Goal: Find specific page/section: Find specific page/section

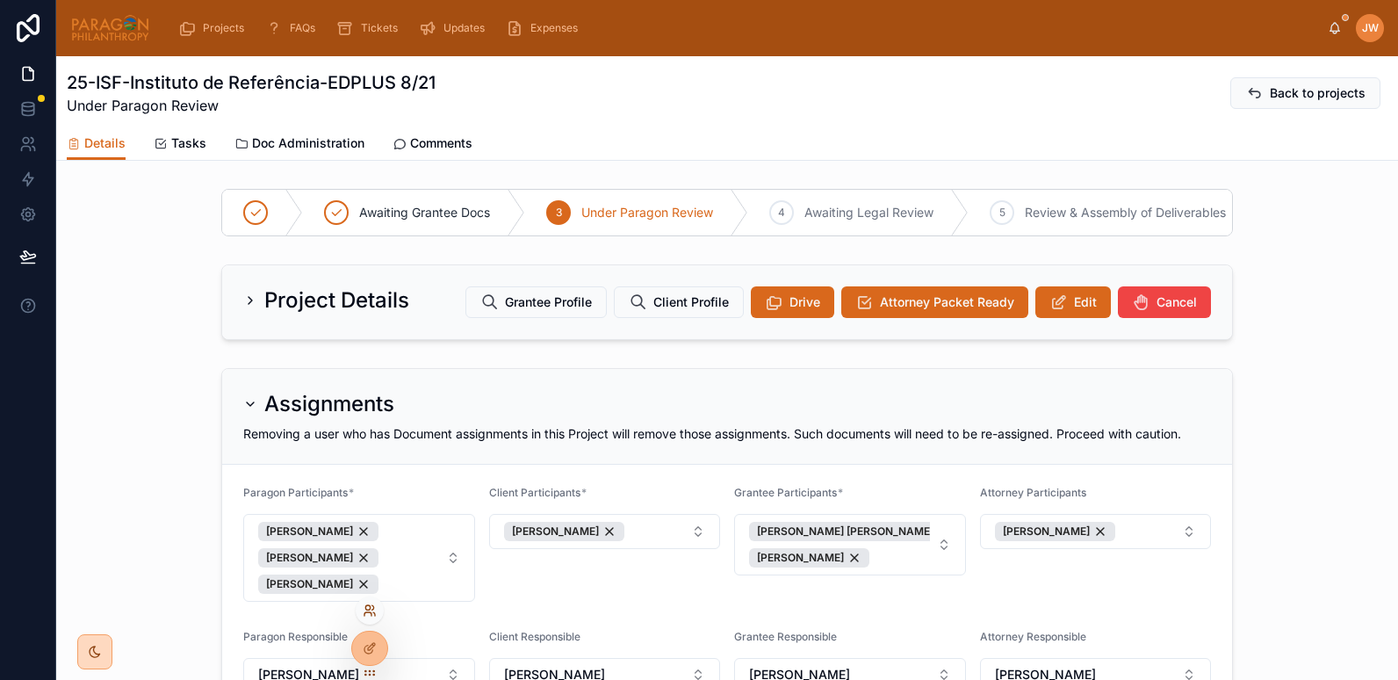
click at [374, 611] on icon at bounding box center [370, 610] width 14 height 14
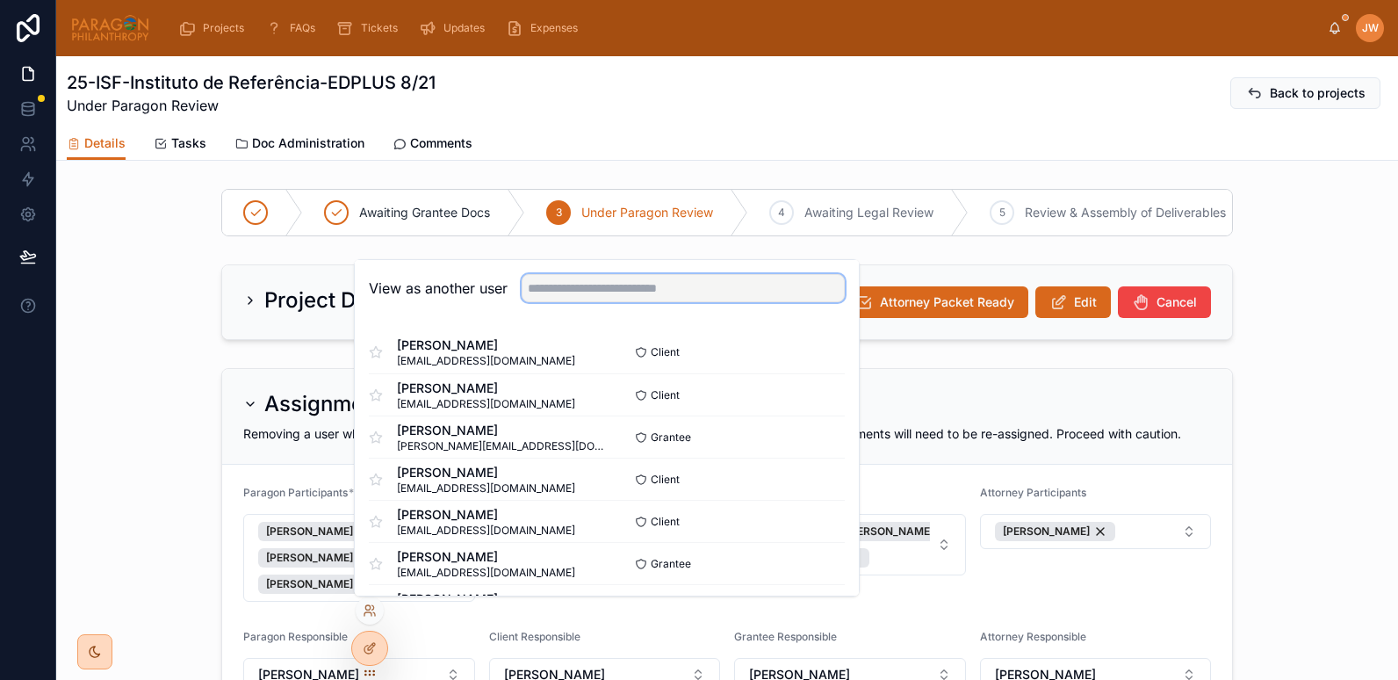
click at [597, 284] on input "text" at bounding box center [683, 288] width 323 height 28
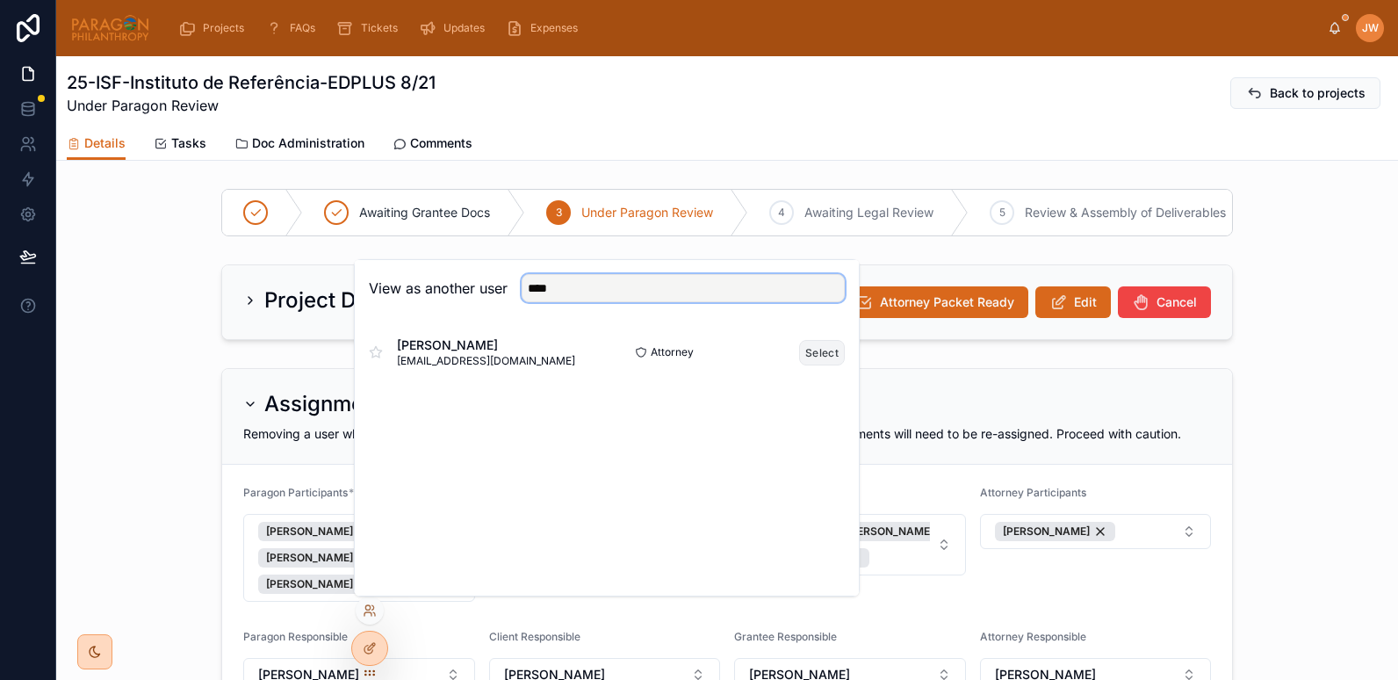
type input "****"
click at [822, 351] on button "Select" at bounding box center [822, 352] width 46 height 25
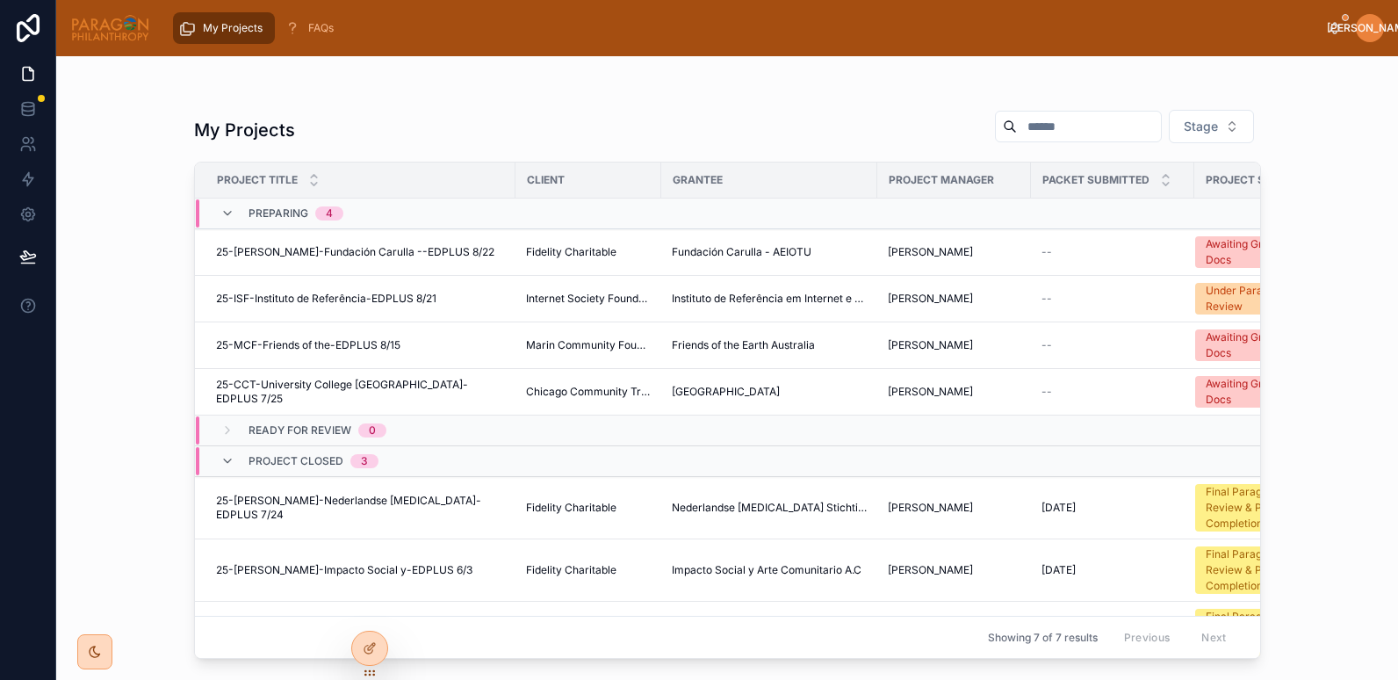
click at [217, 216] on div "Preparing 4" at bounding box center [281, 213] width 165 height 28
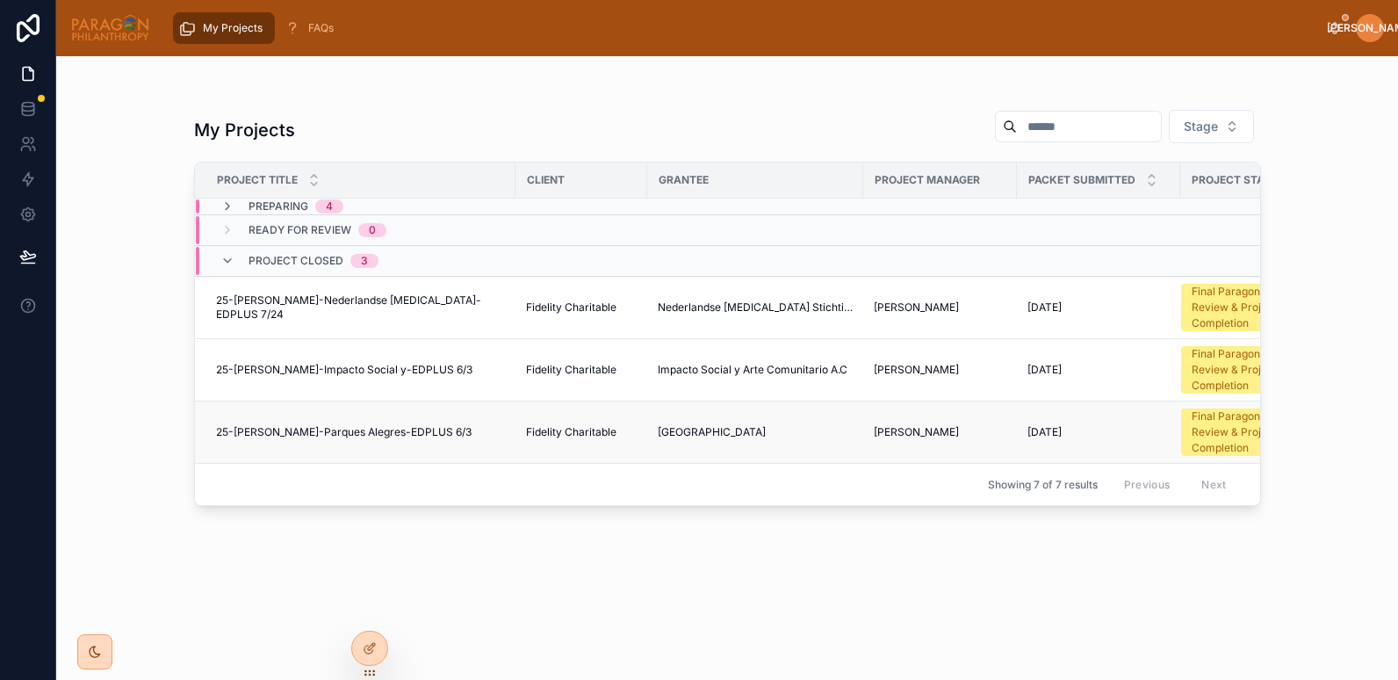
click at [241, 435] on span "25-FIDEL-Parques Alegres-EDPLUS 6/3" at bounding box center [344, 432] width 256 height 14
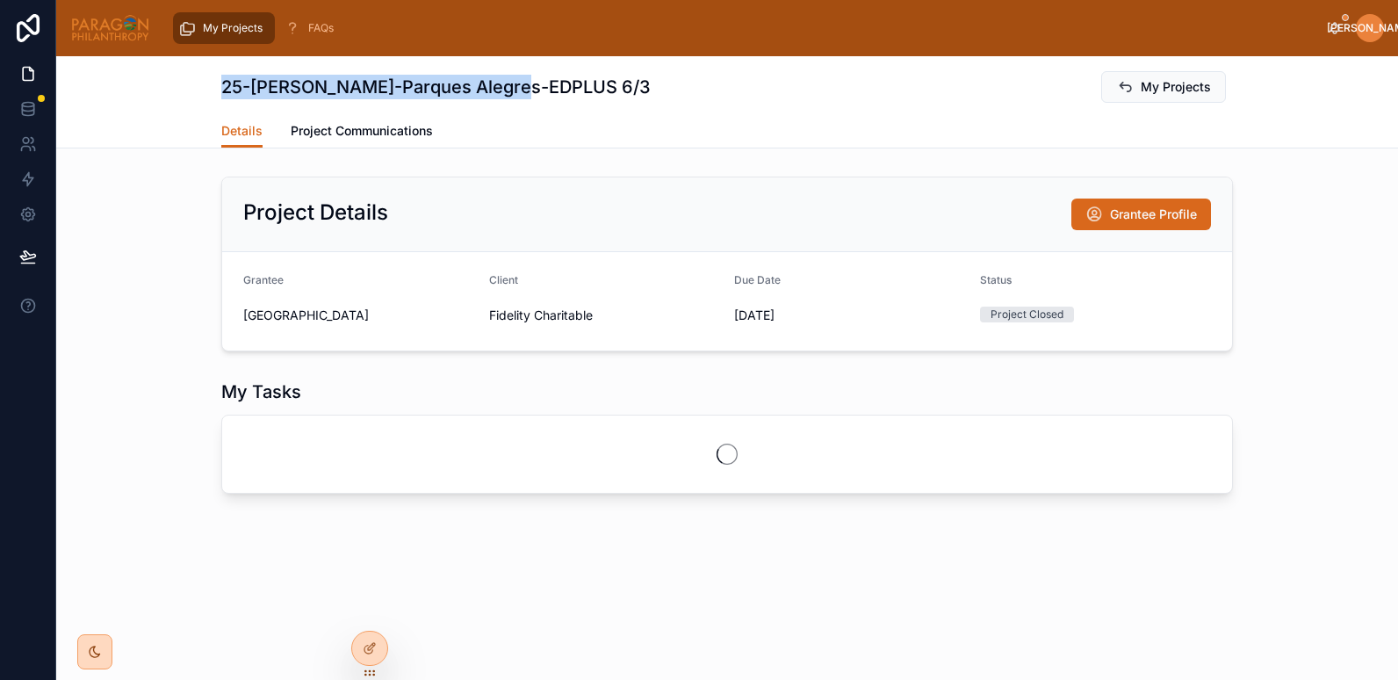
drag, startPoint x: 221, startPoint y: 90, endPoint x: 522, endPoint y: 88, distance: 301.2
click at [522, 88] on h1 "25-FIDEL-Parques Alegres-EDPLUS 6/3" at bounding box center [435, 87] width 429 height 25
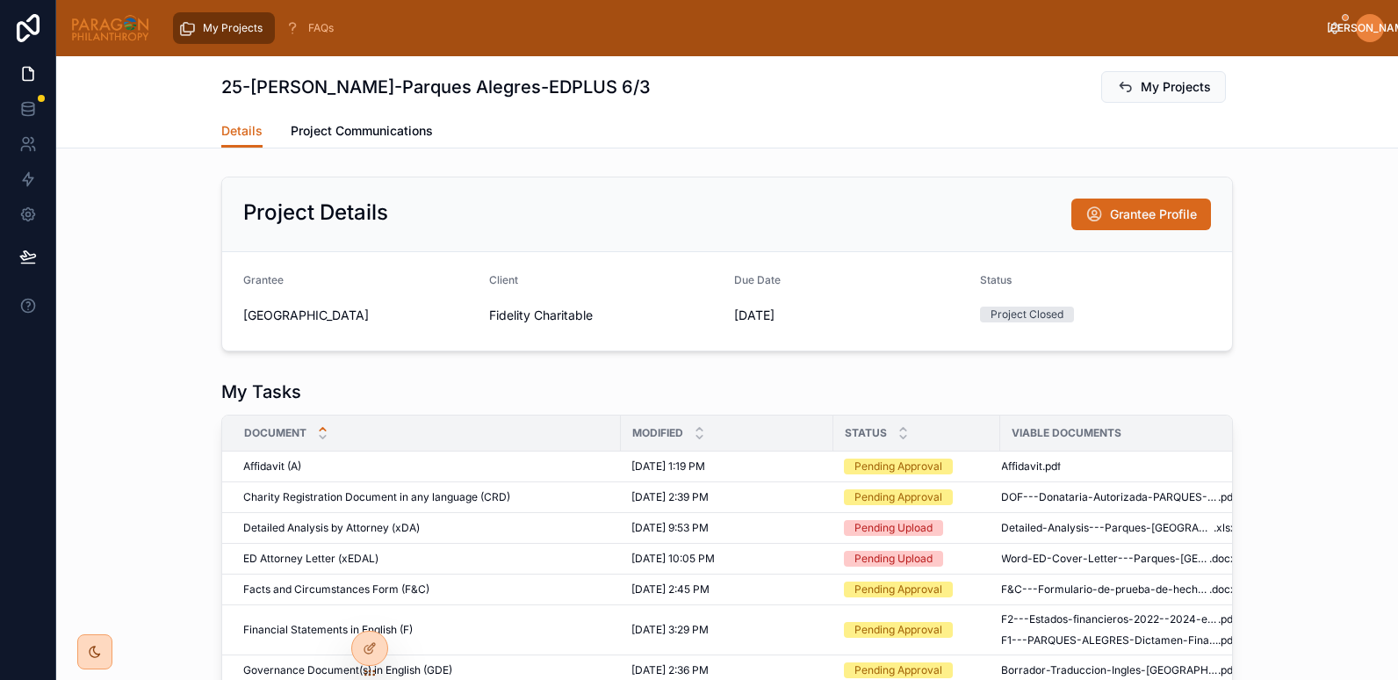
drag, startPoint x: 522, startPoint y: 88, endPoint x: 848, endPoint y: 134, distance: 329.1
click at [848, 134] on div "Details Project Communications" at bounding box center [726, 130] width 1011 height 33
drag, startPoint x: 221, startPoint y: 89, endPoint x: 542, endPoint y: 92, distance: 320.5
click at [542, 92] on h1 "25-[PERSON_NAME]-Parques Alegres-EDPLUS 6/3" at bounding box center [435, 87] width 429 height 25
drag, startPoint x: 542, startPoint y: 92, endPoint x: 335, endPoint y: 78, distance: 207.7
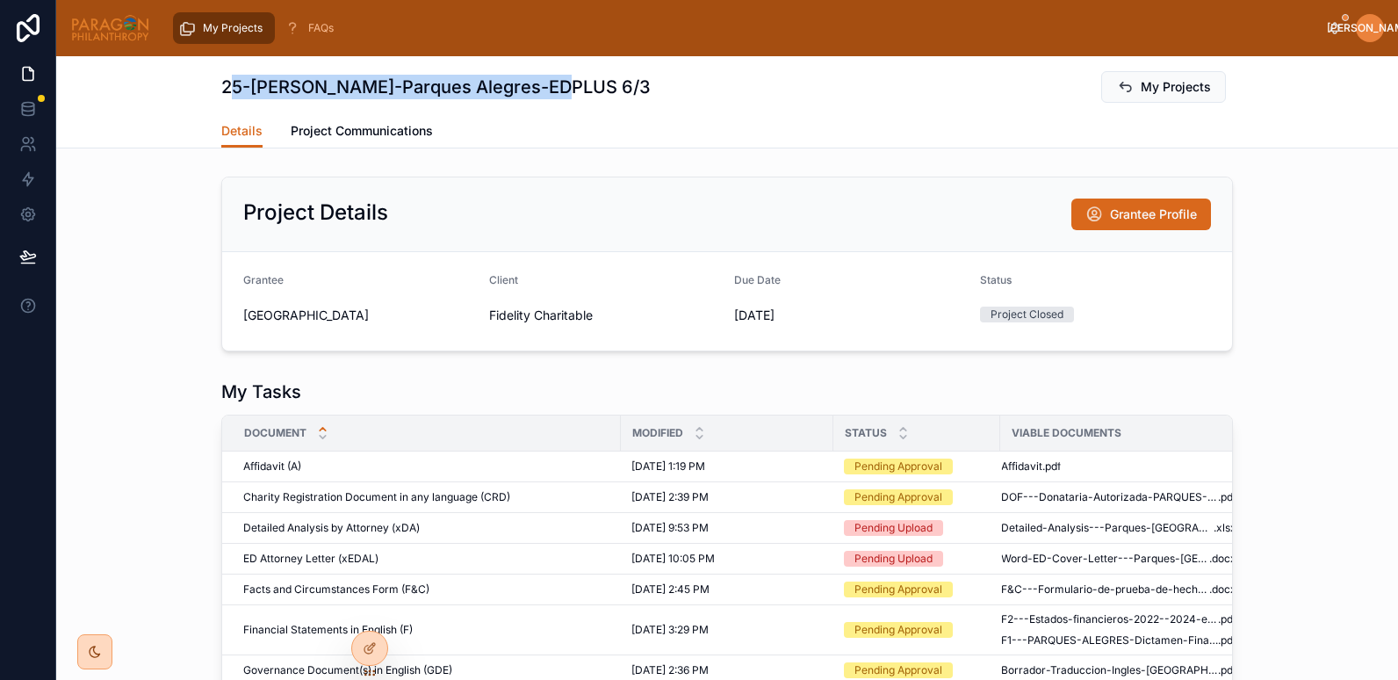
click at [335, 78] on h1 "25-[PERSON_NAME]-Parques Alegres-EDPLUS 6/3" at bounding box center [435, 87] width 429 height 25
drag, startPoint x: 320, startPoint y: 94, endPoint x: 579, endPoint y: 94, distance: 259.0
click at [579, 94] on div "25-FIDEL-Parques Alegres-EDPLUS 6/3 My Projects Details Details Project Communi…" at bounding box center [727, 102] width 1342 height 92
copy h1 "25-[PERSON_NAME]-Parques Alegres-EDPLUS 6/3"
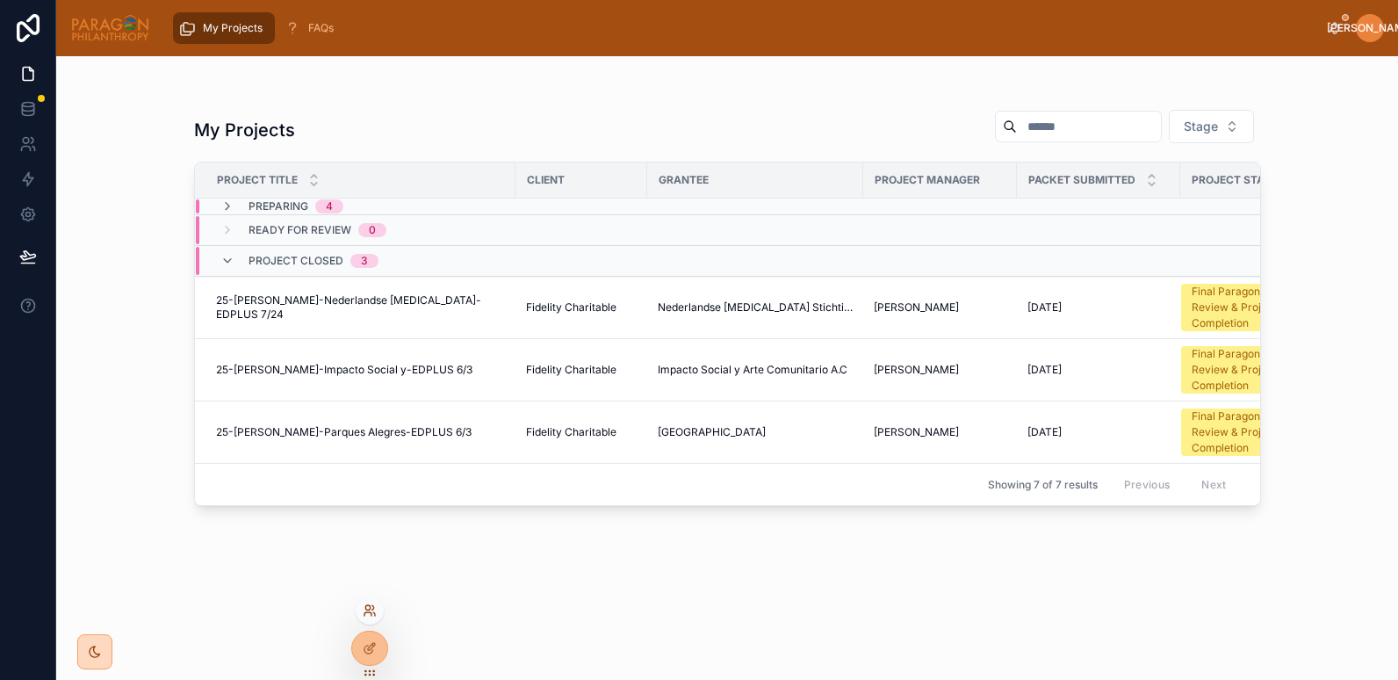
click at [367, 615] on icon at bounding box center [370, 610] width 14 height 14
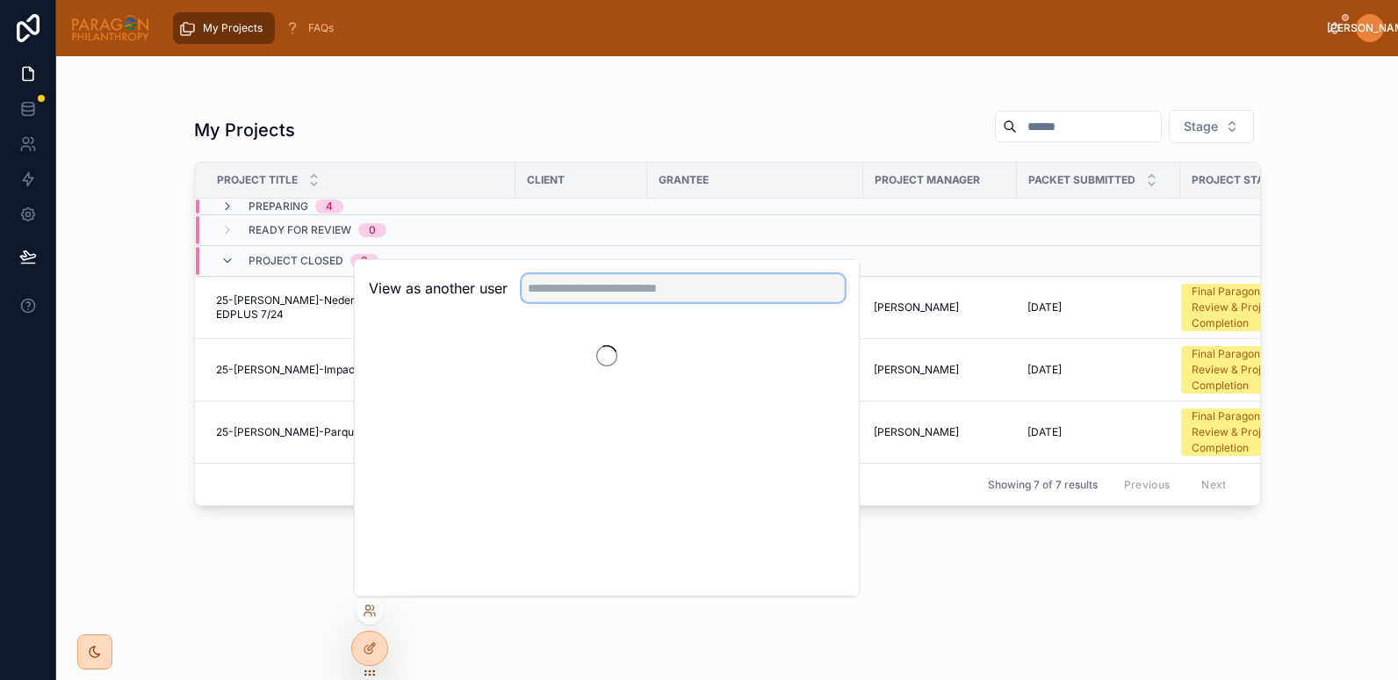
click at [586, 301] on input "text" at bounding box center [683, 288] width 323 height 28
type input "******"
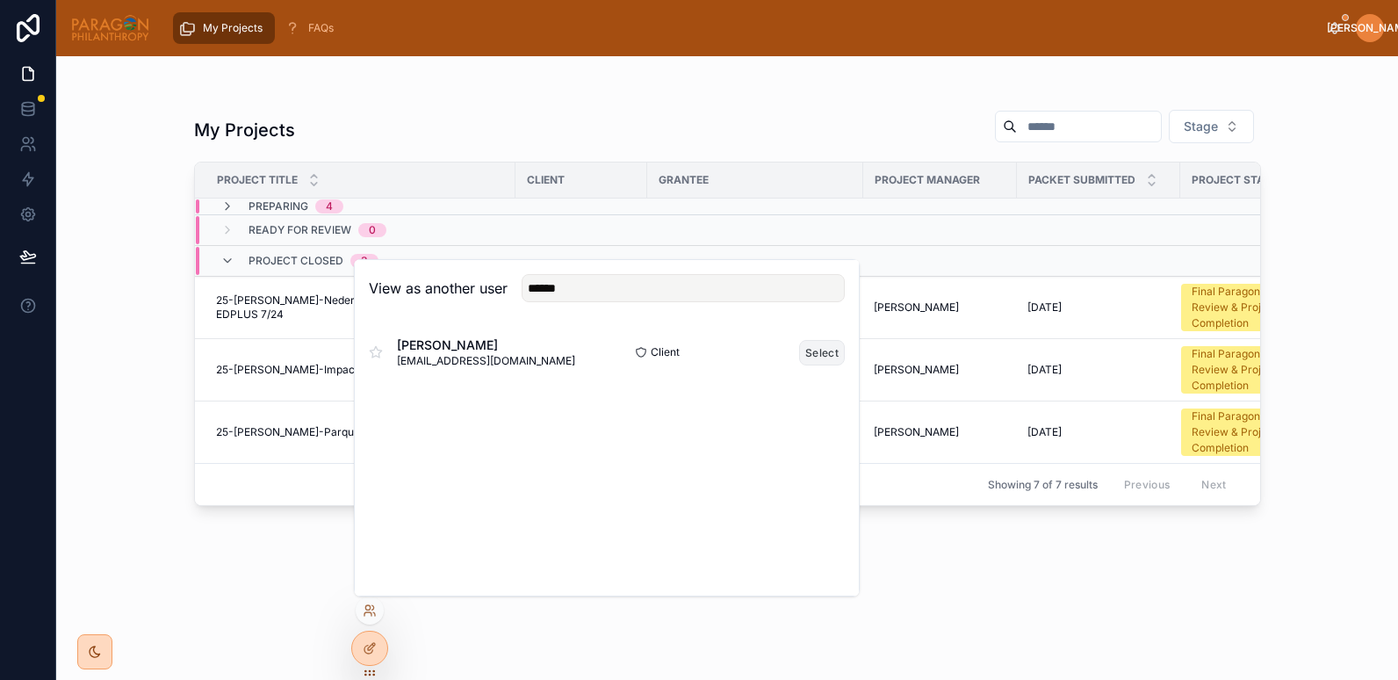
click at [812, 351] on button "Select" at bounding box center [822, 352] width 46 height 25
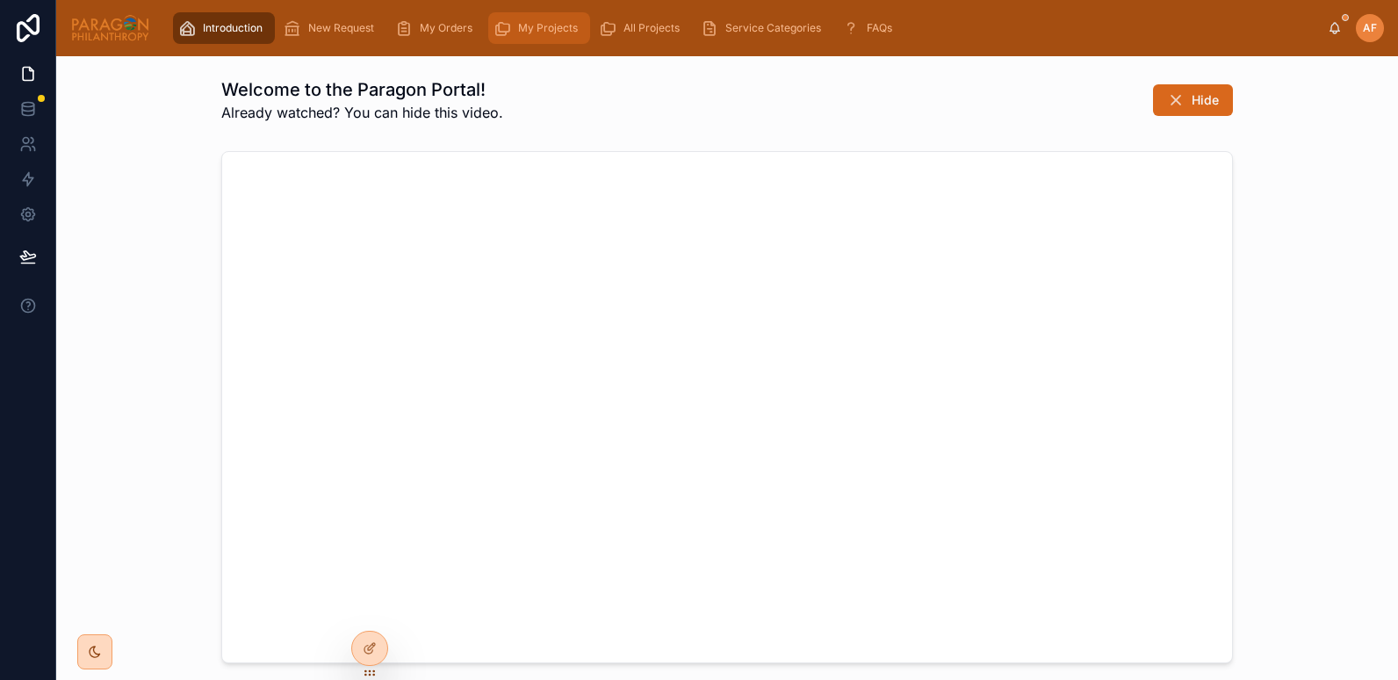
click at [546, 28] on span "My Projects" at bounding box center [548, 28] width 60 height 14
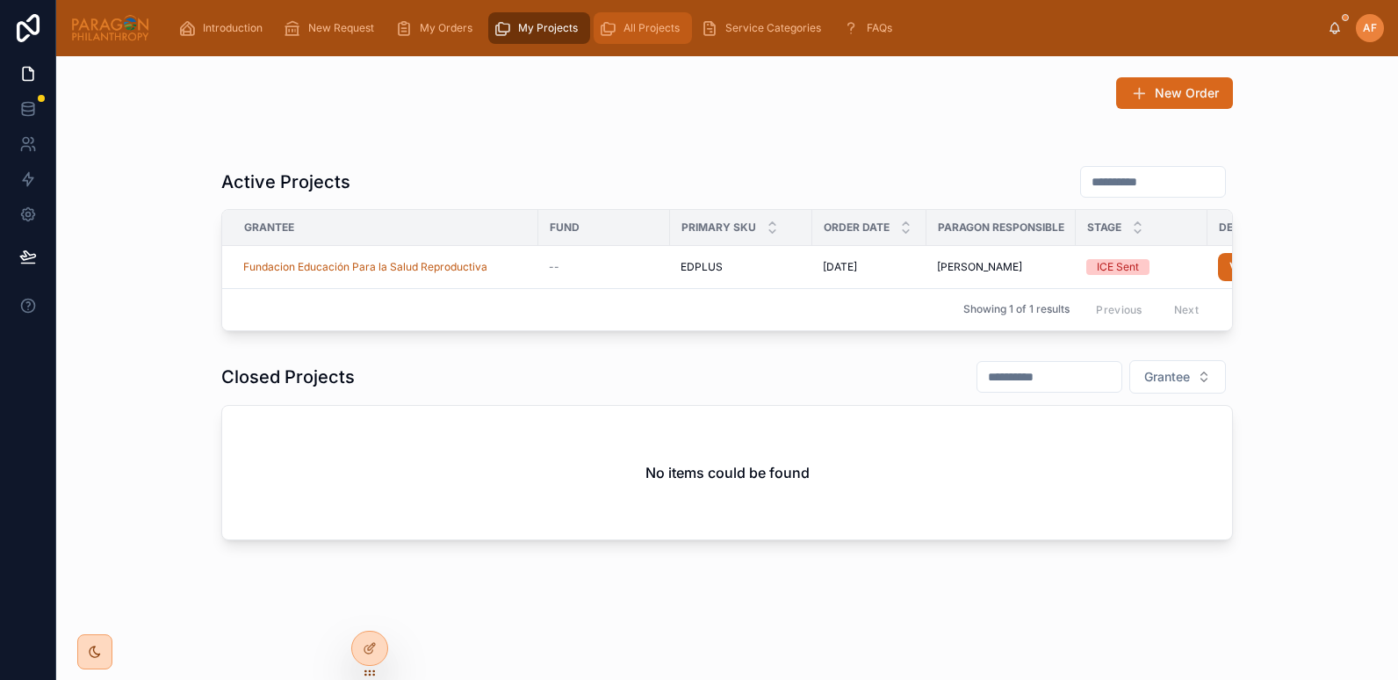
click at [627, 40] on div "All Projects" at bounding box center [643, 28] width 88 height 28
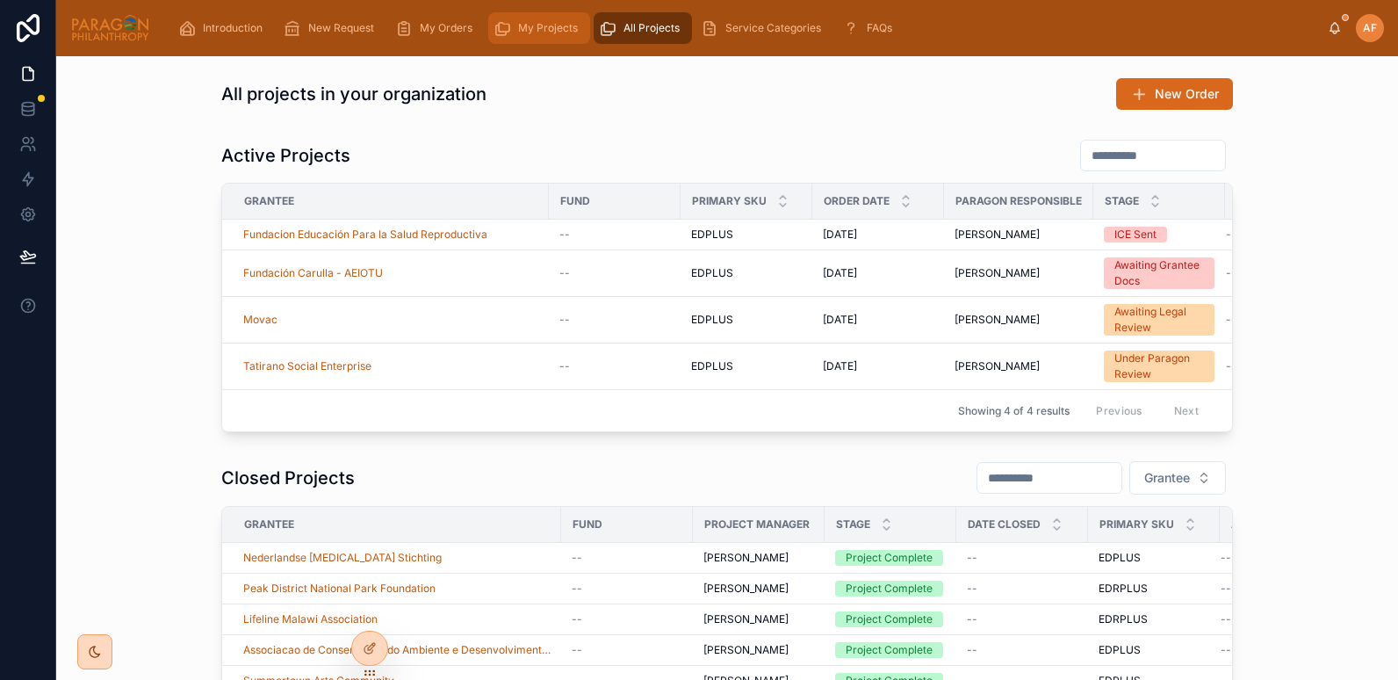
click at [538, 29] on span "My Projects" at bounding box center [548, 28] width 60 height 14
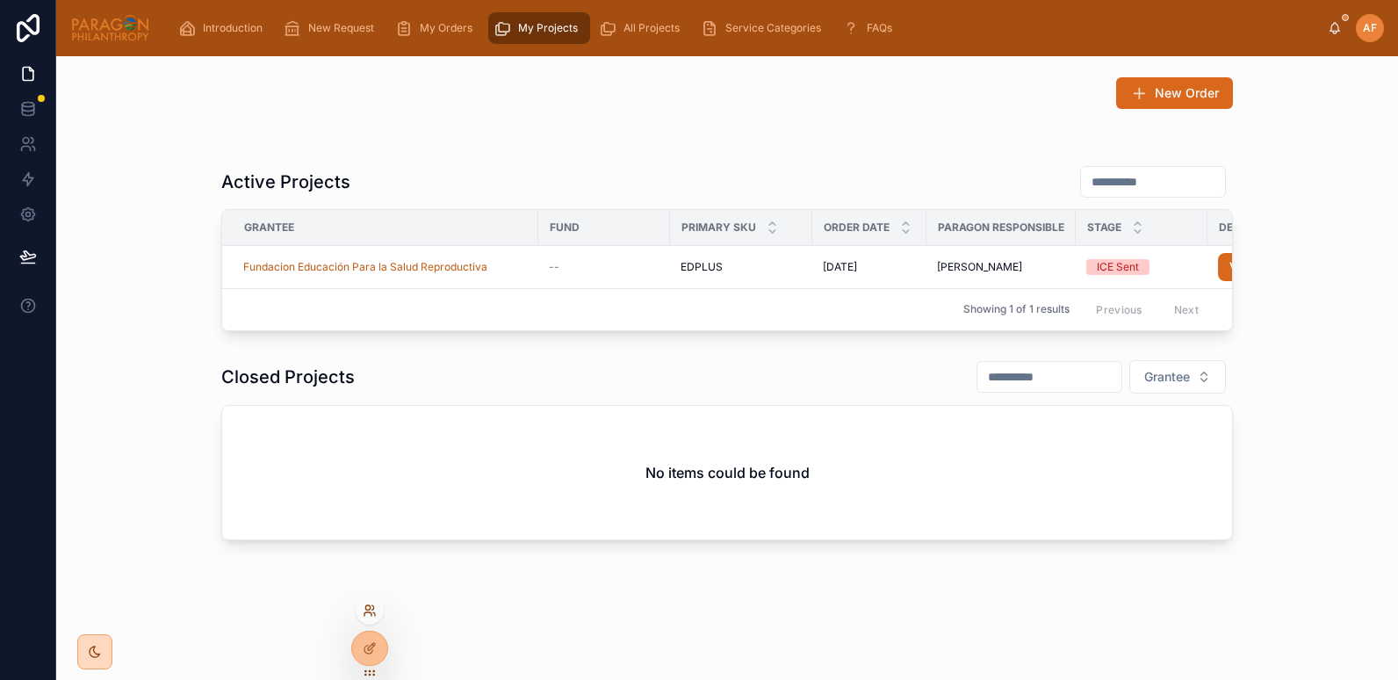
click at [374, 604] on icon at bounding box center [370, 610] width 14 height 14
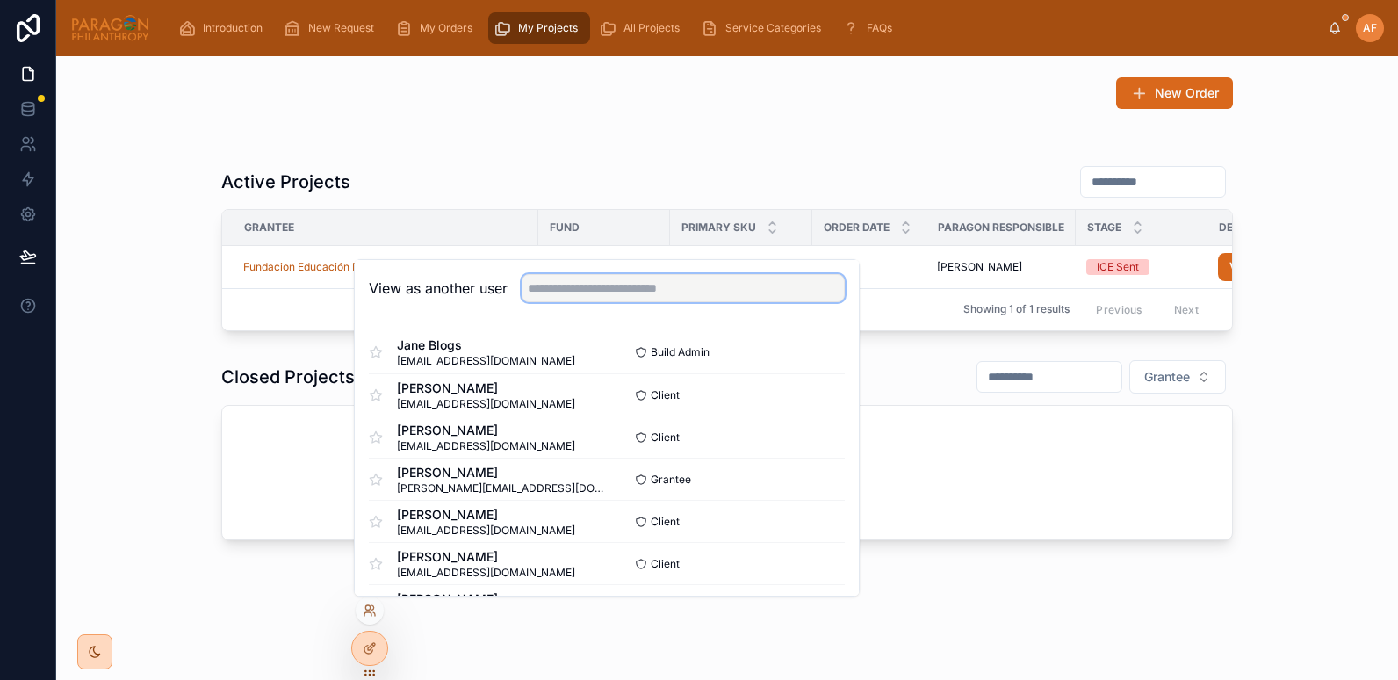
click at [560, 294] on input "text" at bounding box center [683, 288] width 323 height 28
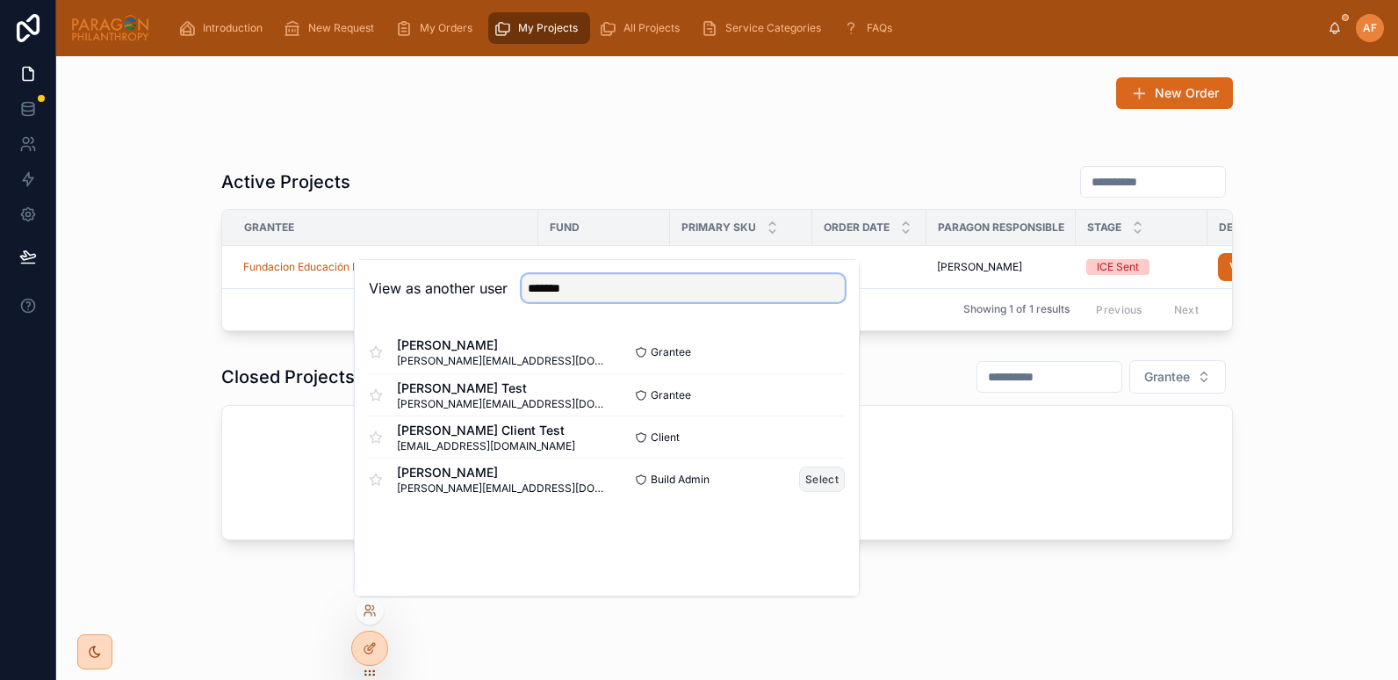
type input "*******"
click at [826, 479] on button "Select" at bounding box center [822, 478] width 46 height 25
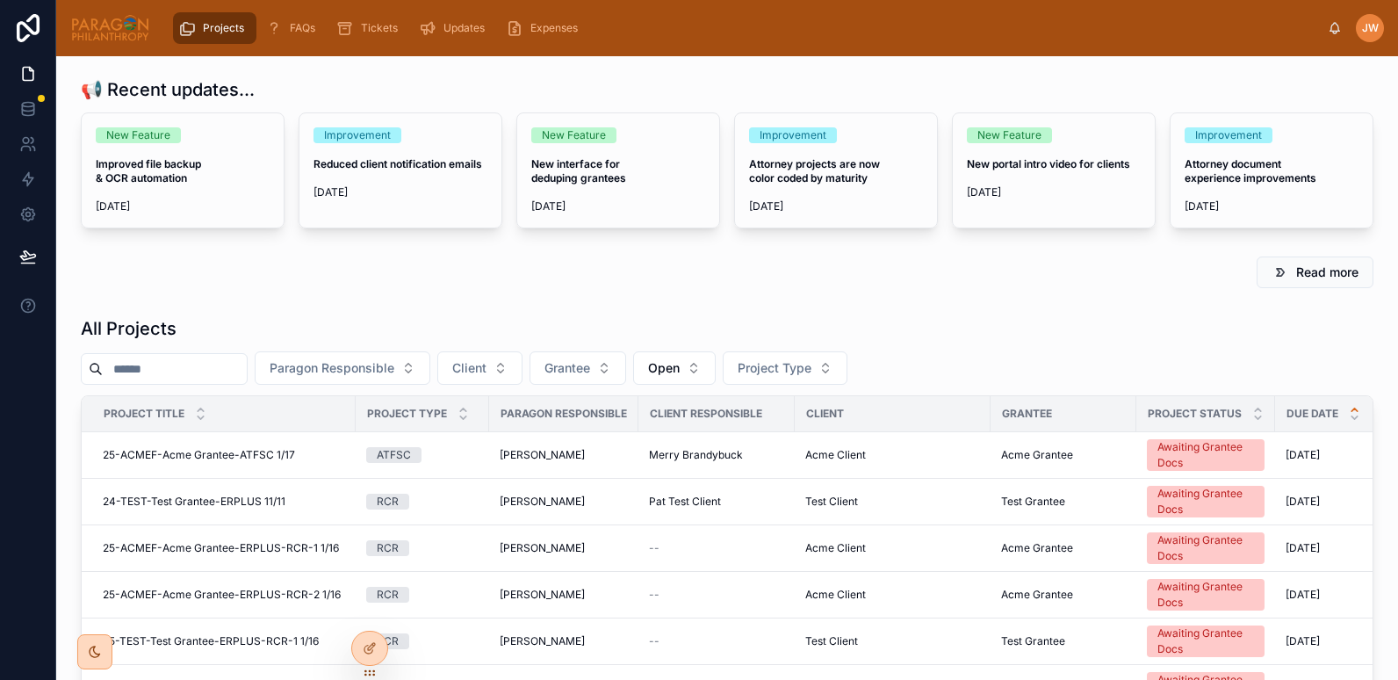
click at [168, 366] on input "text" at bounding box center [175, 368] width 144 height 25
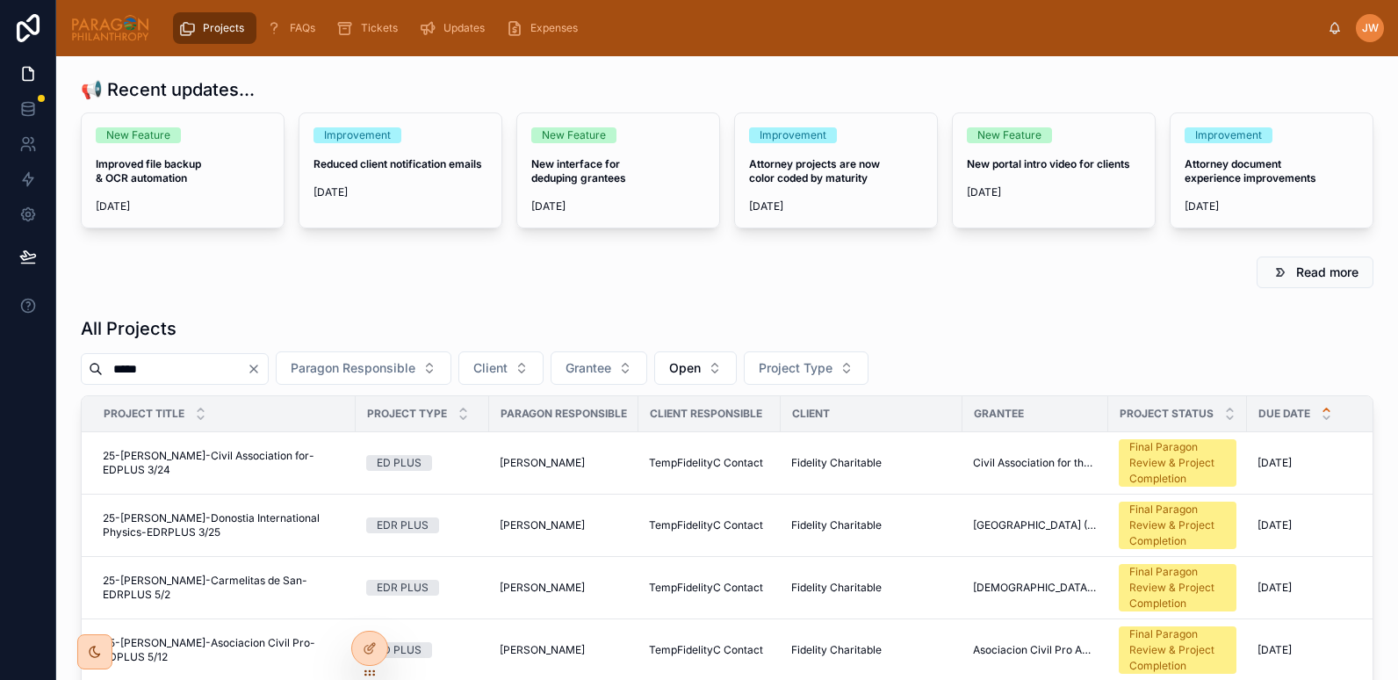
drag, startPoint x: 158, startPoint y: 366, endPoint x: 68, endPoint y: 363, distance: 90.5
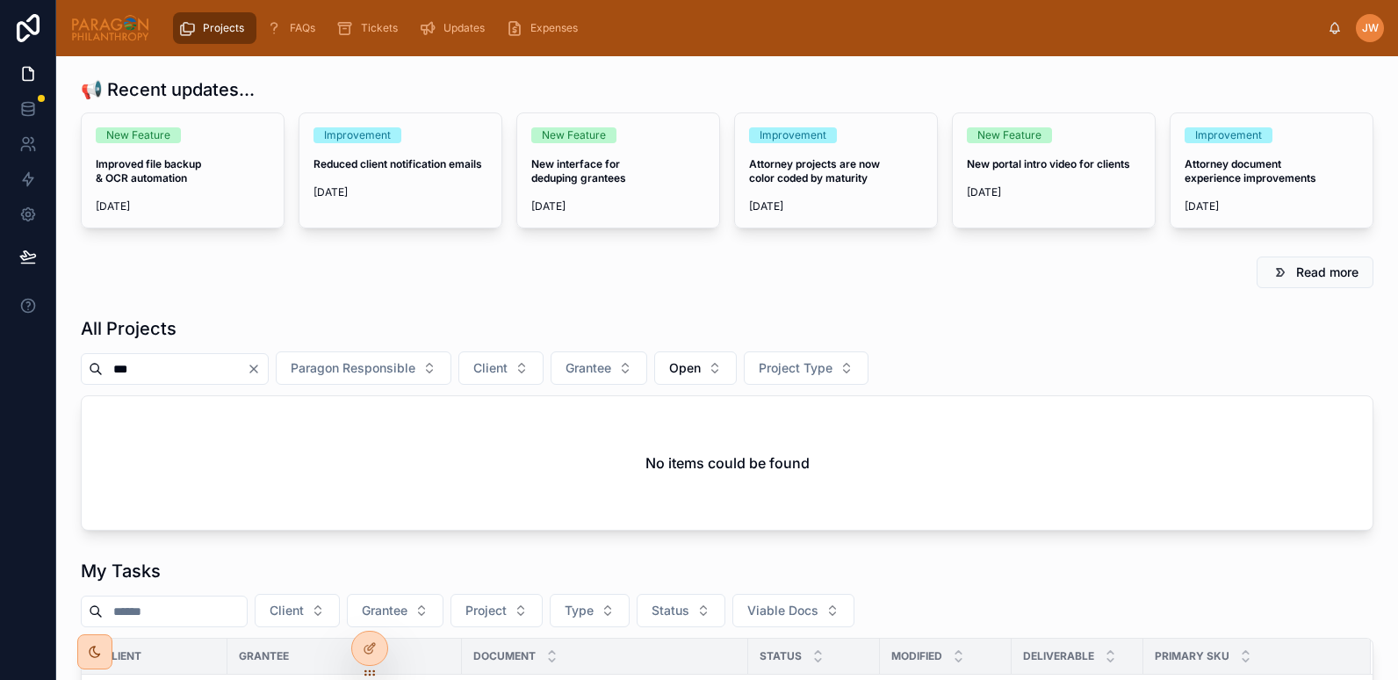
scroll to position [76, 0]
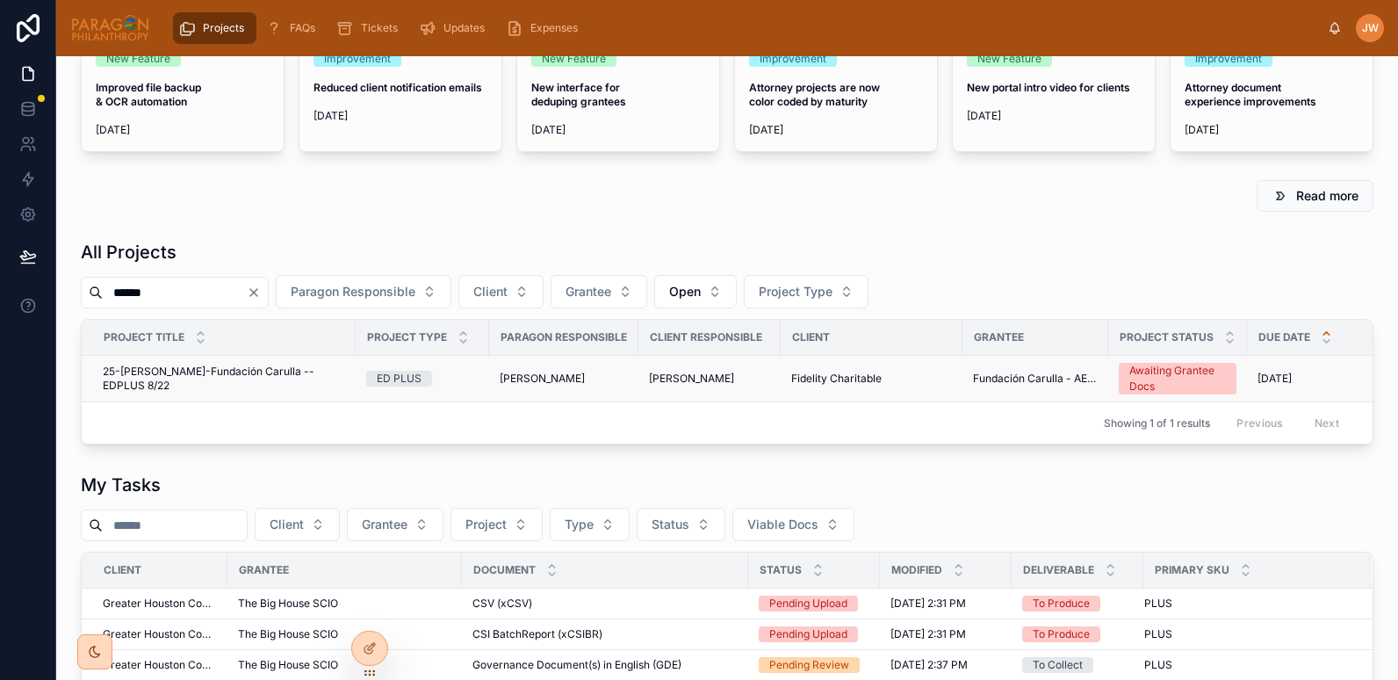
type input "******"
click at [151, 379] on span "25-FIDEL-Fundación Carulla --EDPLUS 8/22" at bounding box center [224, 378] width 242 height 28
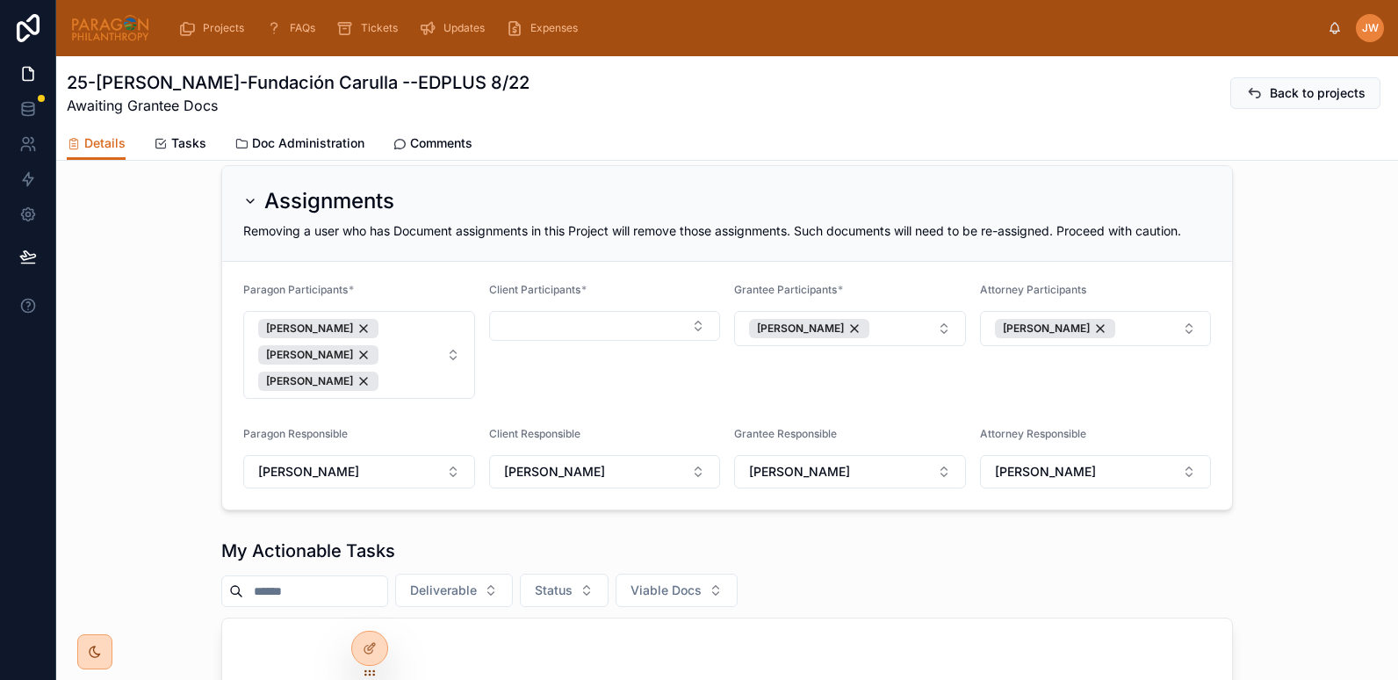
scroll to position [277, 0]
click at [688, 338] on button "Select Button" at bounding box center [605, 324] width 232 height 30
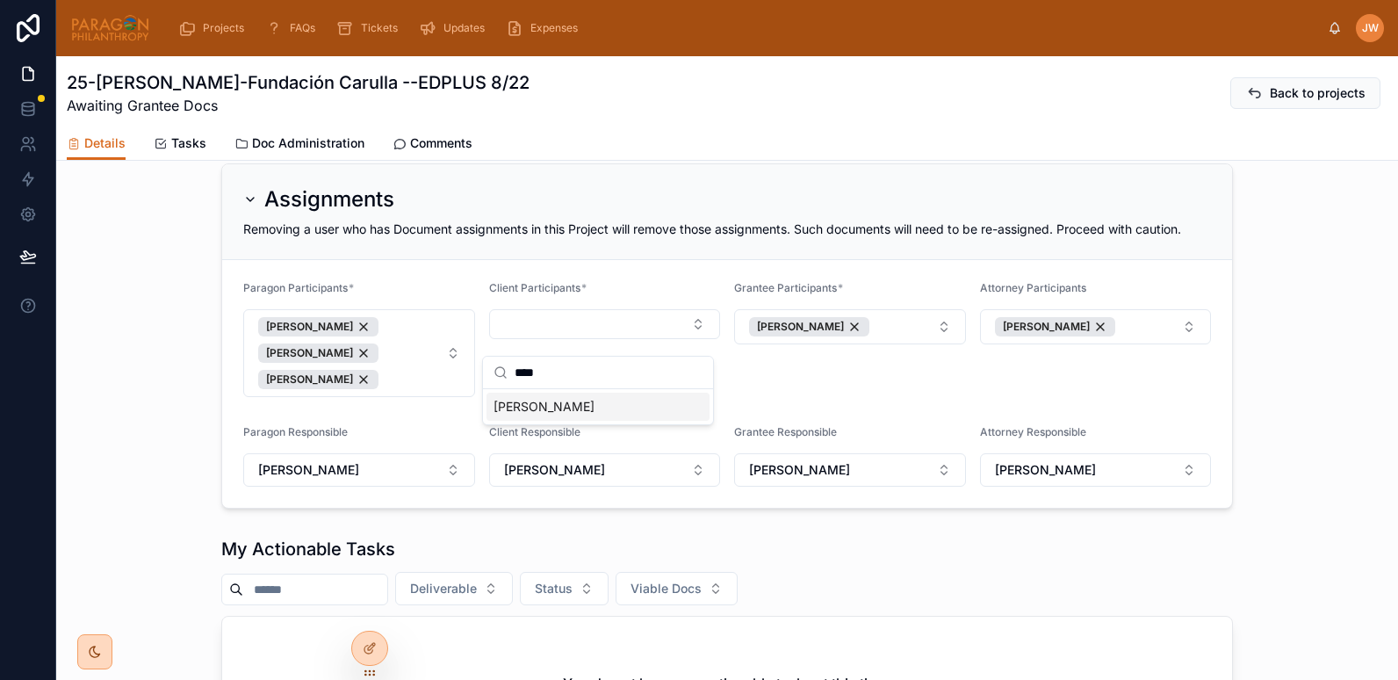
type input "****"
click at [524, 404] on span "[PERSON_NAME]" at bounding box center [543, 407] width 101 height 18
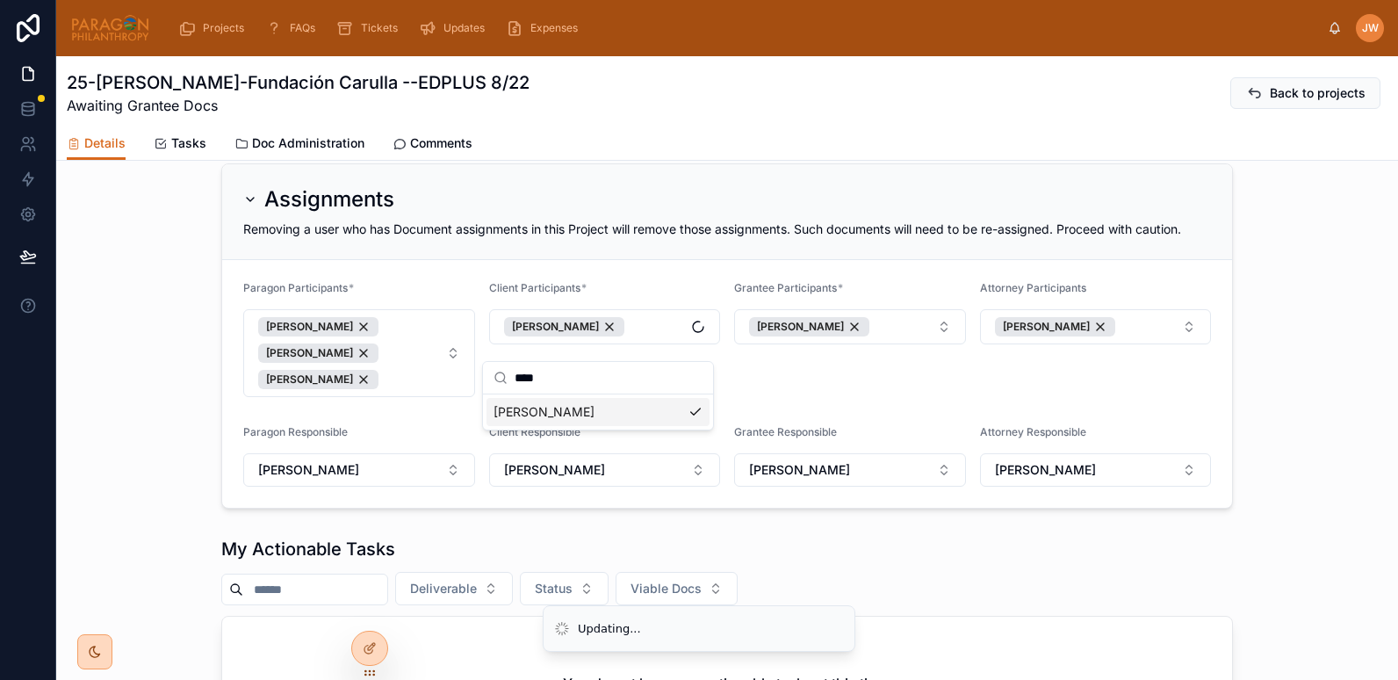
click at [815, 392] on div "Grantee Participants * Lorena López" at bounding box center [850, 339] width 232 height 116
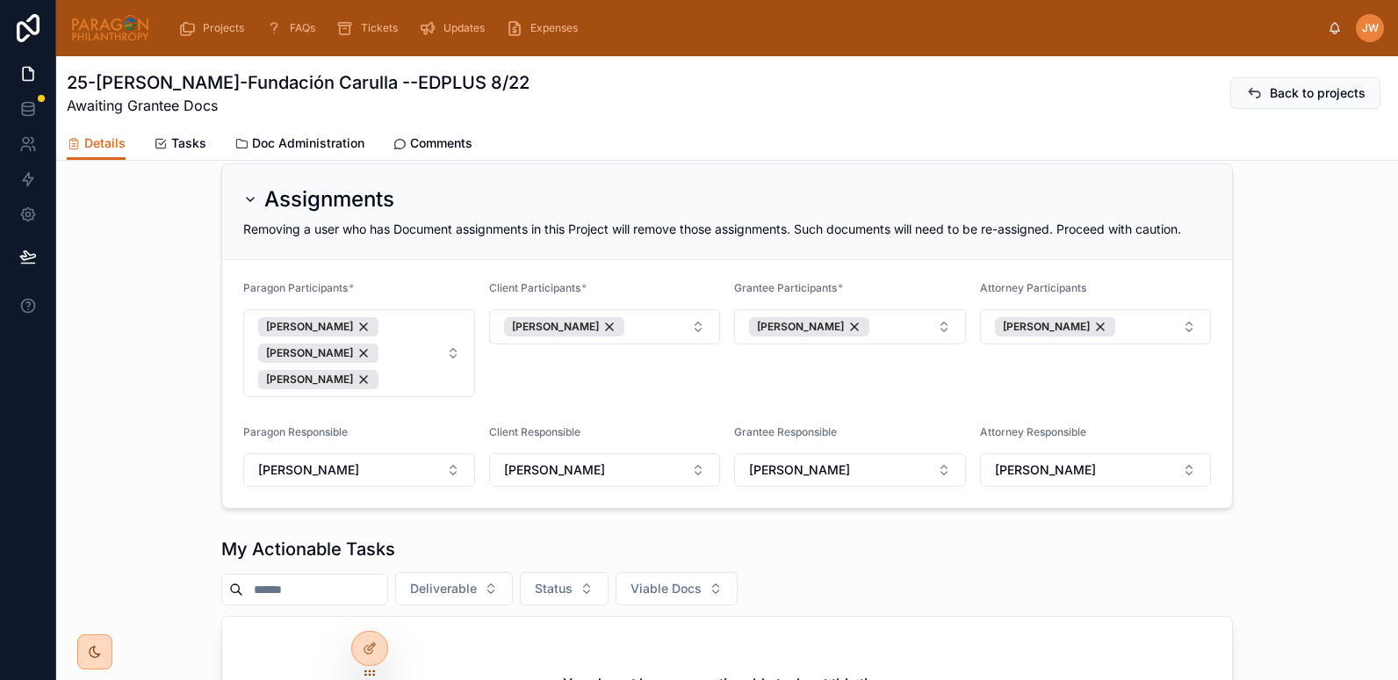
click at [91, 30] on img at bounding box center [110, 28] width 80 height 28
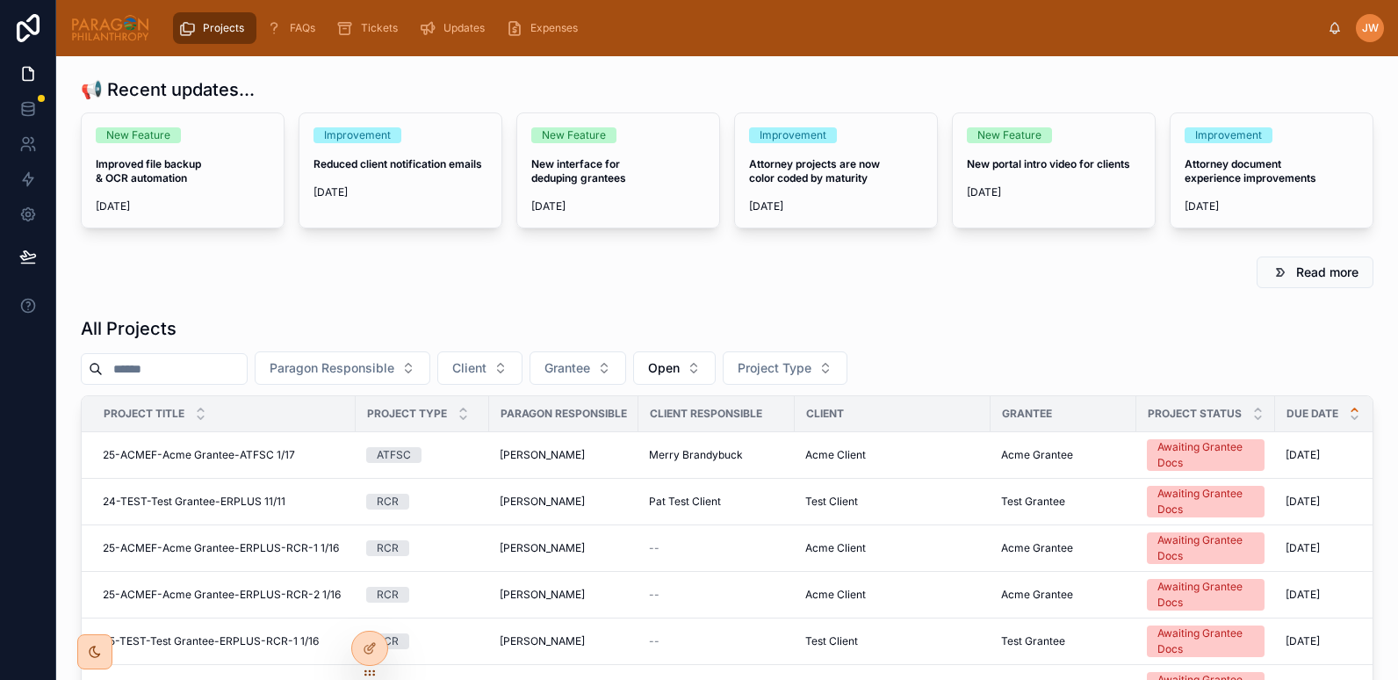
click at [155, 367] on input "text" at bounding box center [175, 368] width 144 height 25
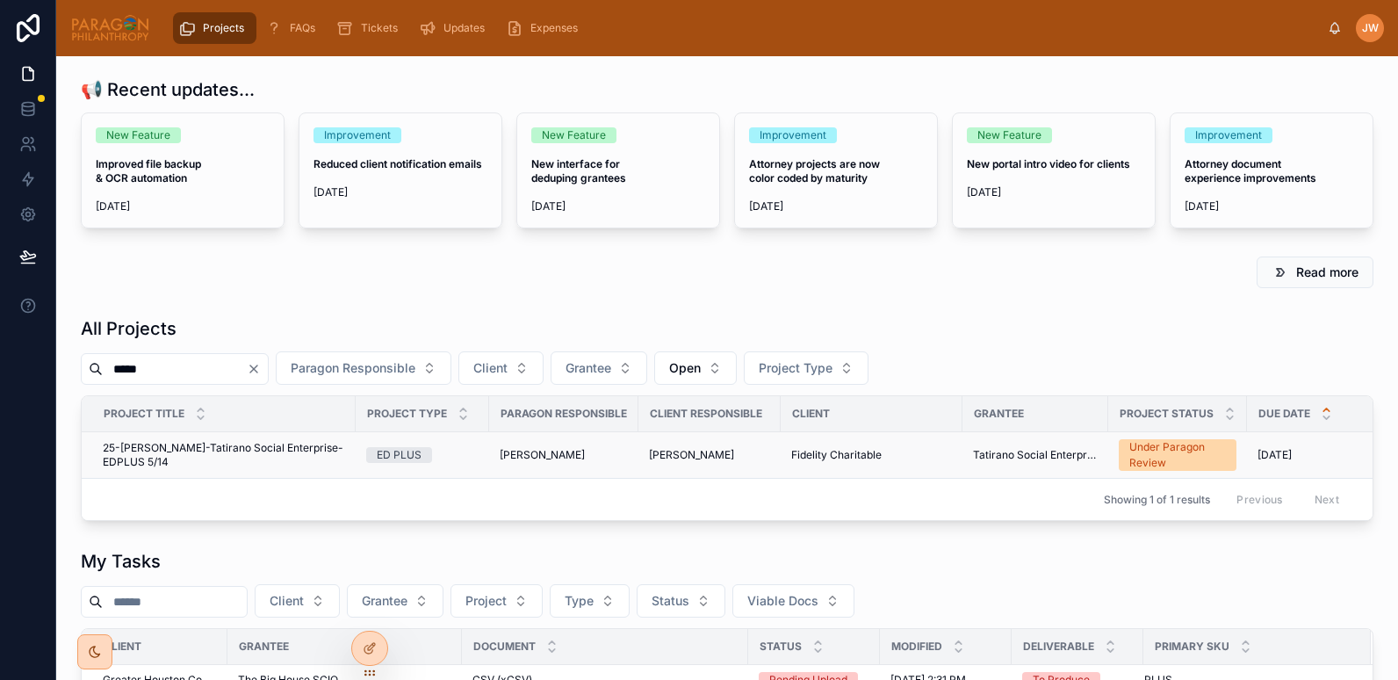
type input "*****"
click at [169, 444] on span "25-FIDEL-Tatirano Social Enterprise-EDPLUS 5/14" at bounding box center [224, 455] width 242 height 28
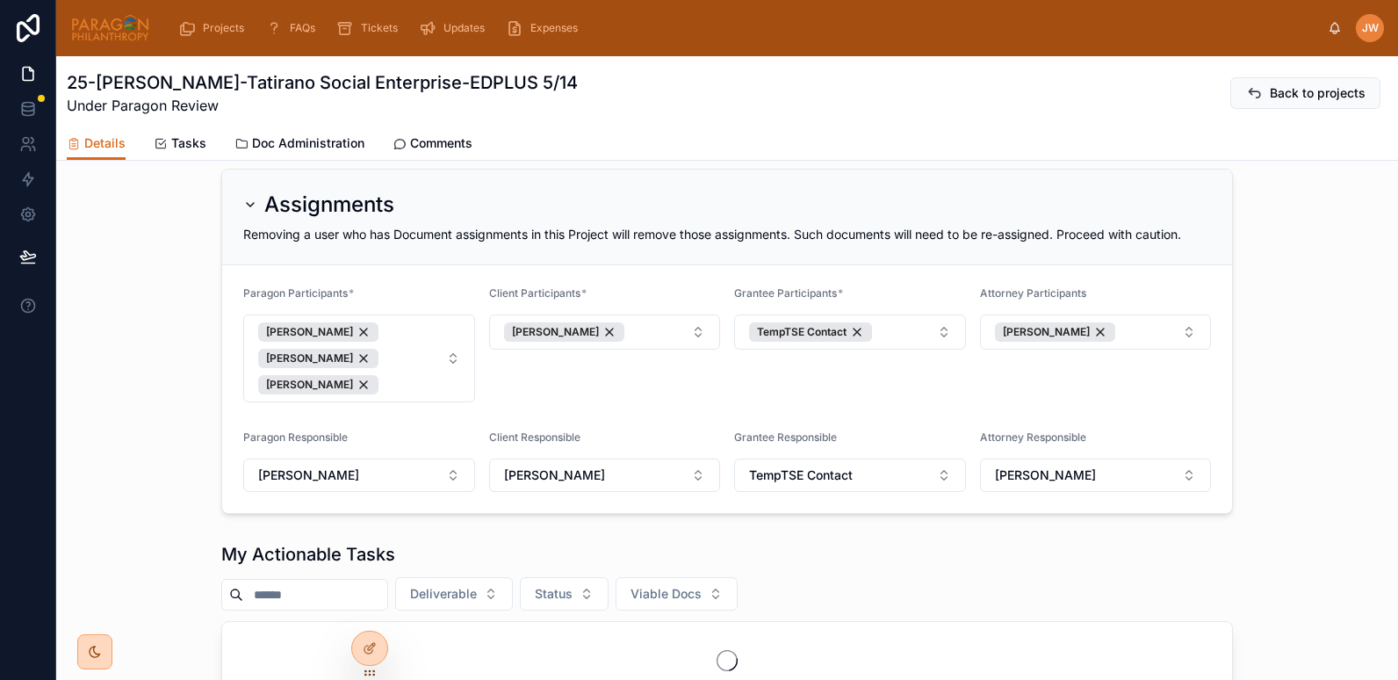
scroll to position [274, 0]
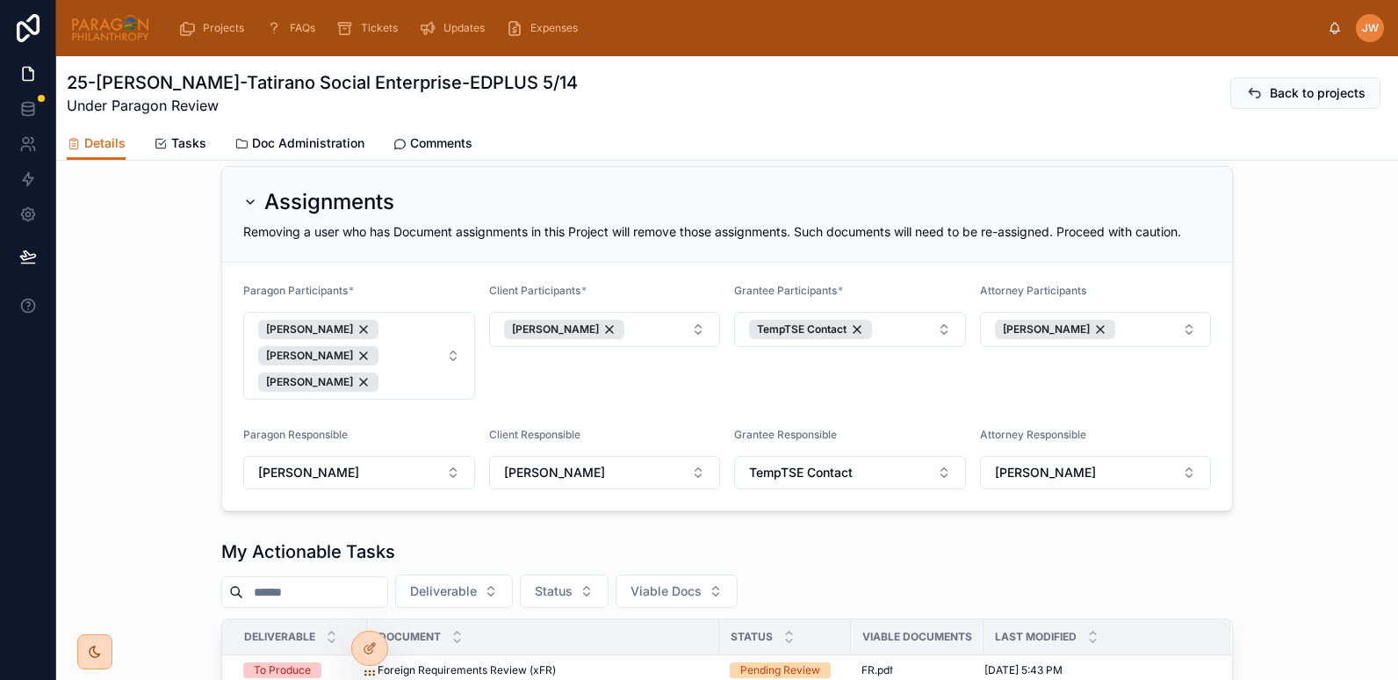
click at [121, 21] on img at bounding box center [110, 28] width 80 height 28
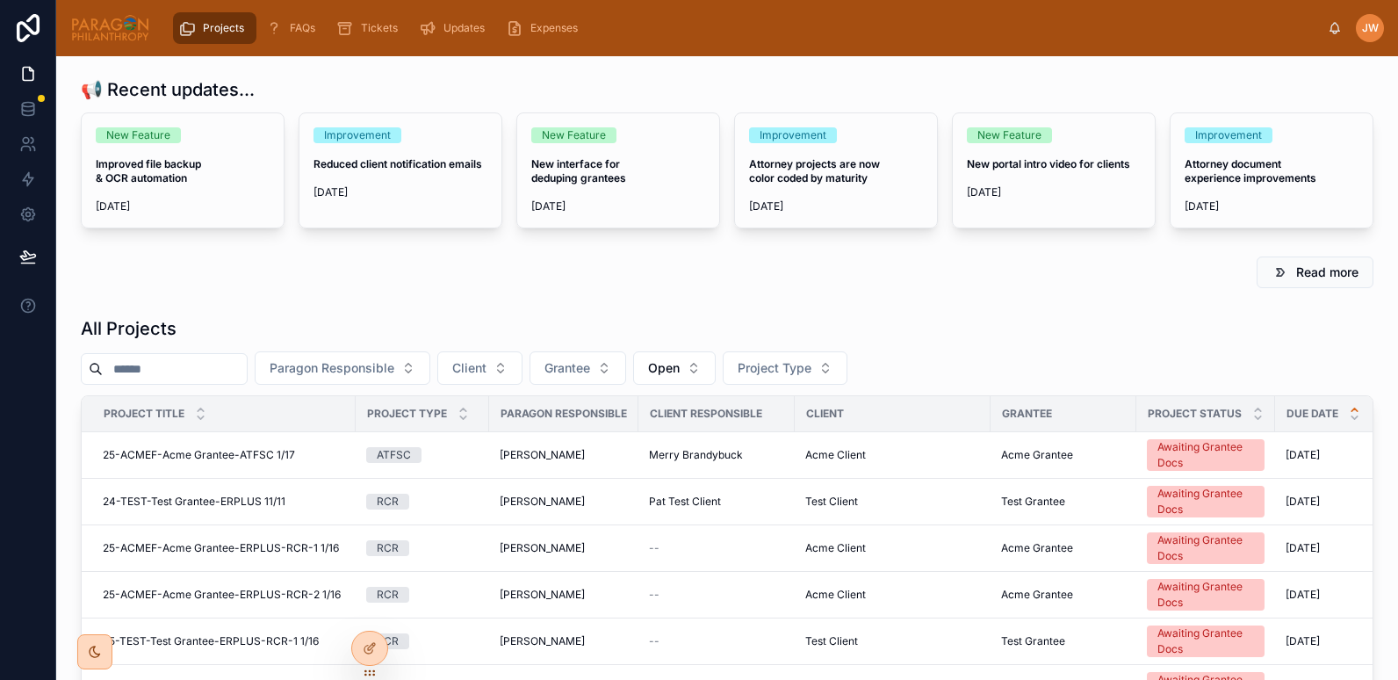
click at [201, 364] on input "text" at bounding box center [175, 368] width 144 height 25
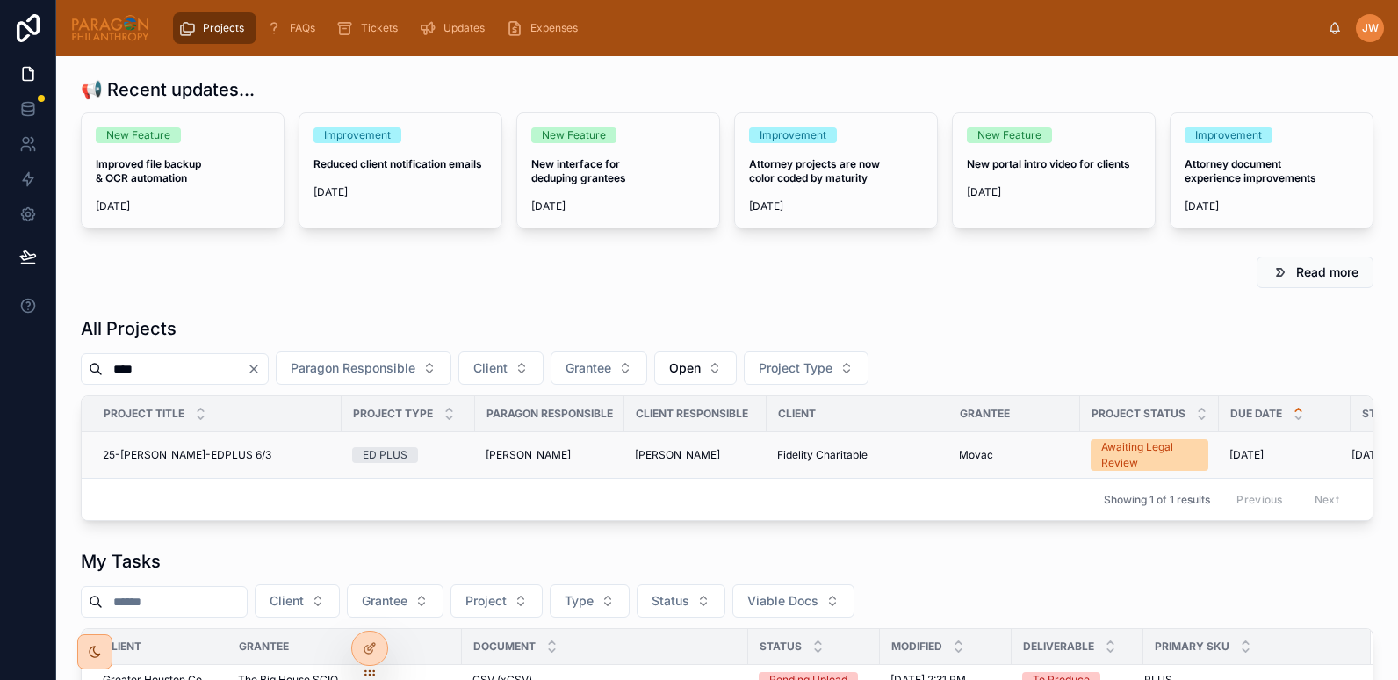
type input "****"
click at [153, 457] on span "25-FIDEL-Movac-EDPLUS 6/3" at bounding box center [187, 455] width 169 height 14
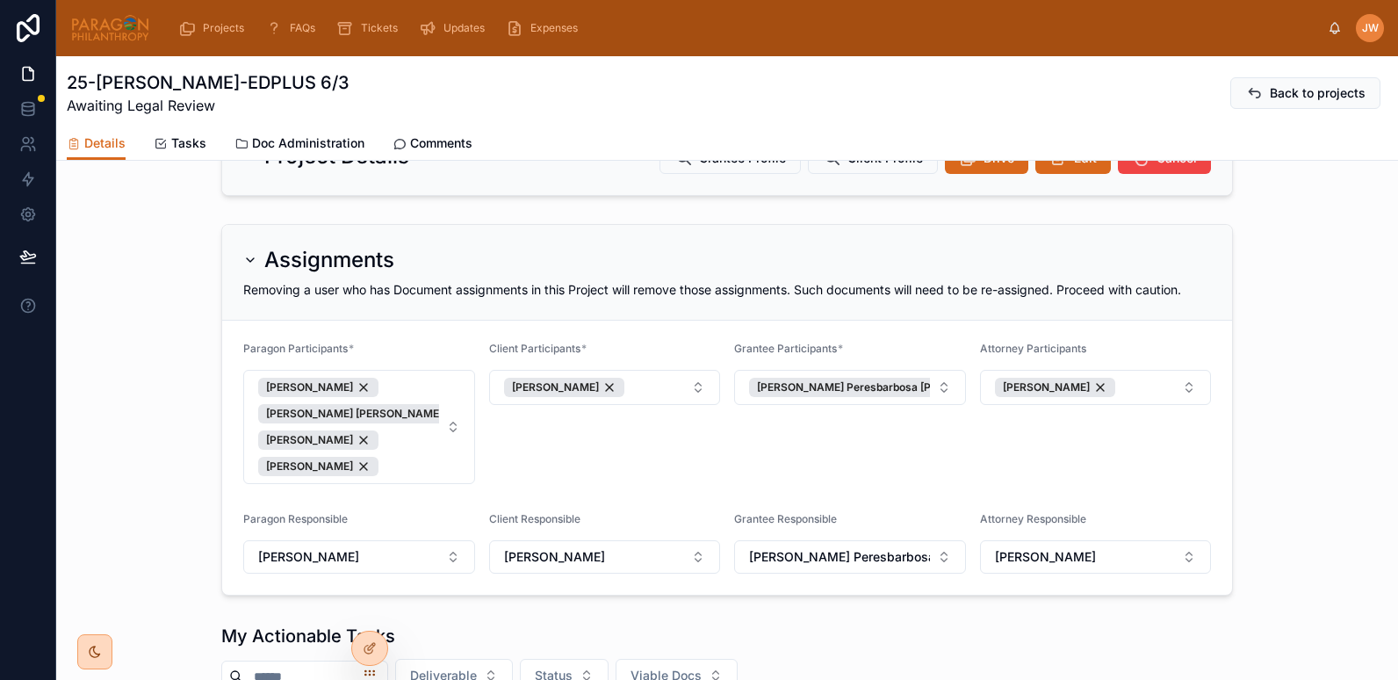
scroll to position [287, 0]
click at [103, 22] on img at bounding box center [110, 28] width 80 height 28
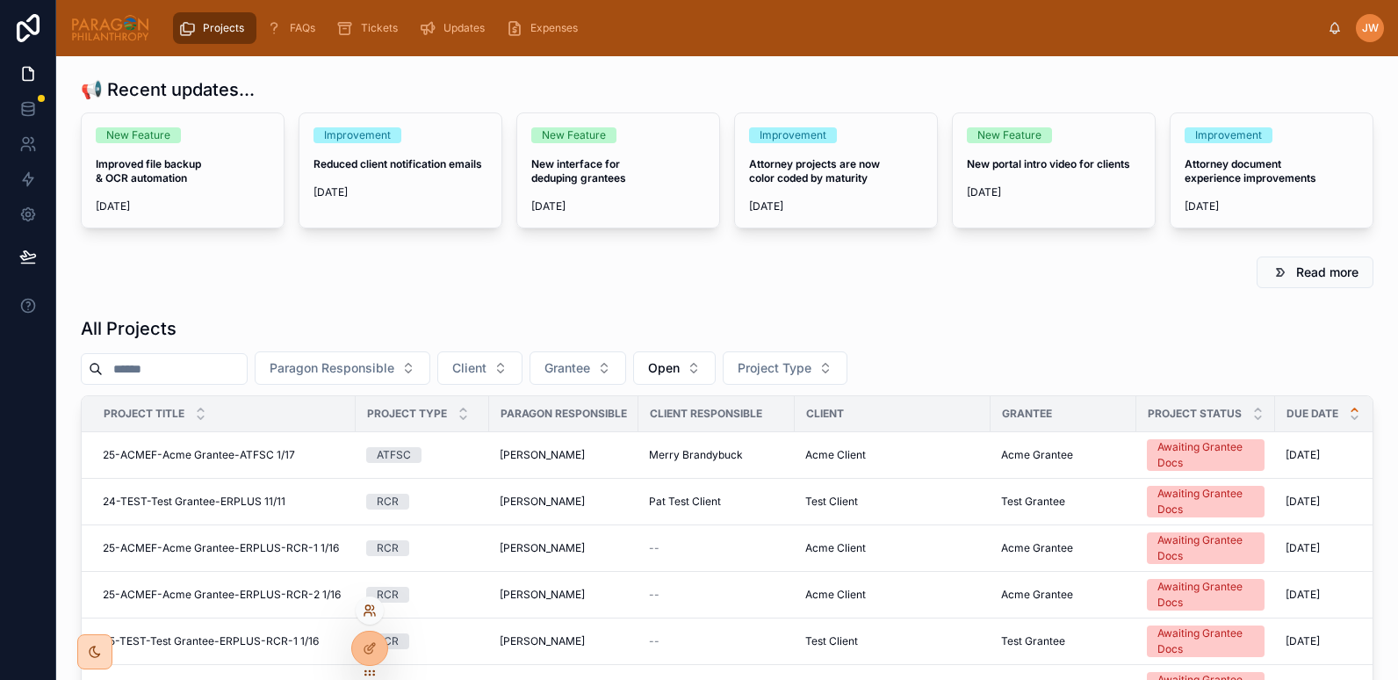
click at [367, 611] on icon at bounding box center [370, 610] width 14 height 14
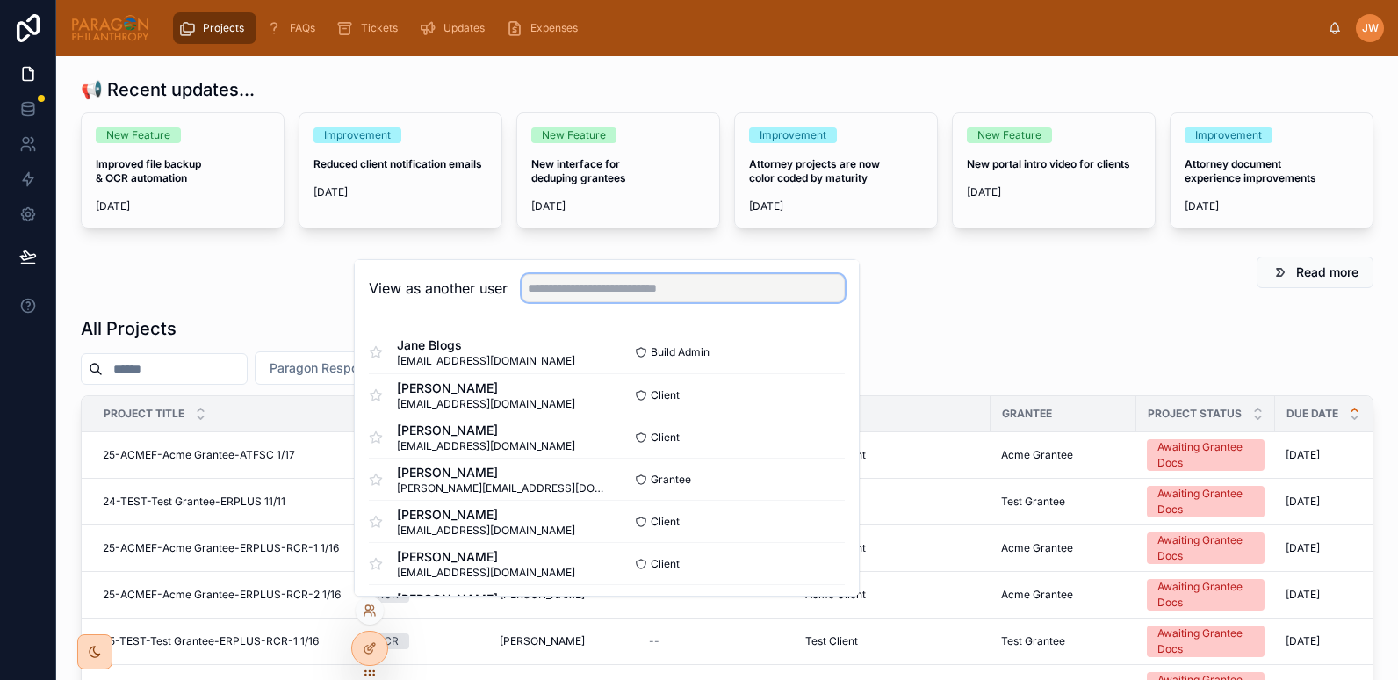
click at [551, 287] on input "text" at bounding box center [683, 288] width 323 height 28
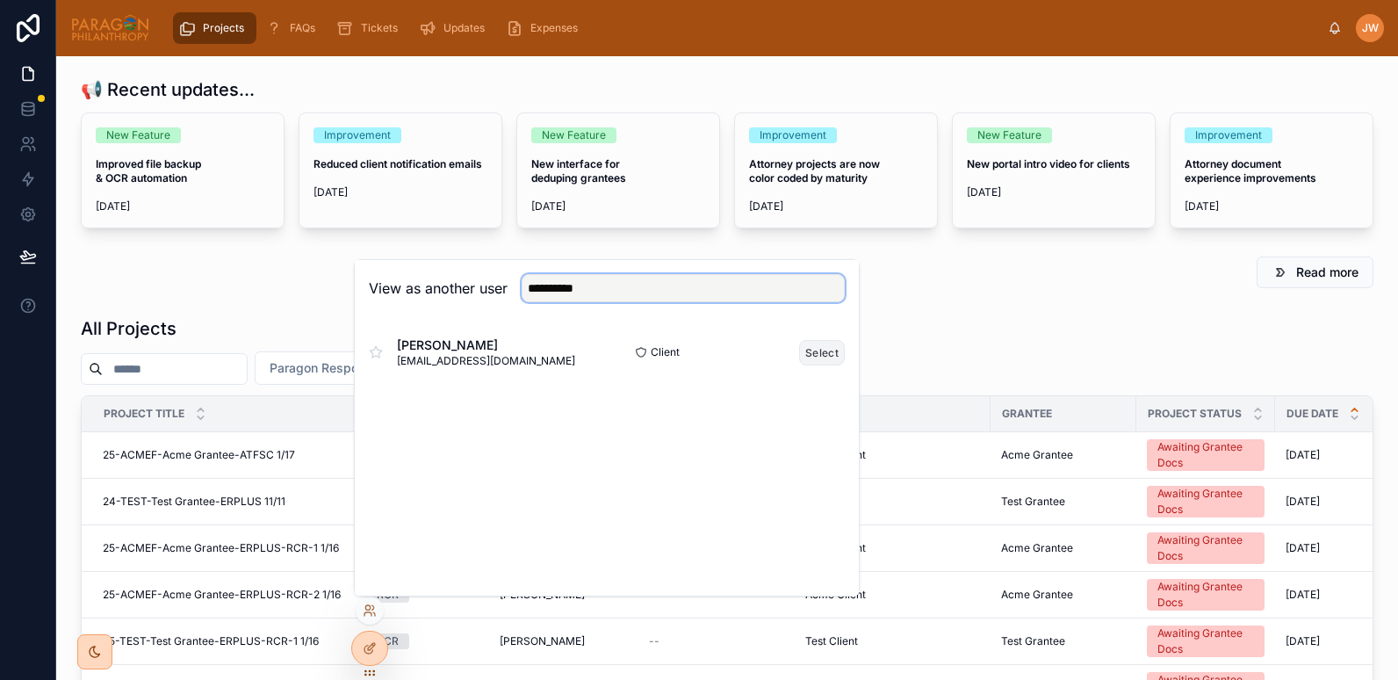
type input "**********"
click at [828, 352] on button "Select" at bounding box center [822, 352] width 46 height 25
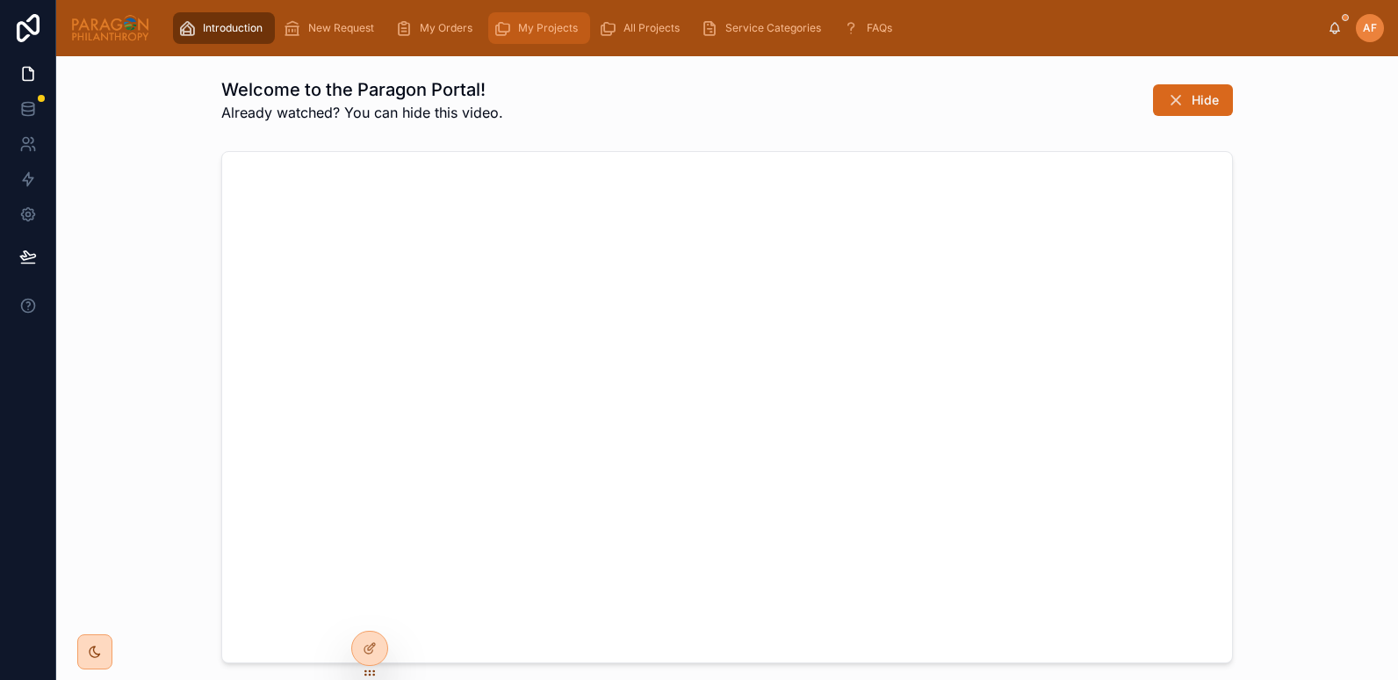
click at [538, 28] on span "My Projects" at bounding box center [548, 28] width 60 height 14
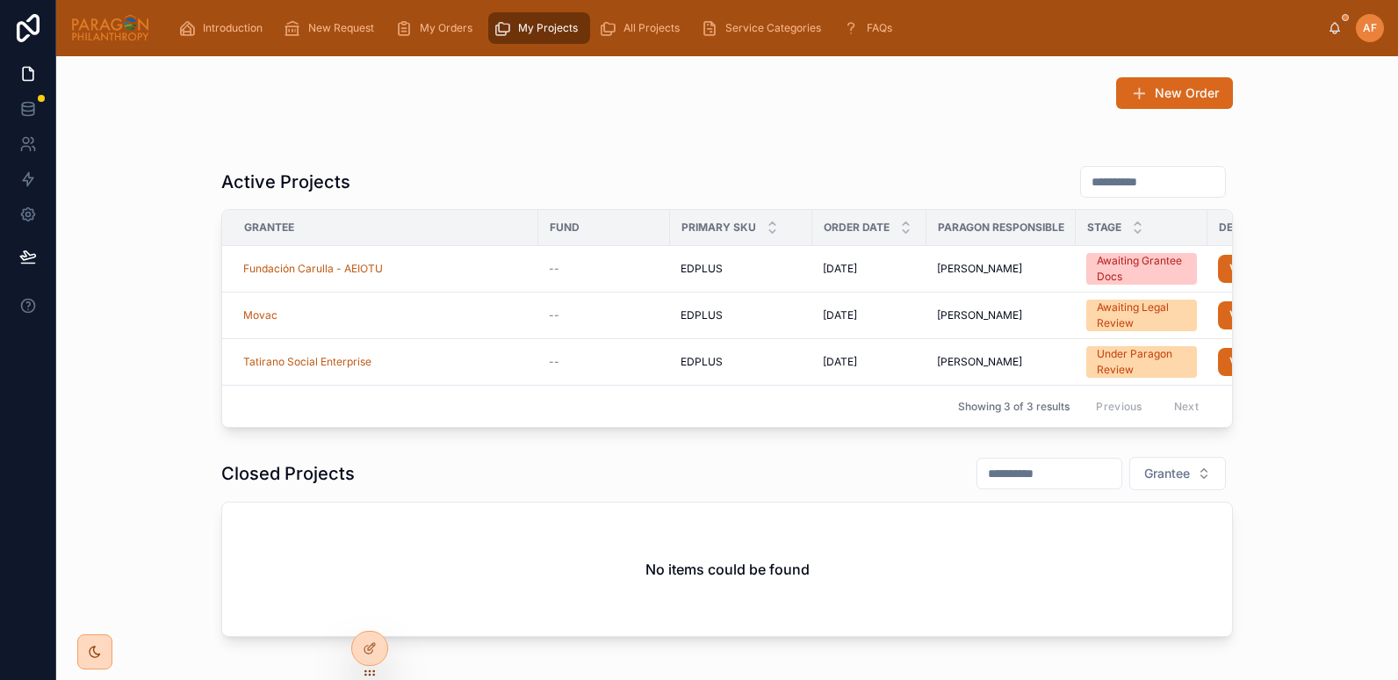
scroll to position [74, 0]
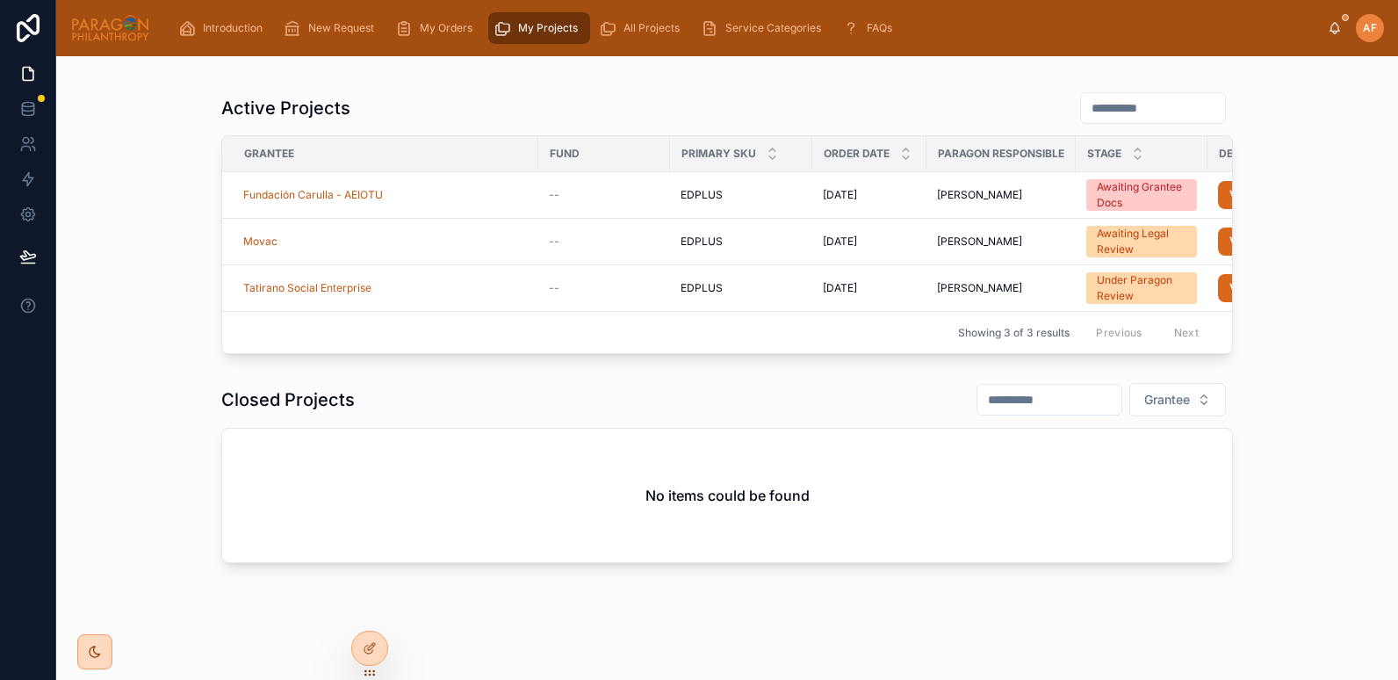
click at [118, 38] on img at bounding box center [110, 28] width 80 height 28
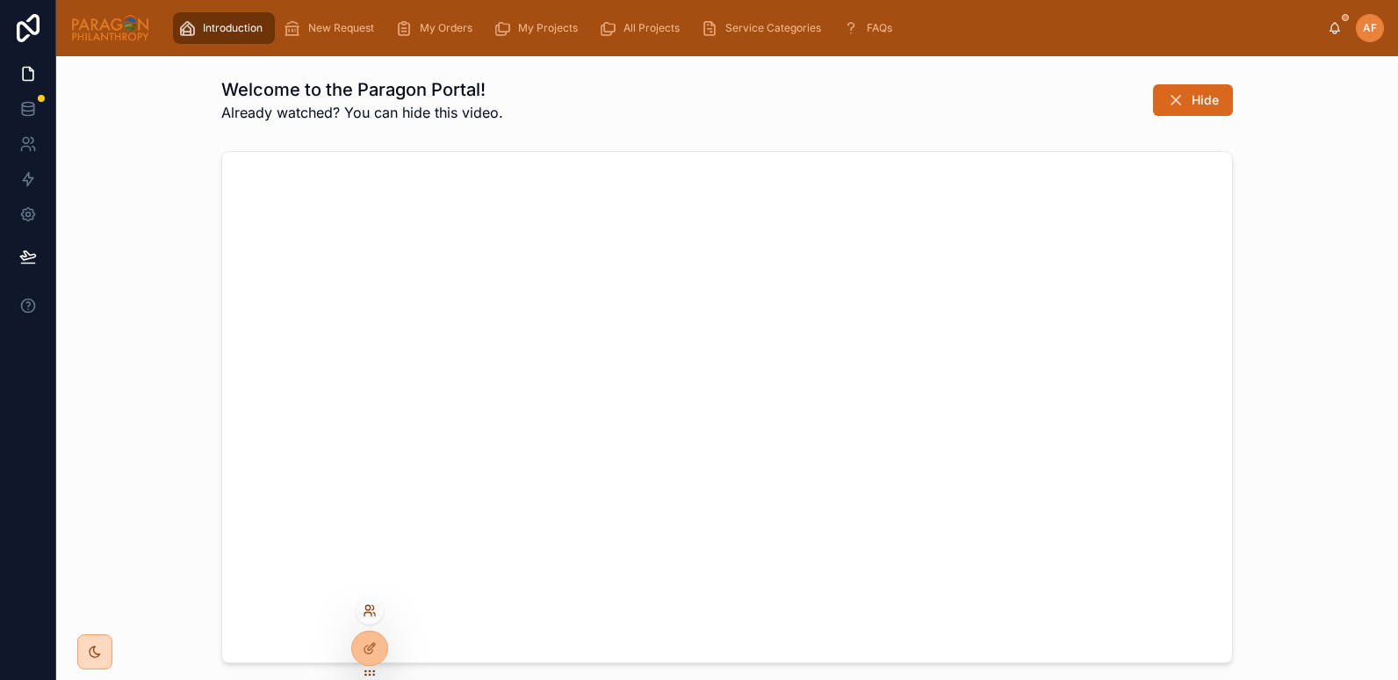
click at [366, 611] on icon at bounding box center [370, 610] width 14 height 14
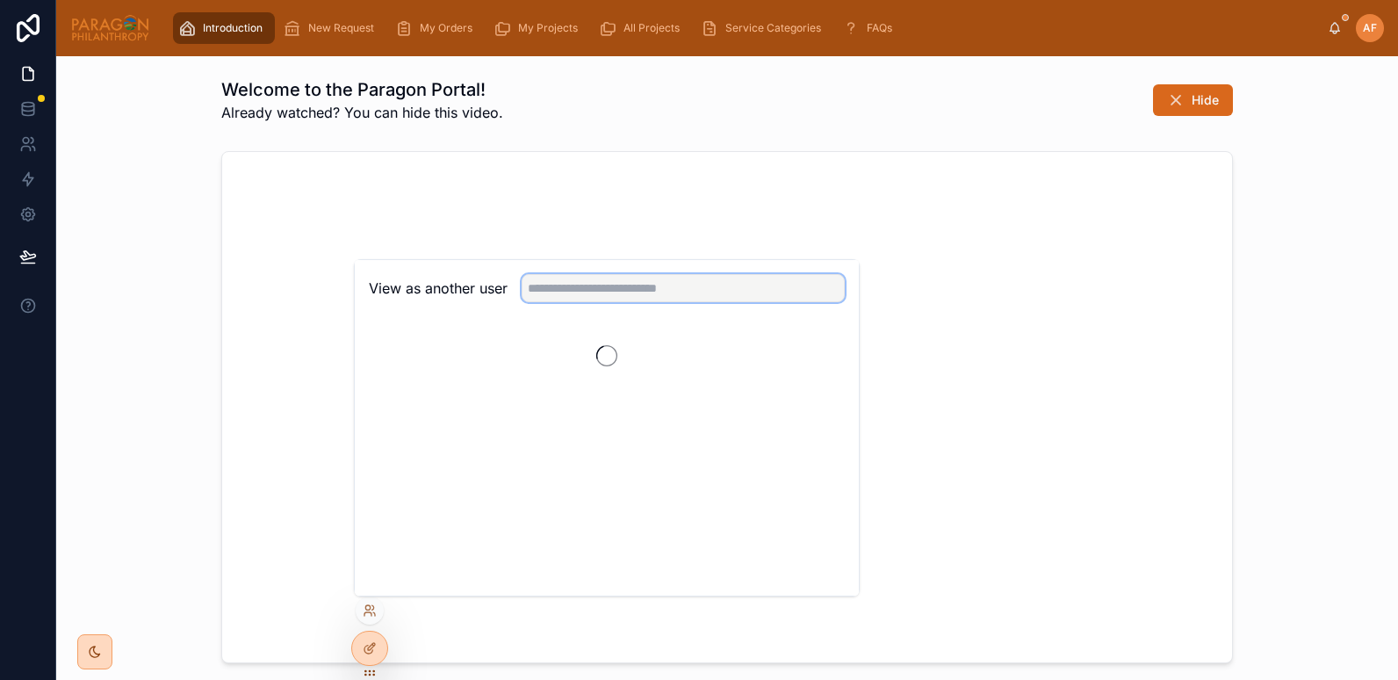
click at [592, 293] on input "text" at bounding box center [683, 288] width 323 height 28
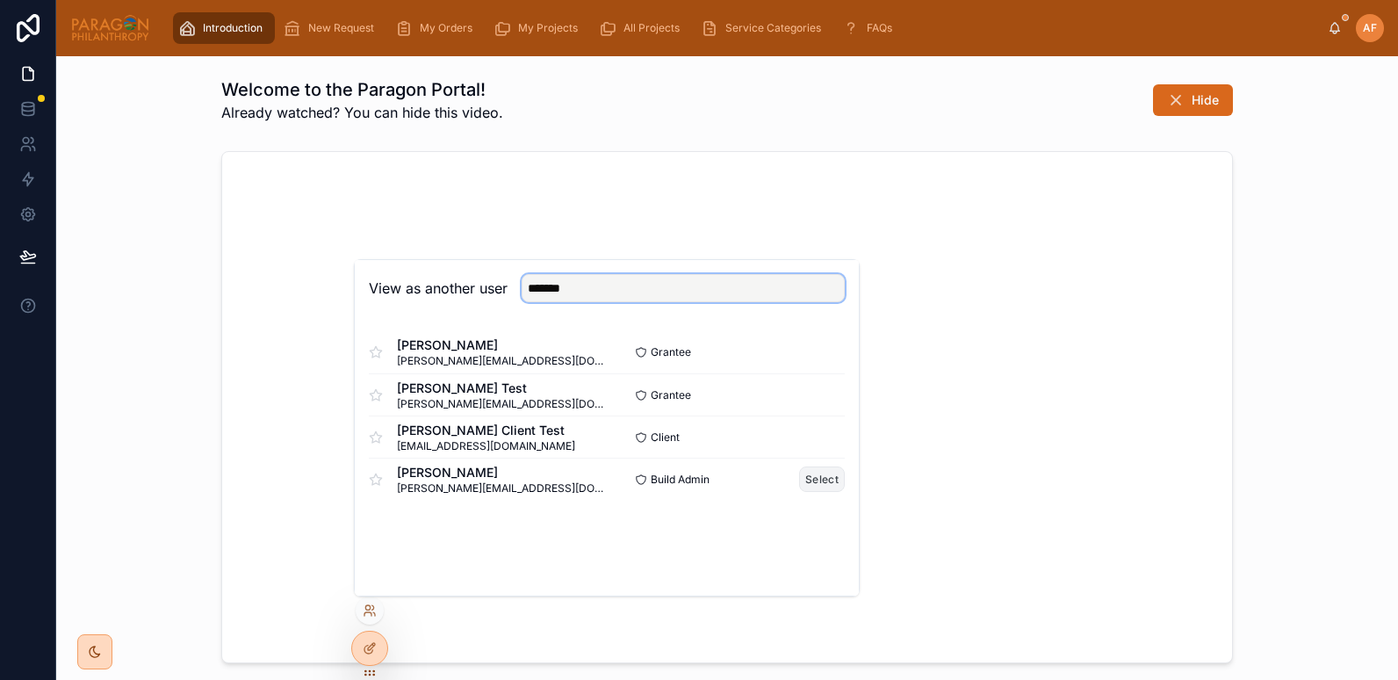
type input "*******"
click at [816, 479] on button "Select" at bounding box center [822, 478] width 46 height 25
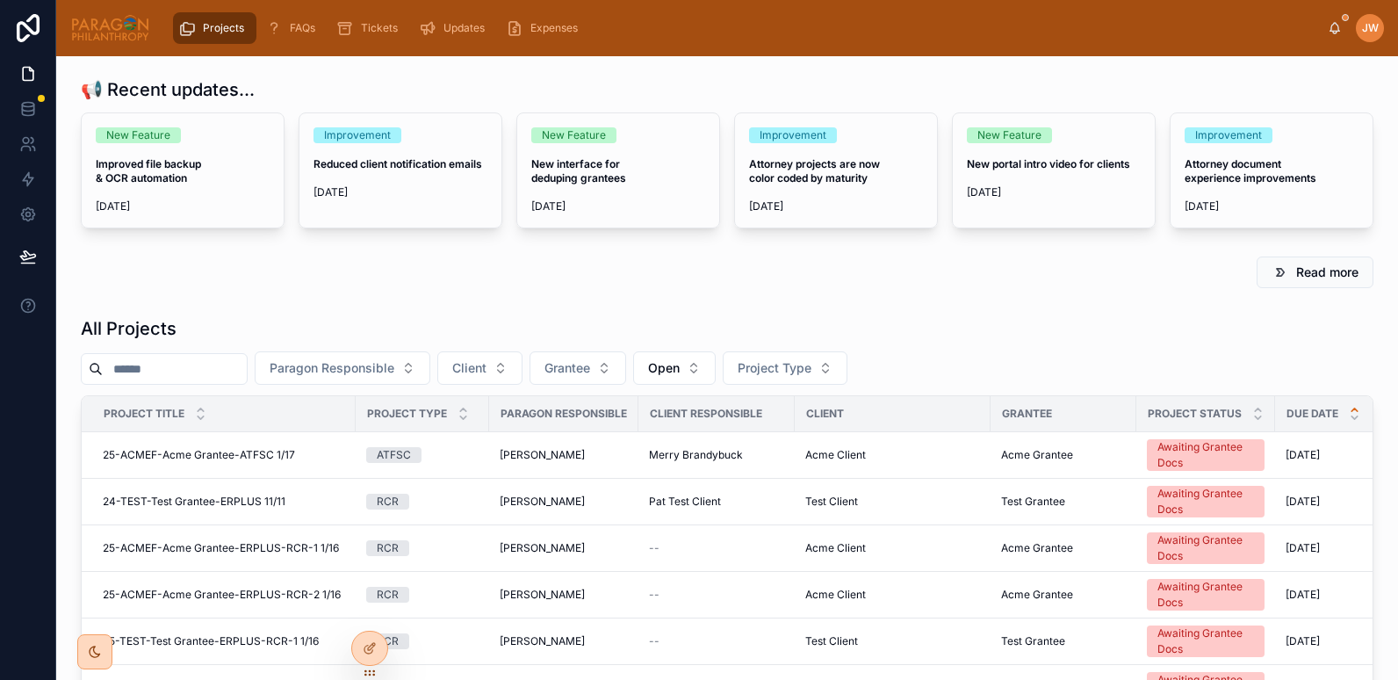
click at [166, 370] on input "text" at bounding box center [175, 368] width 144 height 25
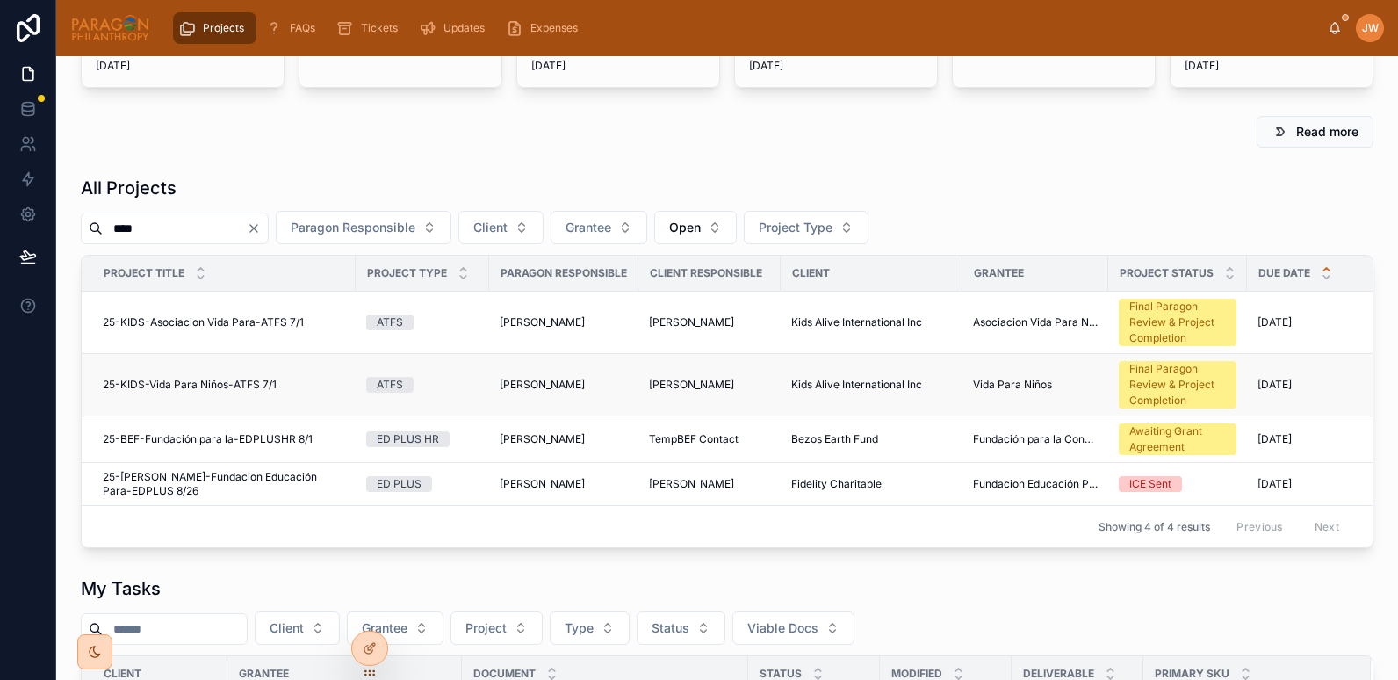
scroll to position [141, 0]
type input "****"
click at [221, 477] on span "25-FIDEL-Fundacion Educación Para-EDPLUS 8/26" at bounding box center [224, 483] width 242 height 28
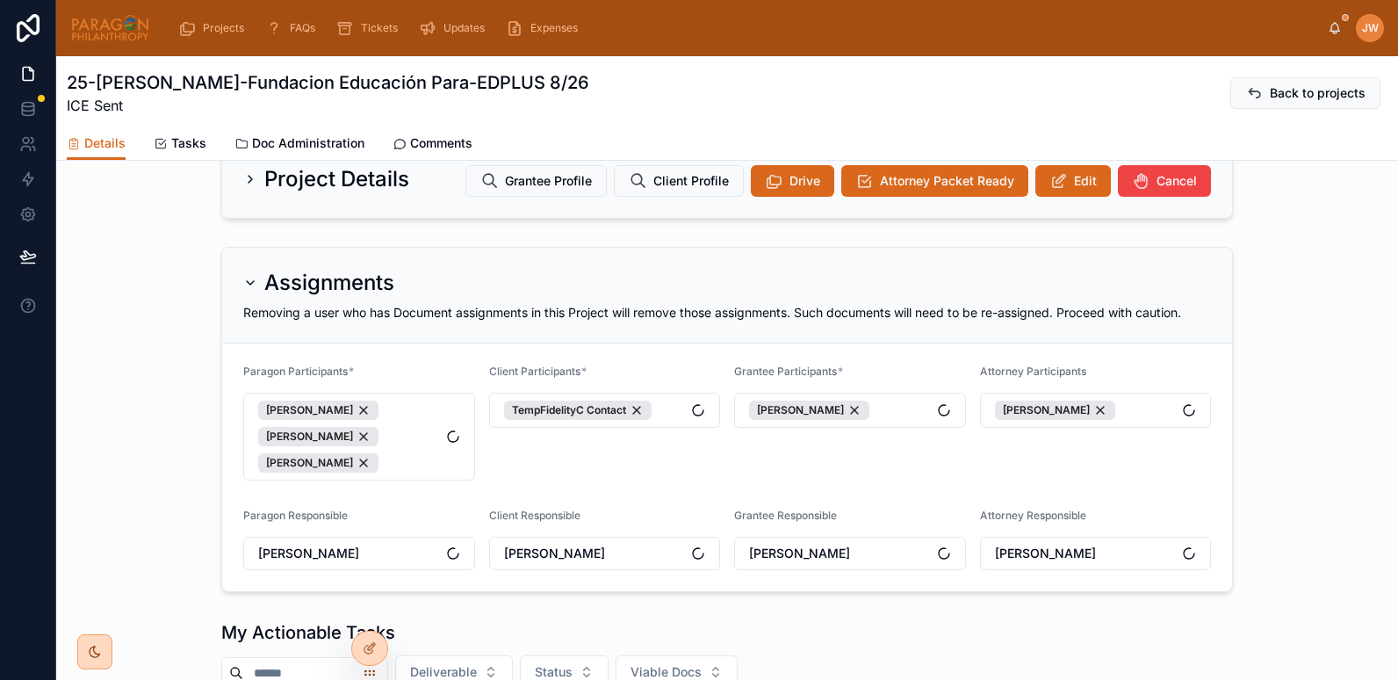
scroll to position [195, 0]
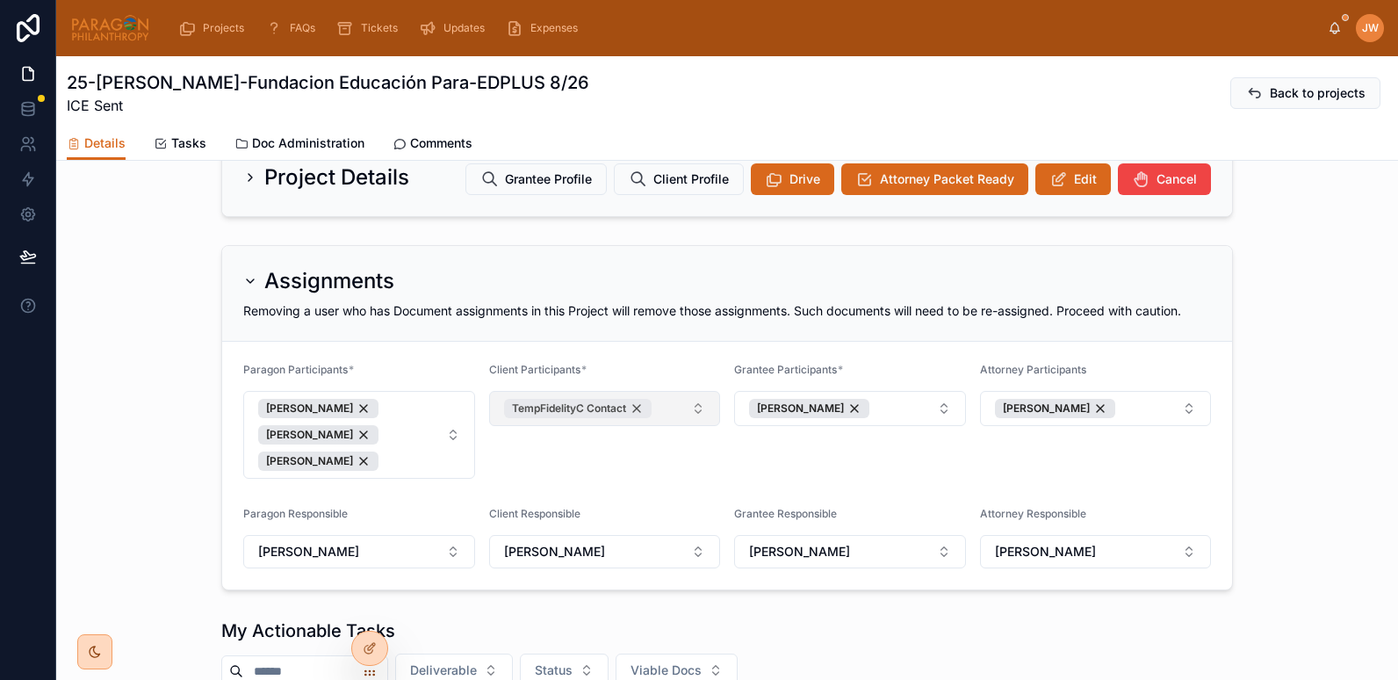
click at [637, 418] on div "TempFidelityC Contact" at bounding box center [578, 408] width 148 height 19
click at [534, 421] on button "Select Button" at bounding box center [605, 406] width 232 height 30
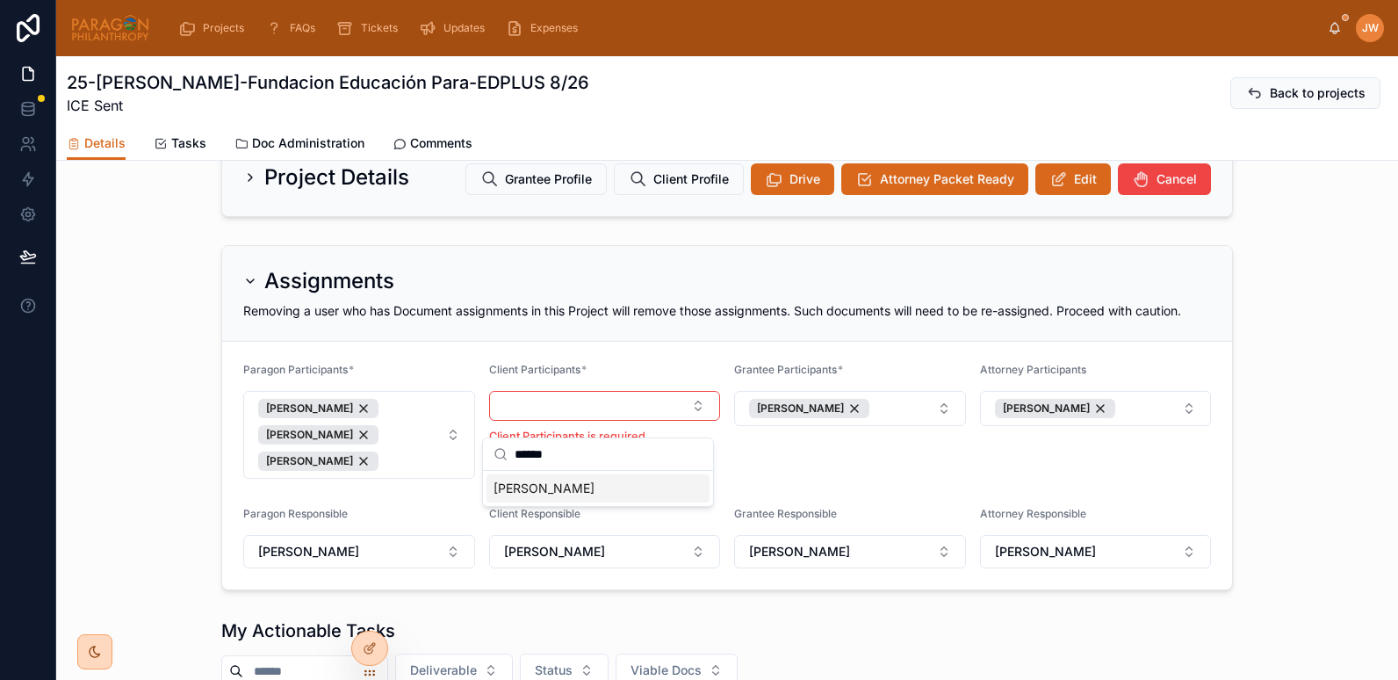
type input "******"
click at [542, 491] on span "[PERSON_NAME]" at bounding box center [543, 488] width 101 height 18
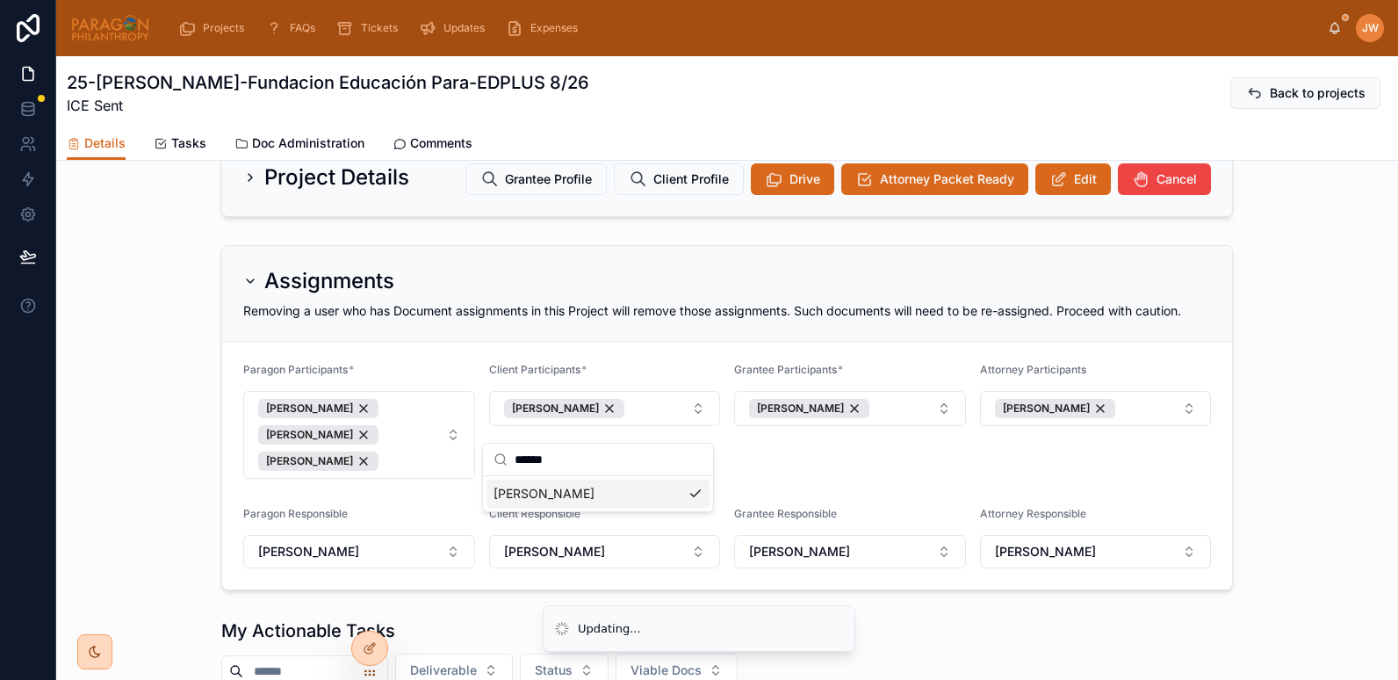
click at [527, 342] on div "Assignments Removing a user who has Document assignments in this Project will r…" at bounding box center [727, 294] width 1010 height 96
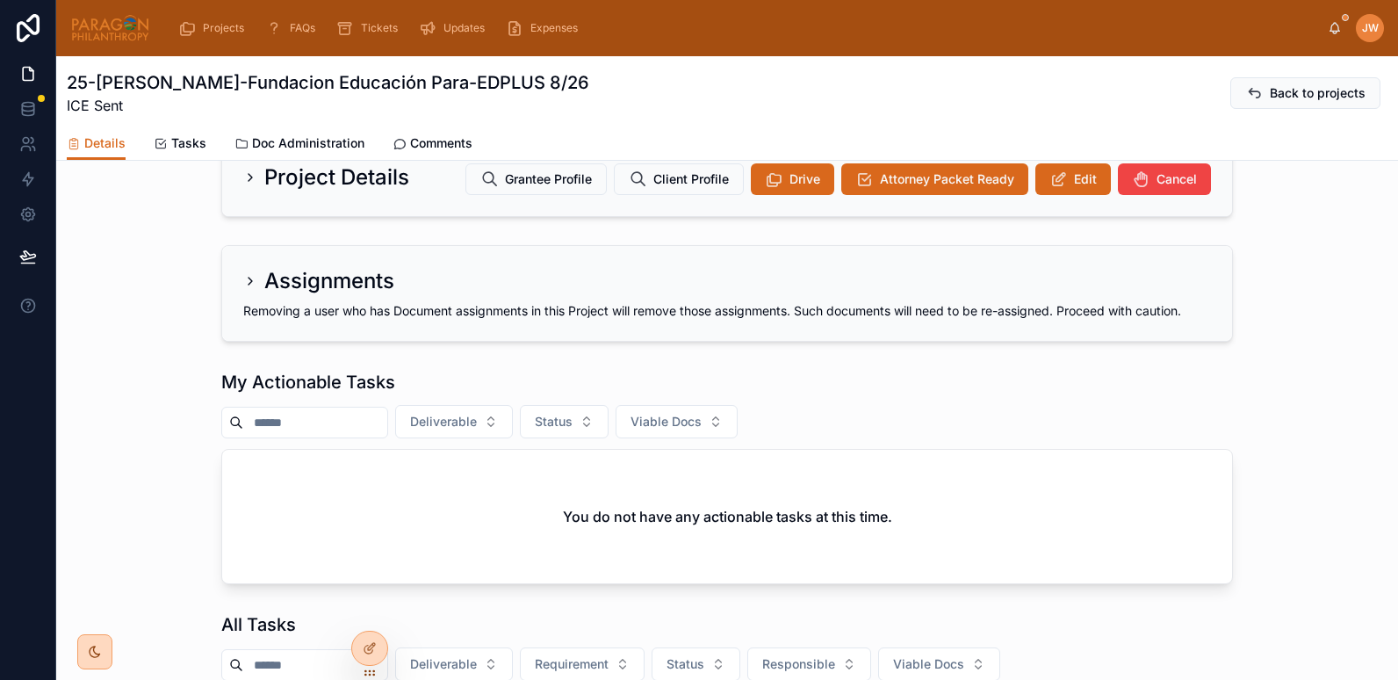
click at [232, 299] on div "Assignments Removing a user who has Document assignments in this Project will r…" at bounding box center [727, 293] width 1010 height 95
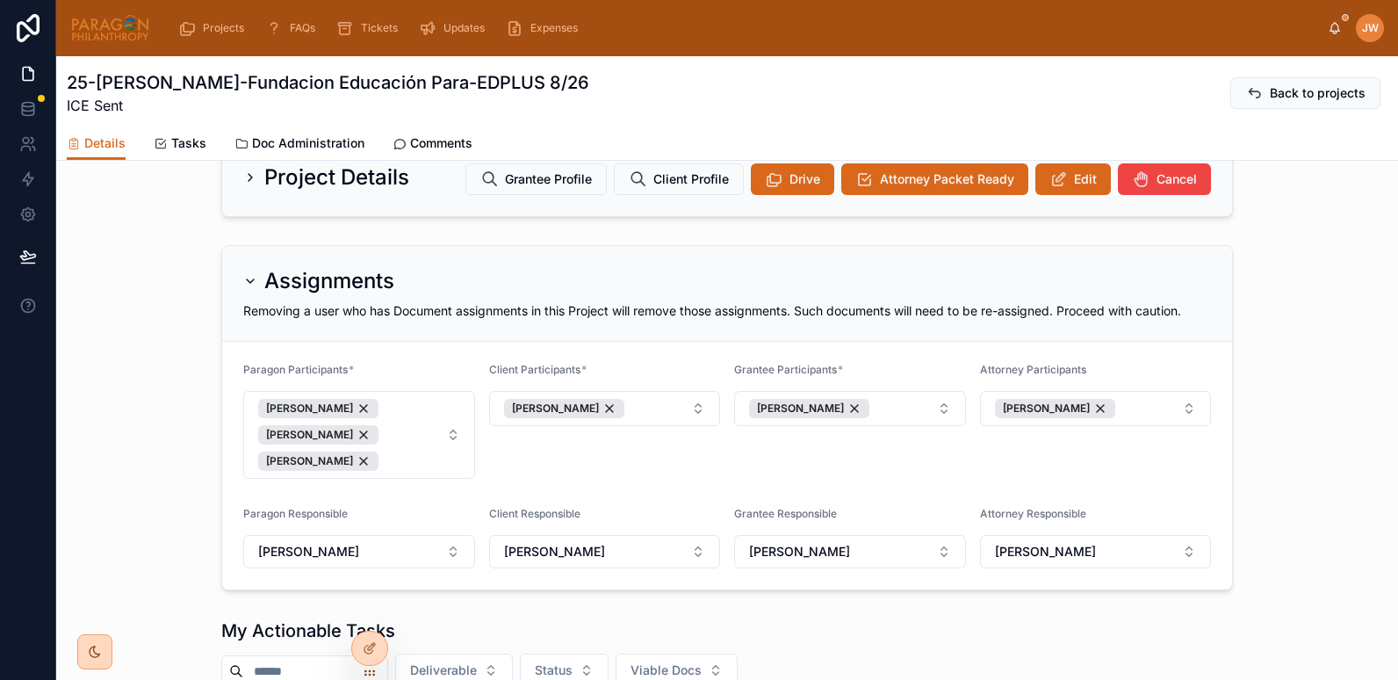
click at [104, 7] on div at bounding box center [110, 28] width 80 height 56
click at [106, 16] on img at bounding box center [110, 28] width 80 height 28
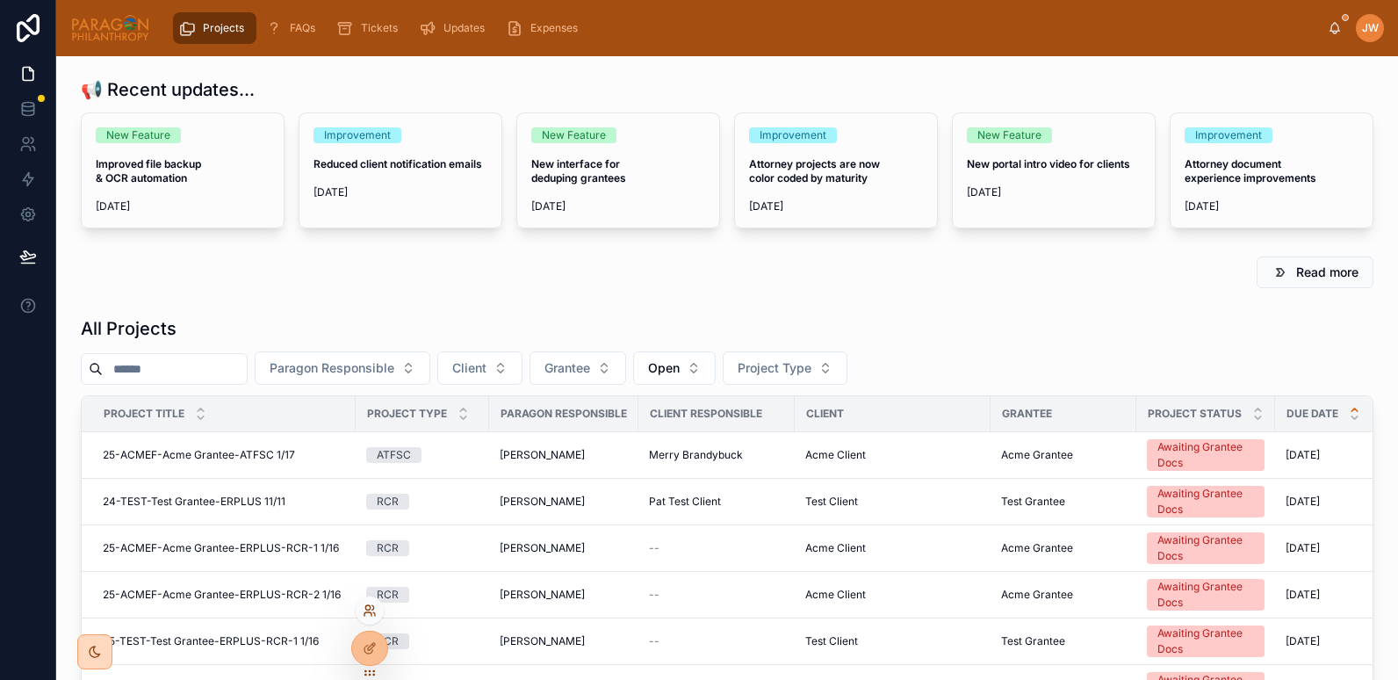
click at [368, 608] on icon at bounding box center [370, 610] width 14 height 14
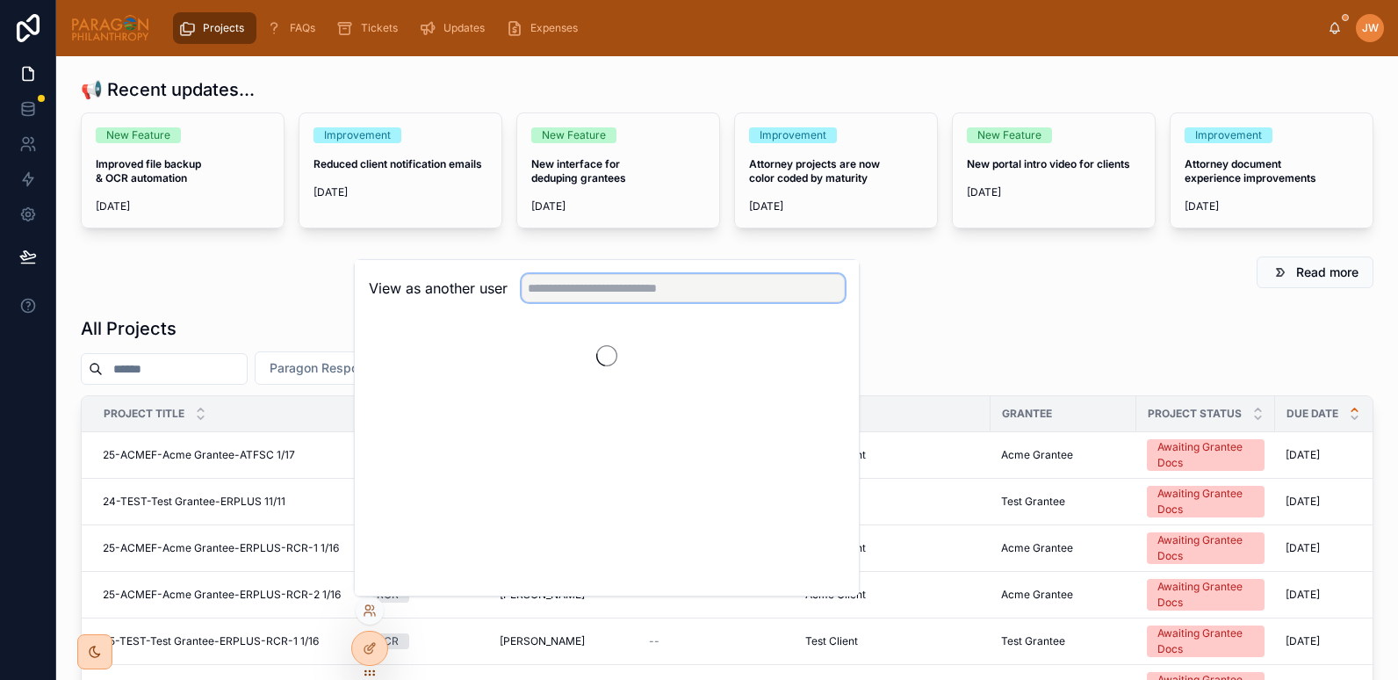
click at [560, 292] on input "text" at bounding box center [683, 288] width 323 height 28
type input "******"
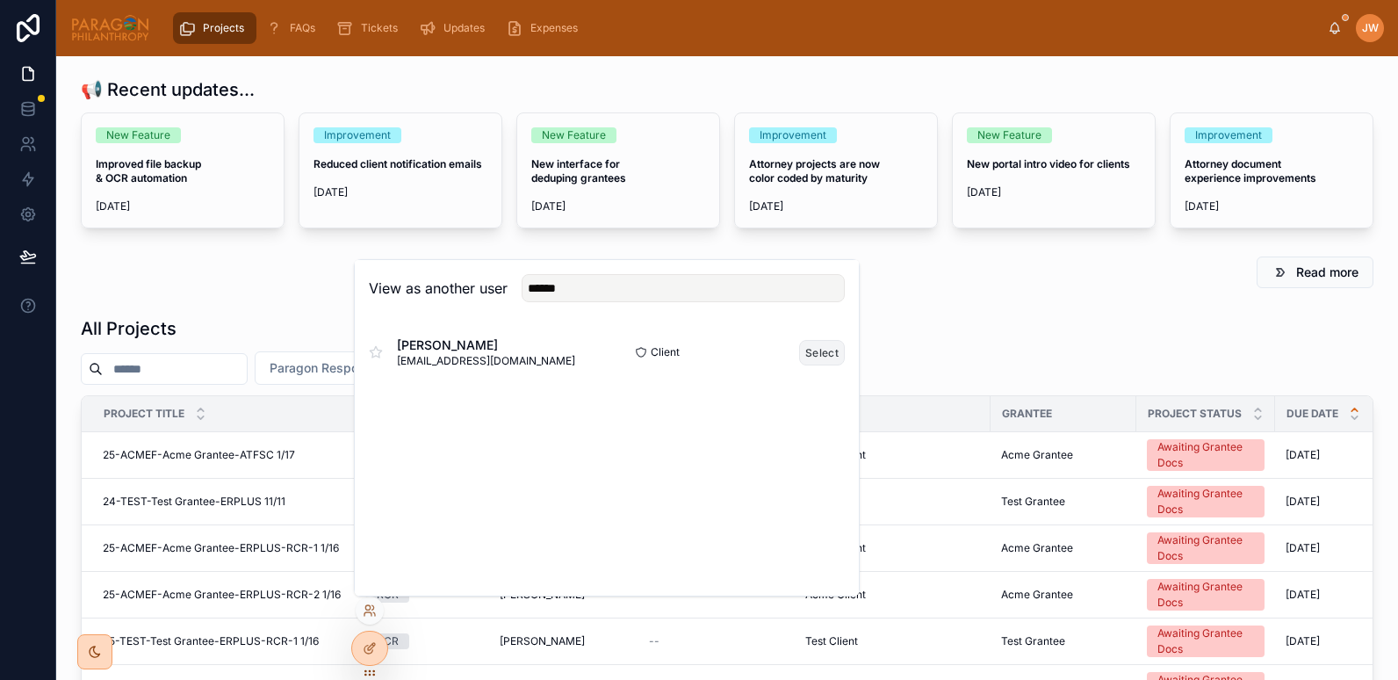
click at [810, 356] on button "Select" at bounding box center [822, 352] width 46 height 25
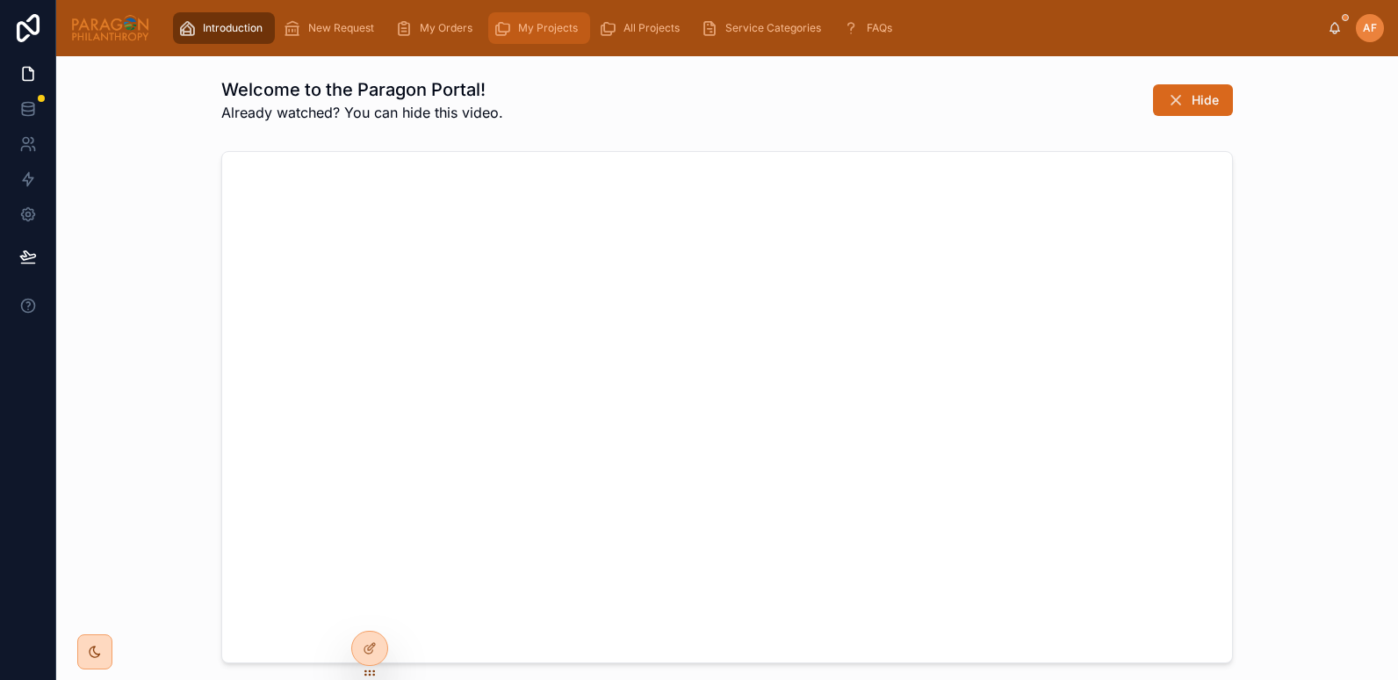
click at [548, 21] on span "My Projects" at bounding box center [548, 28] width 60 height 14
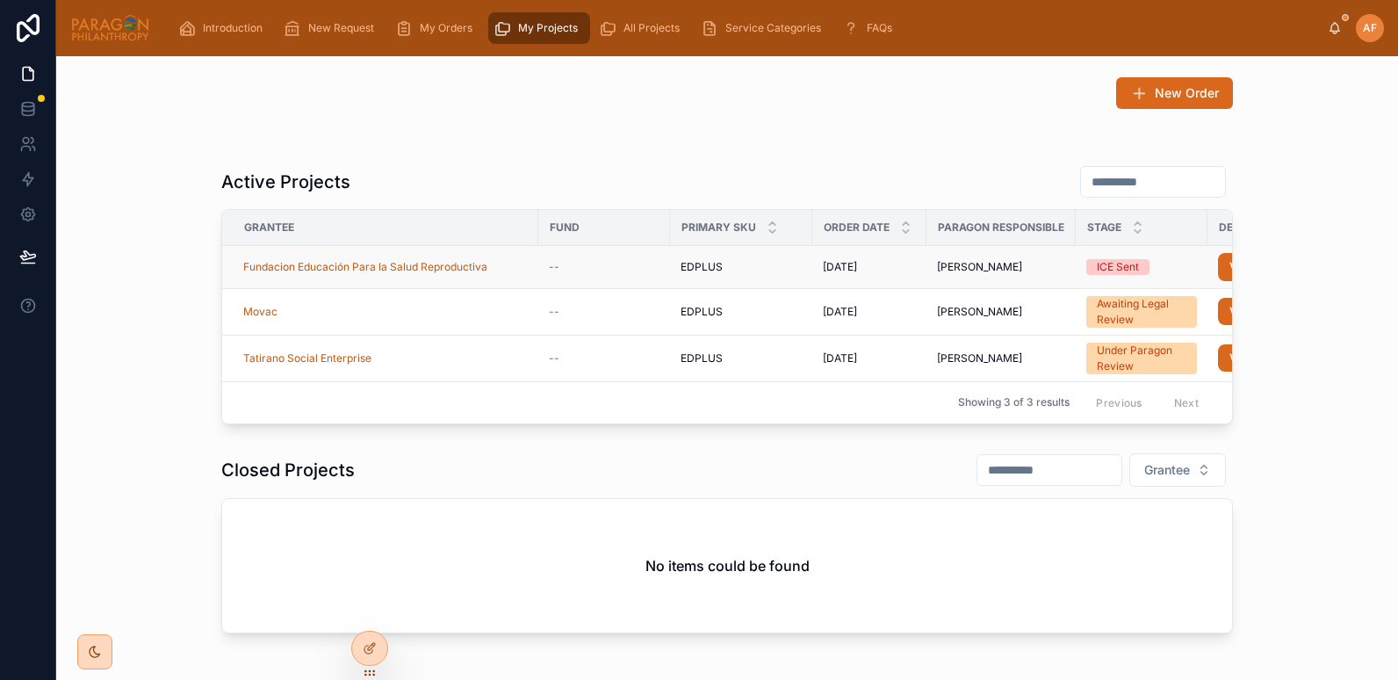
scroll to position [45, 0]
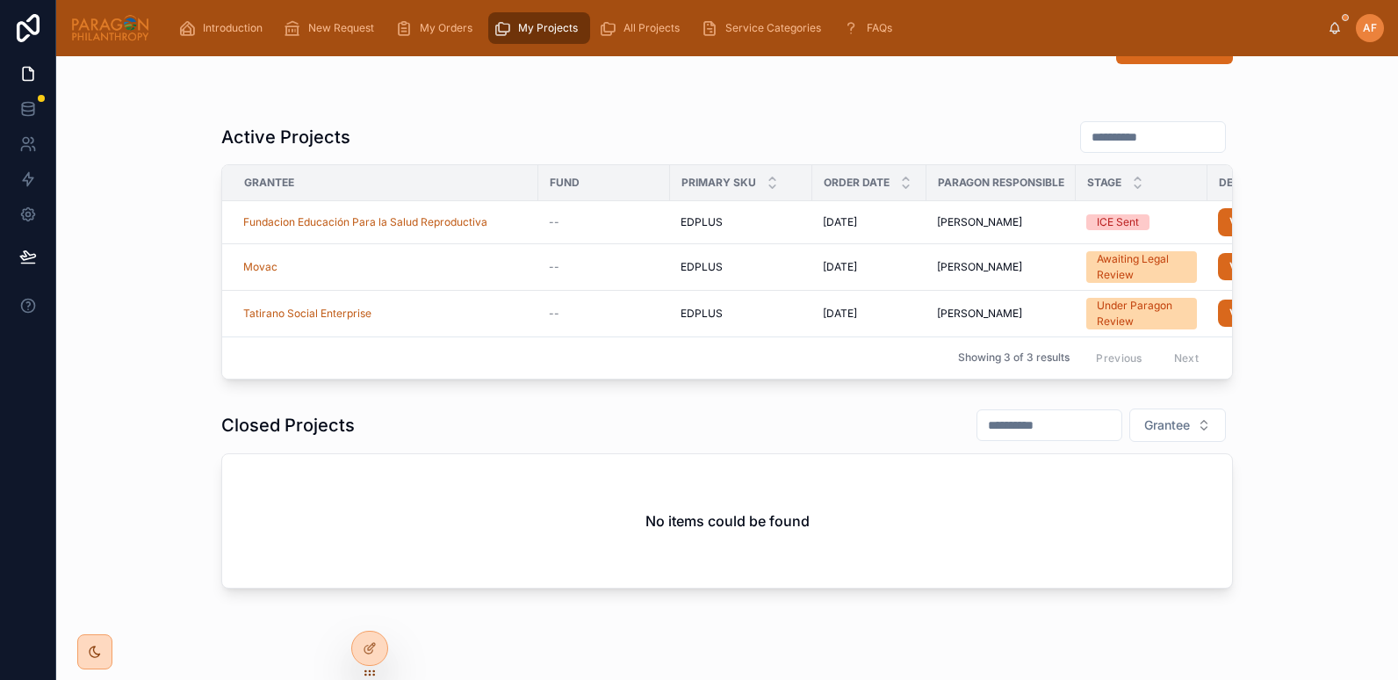
click at [118, 28] on img at bounding box center [110, 28] width 80 height 28
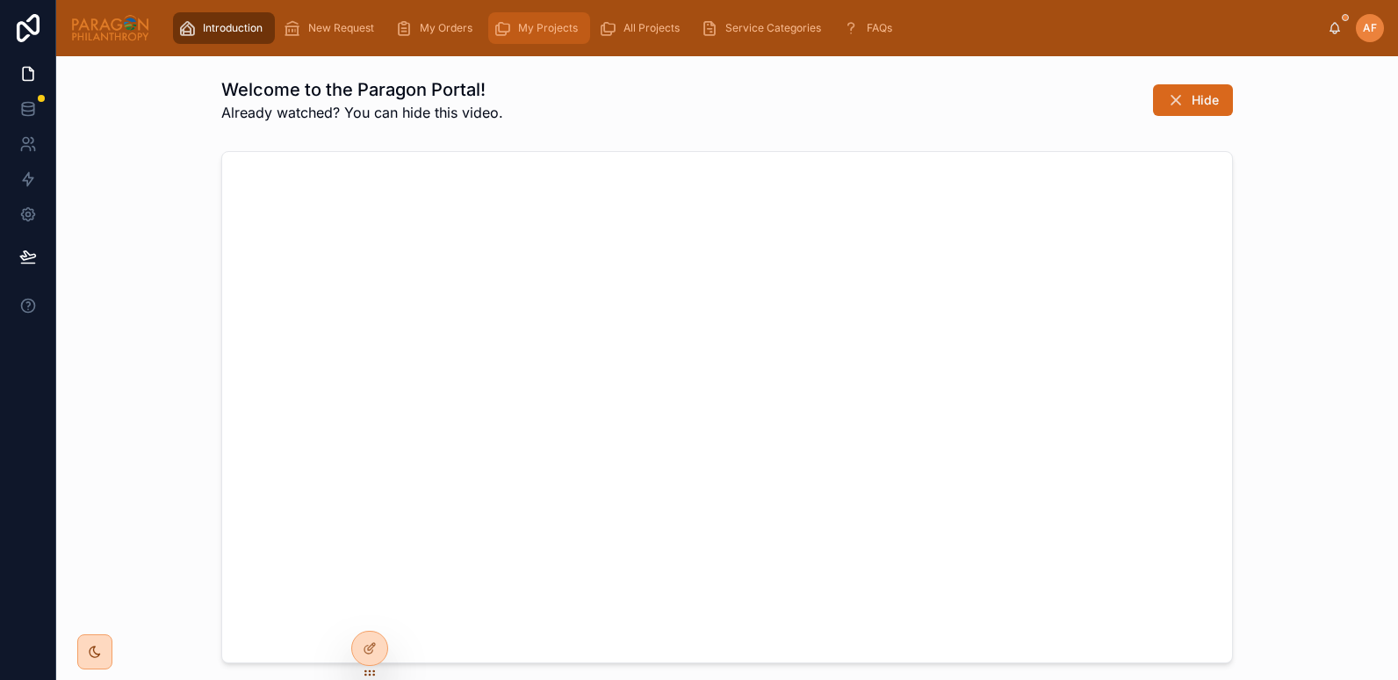
click at [532, 25] on span "My Projects" at bounding box center [548, 28] width 60 height 14
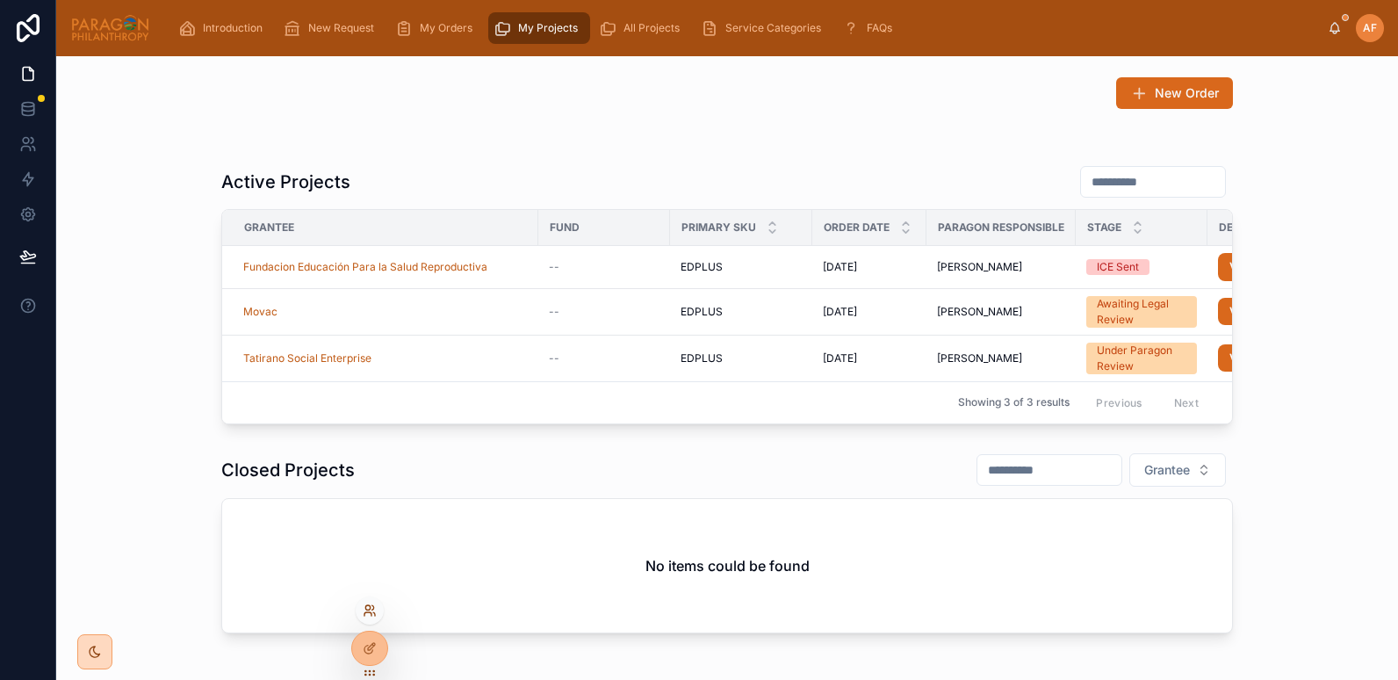
click at [371, 608] on icon at bounding box center [370, 610] width 14 height 14
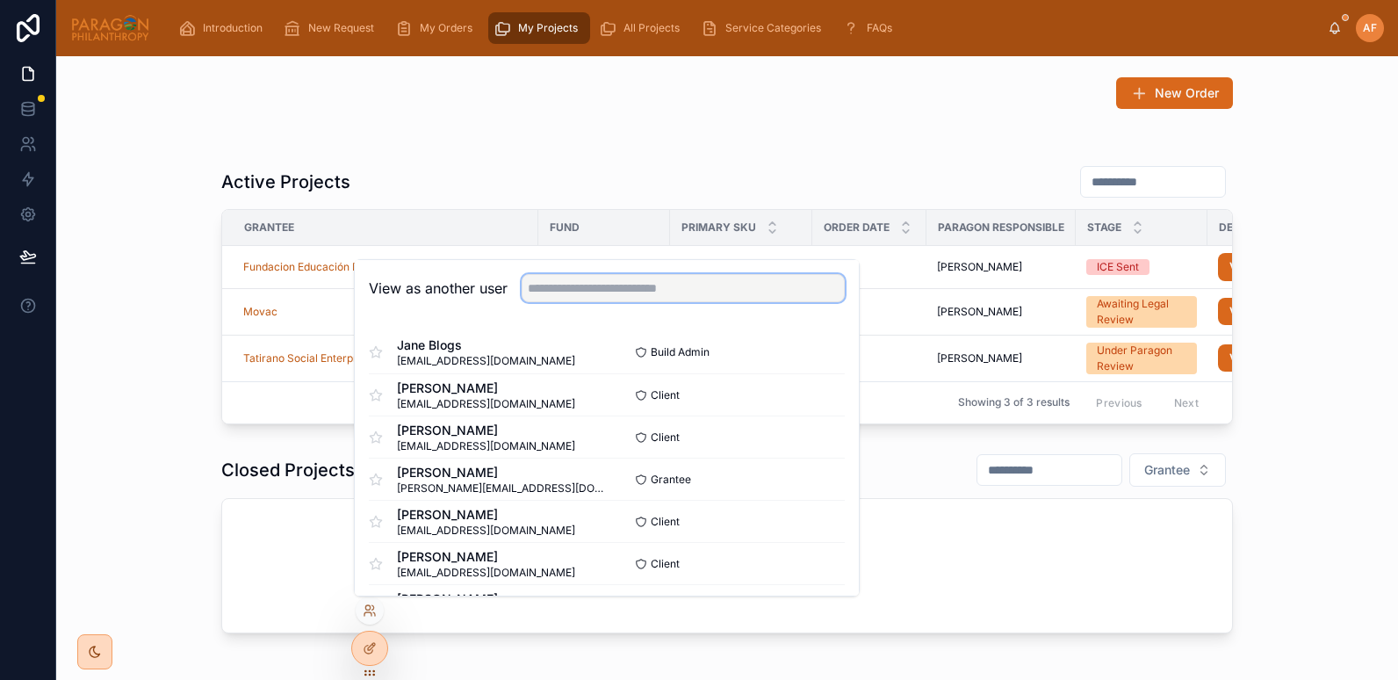
click at [621, 289] on input "text" at bounding box center [683, 288] width 323 height 28
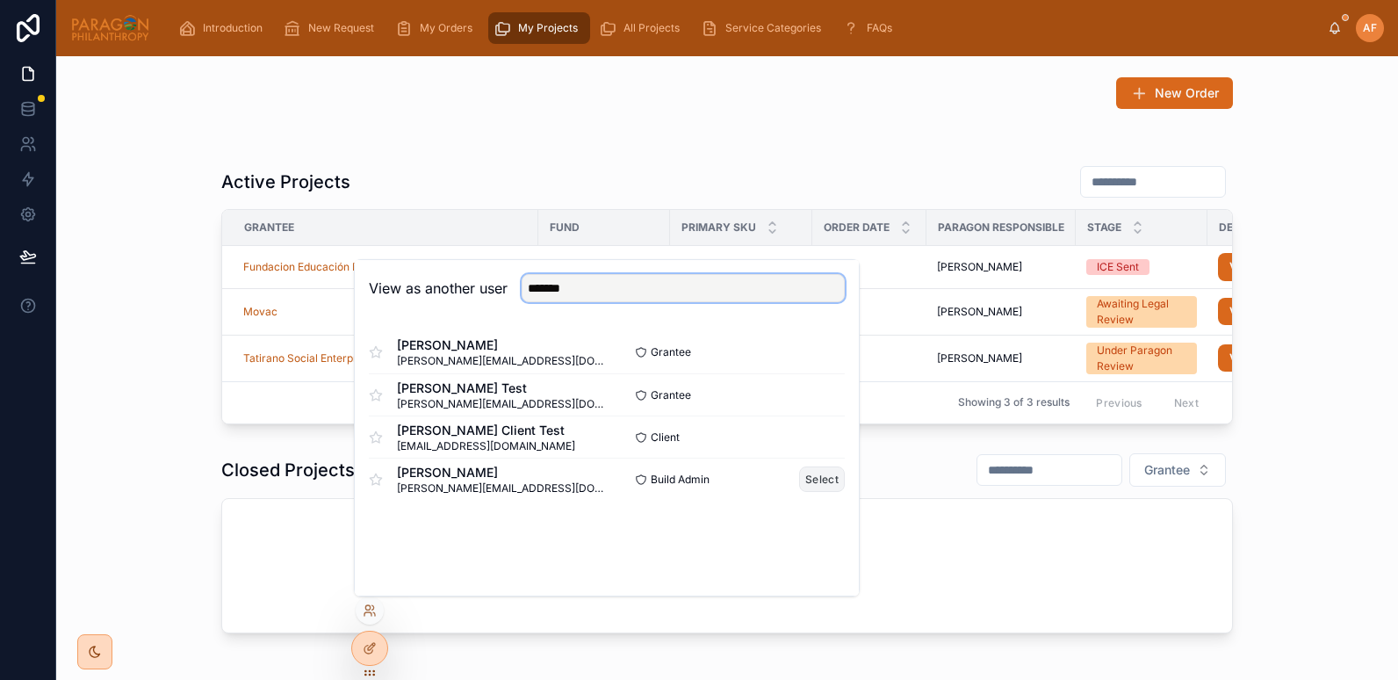
type input "*******"
click at [830, 481] on button "Select" at bounding box center [822, 478] width 46 height 25
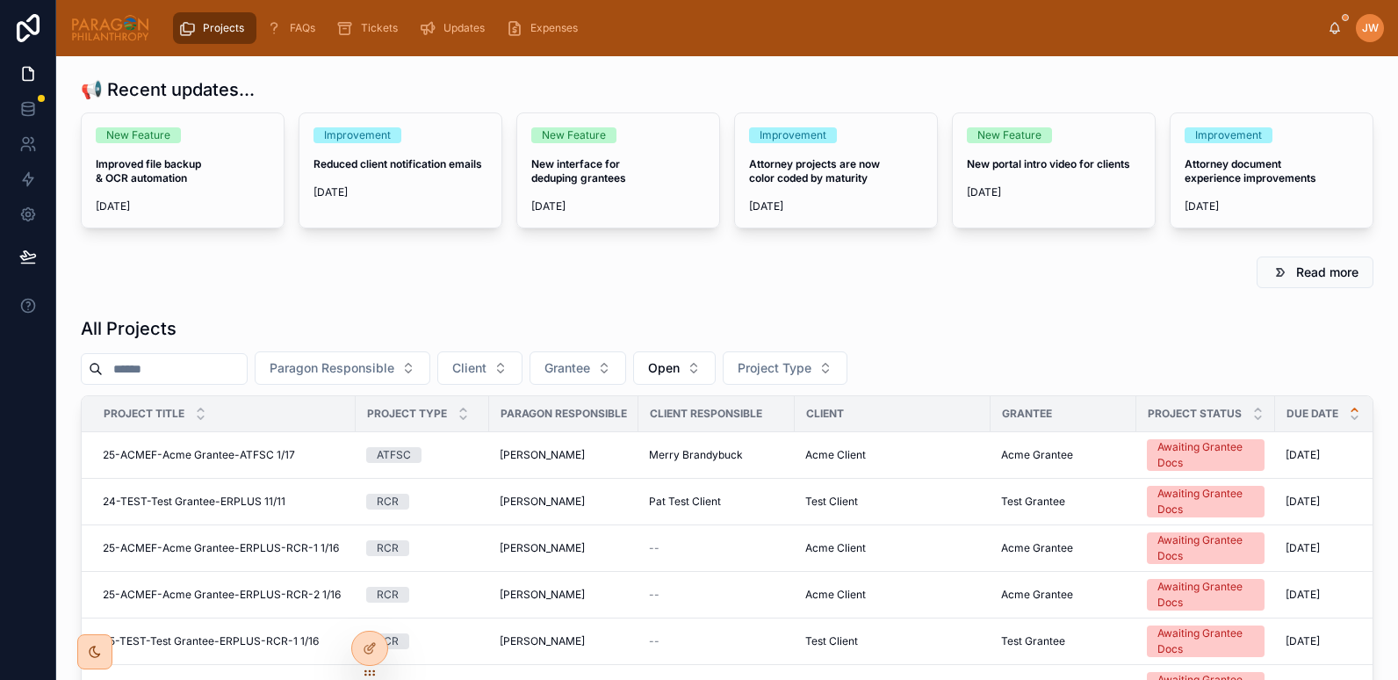
click at [201, 375] on input "text" at bounding box center [175, 368] width 144 height 25
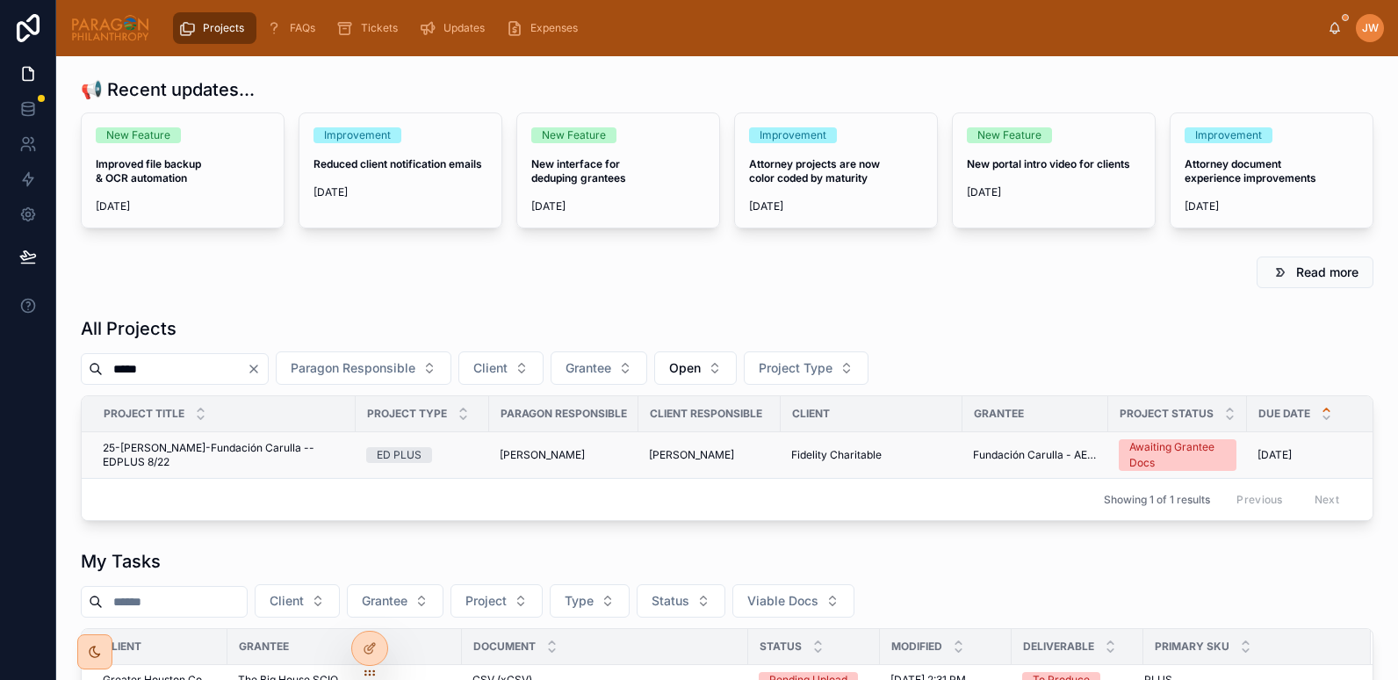
type input "*****"
click at [193, 450] on span "25-FIDEL-Fundación Carulla --EDPLUS 8/22" at bounding box center [224, 455] width 242 height 28
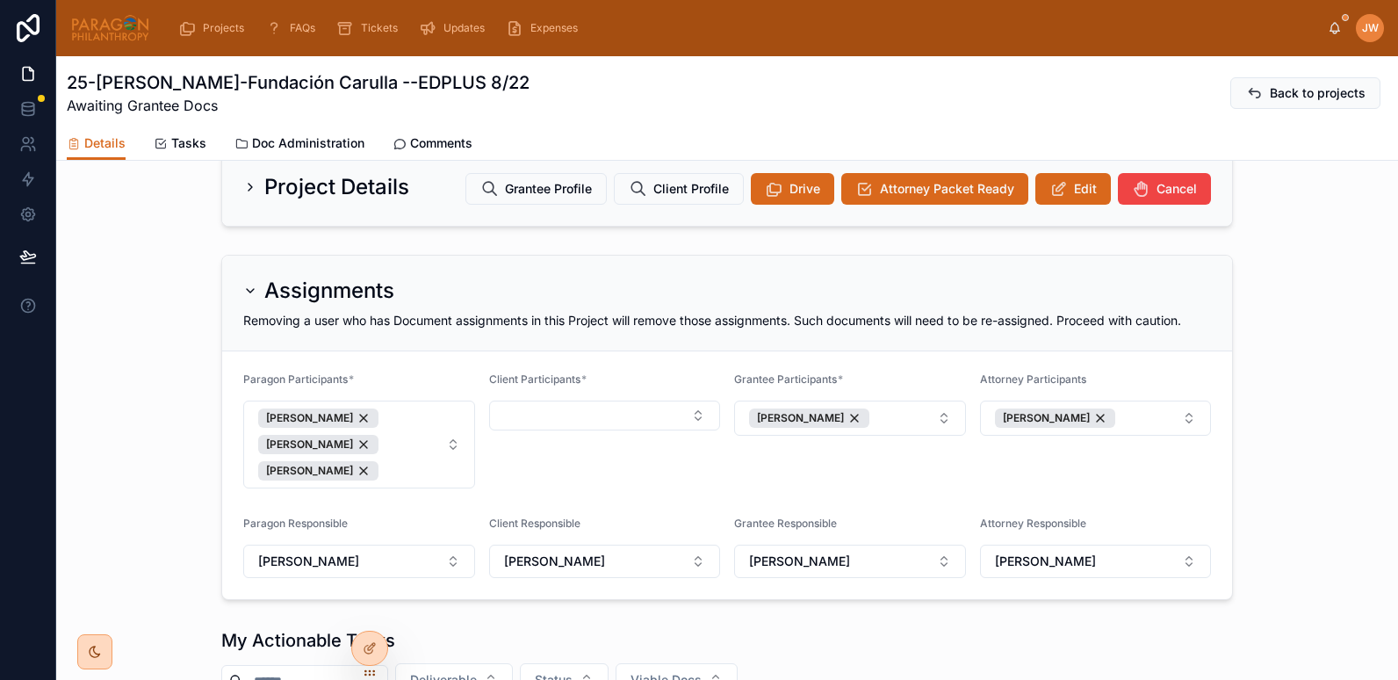
scroll to position [197, 0]
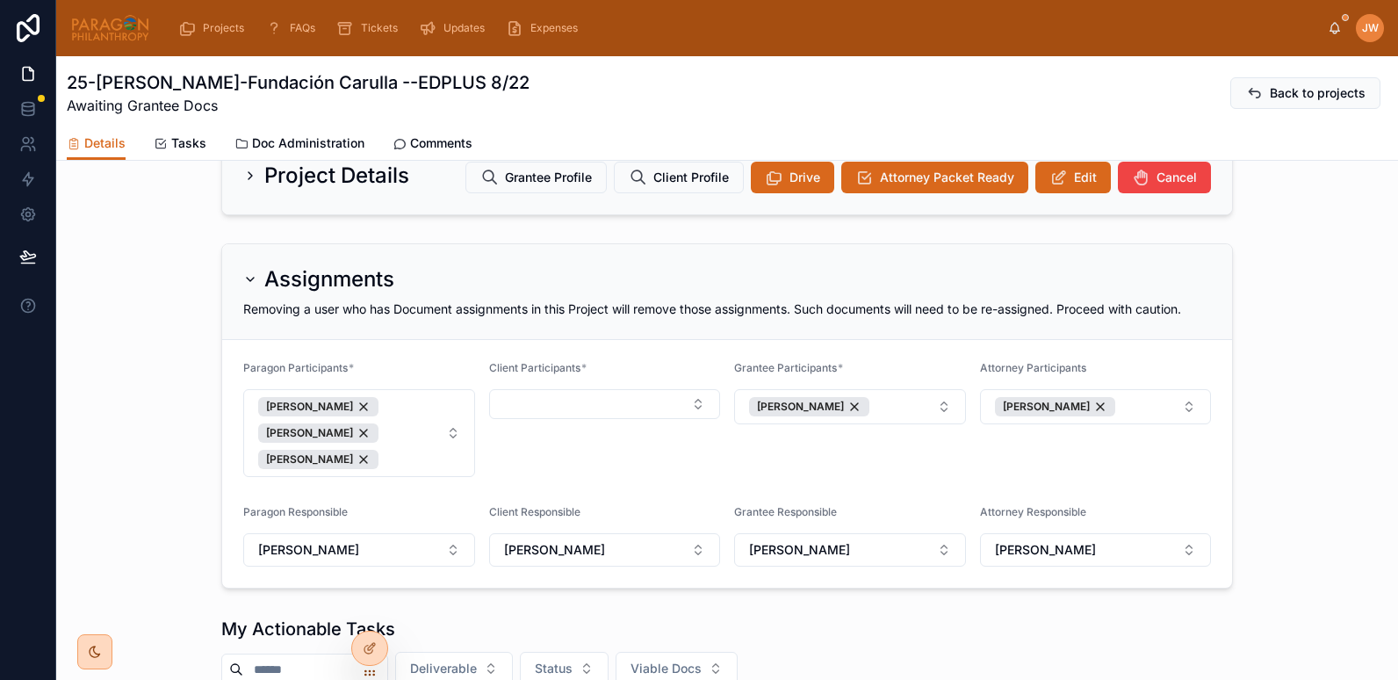
click at [549, 375] on label "Client Participants *" at bounding box center [537, 368] width 97 height 14
click at [545, 415] on button "Select Button" at bounding box center [605, 404] width 232 height 30
type input "*****"
click at [526, 491] on span "Andrew Fish" at bounding box center [543, 487] width 101 height 18
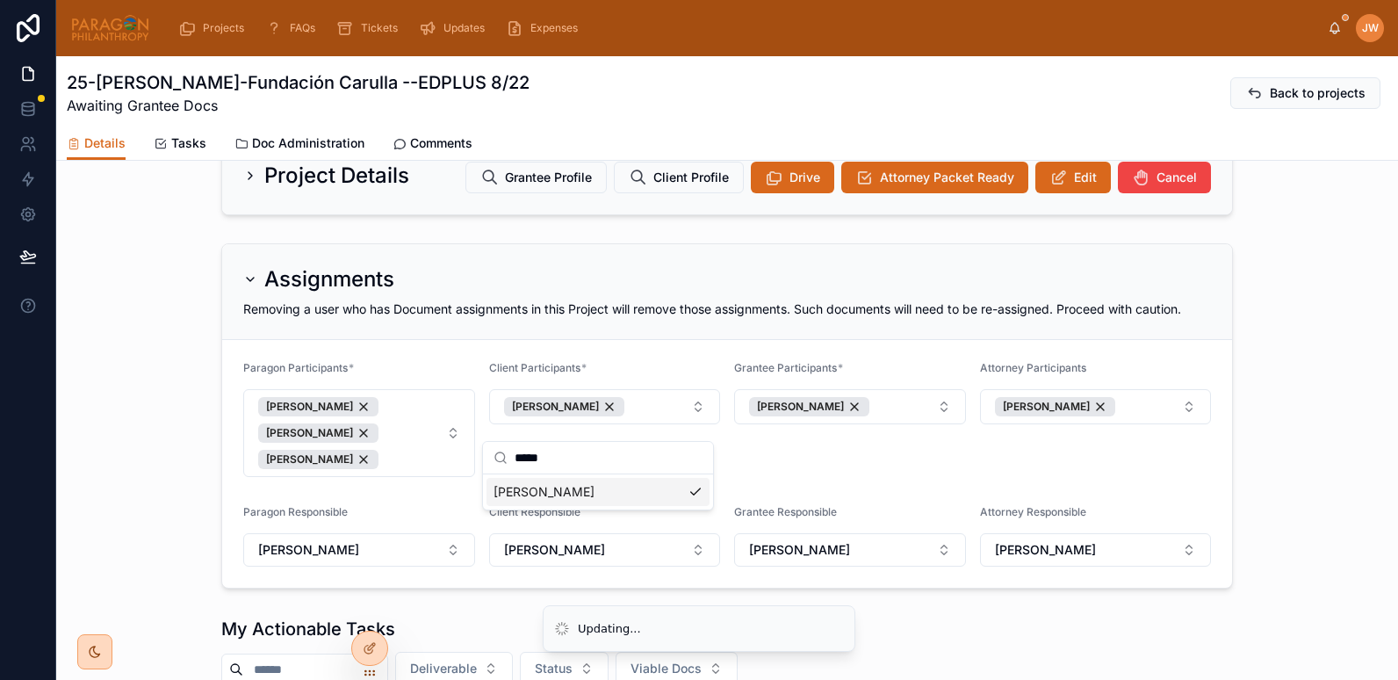
click at [486, 293] on div "Assignments" at bounding box center [727, 279] width 968 height 28
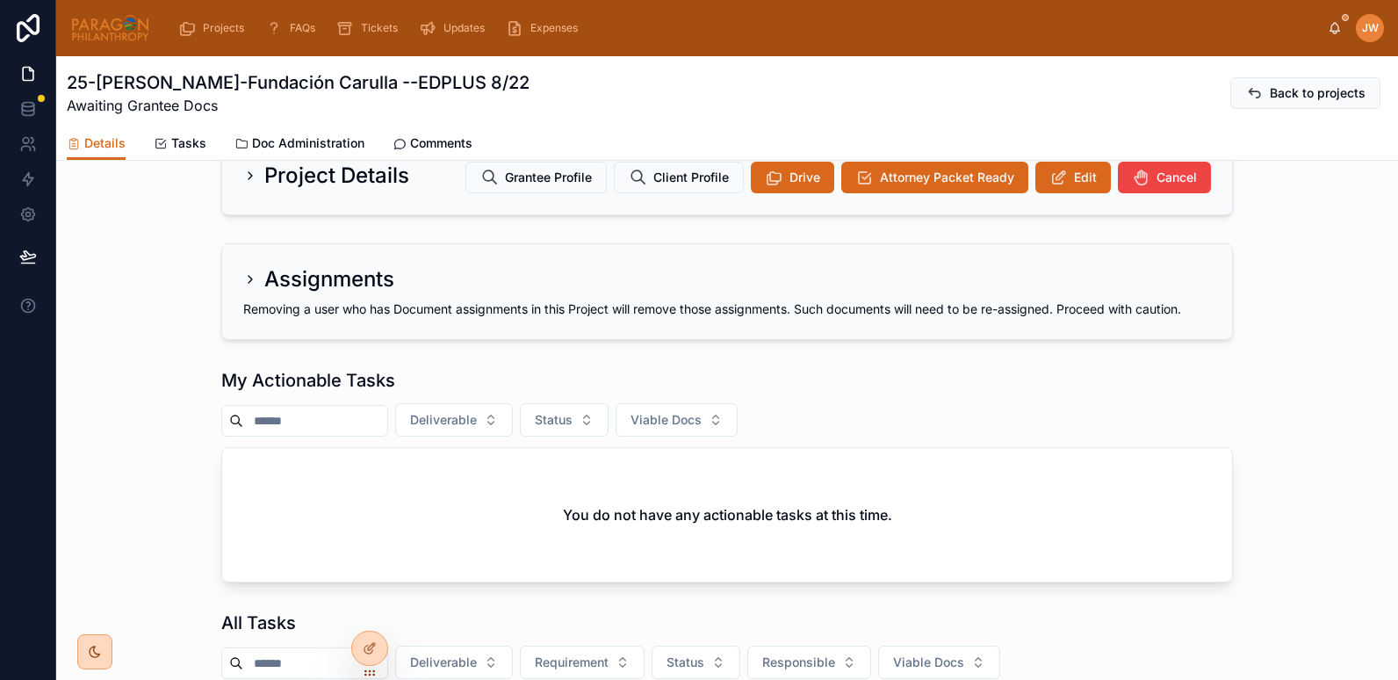
click at [286, 293] on h2 "Assignments" at bounding box center [329, 279] width 130 height 28
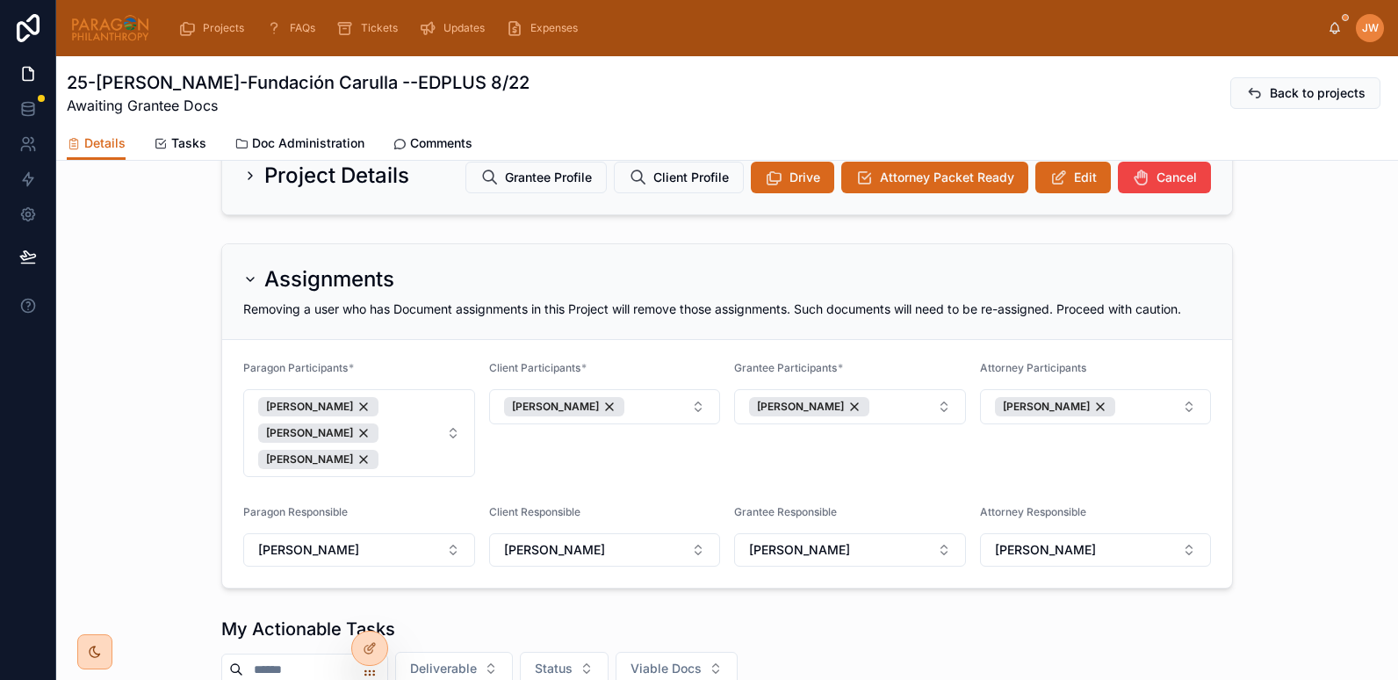
click at [630, 494] on form "Paragon Participants * Jessica Watkins Suzanne York Ash Froelich-MacMillan Clie…" at bounding box center [727, 464] width 1010 height 248
click at [93, 45] on div at bounding box center [110, 28] width 80 height 56
click at [91, 32] on img at bounding box center [110, 28] width 80 height 28
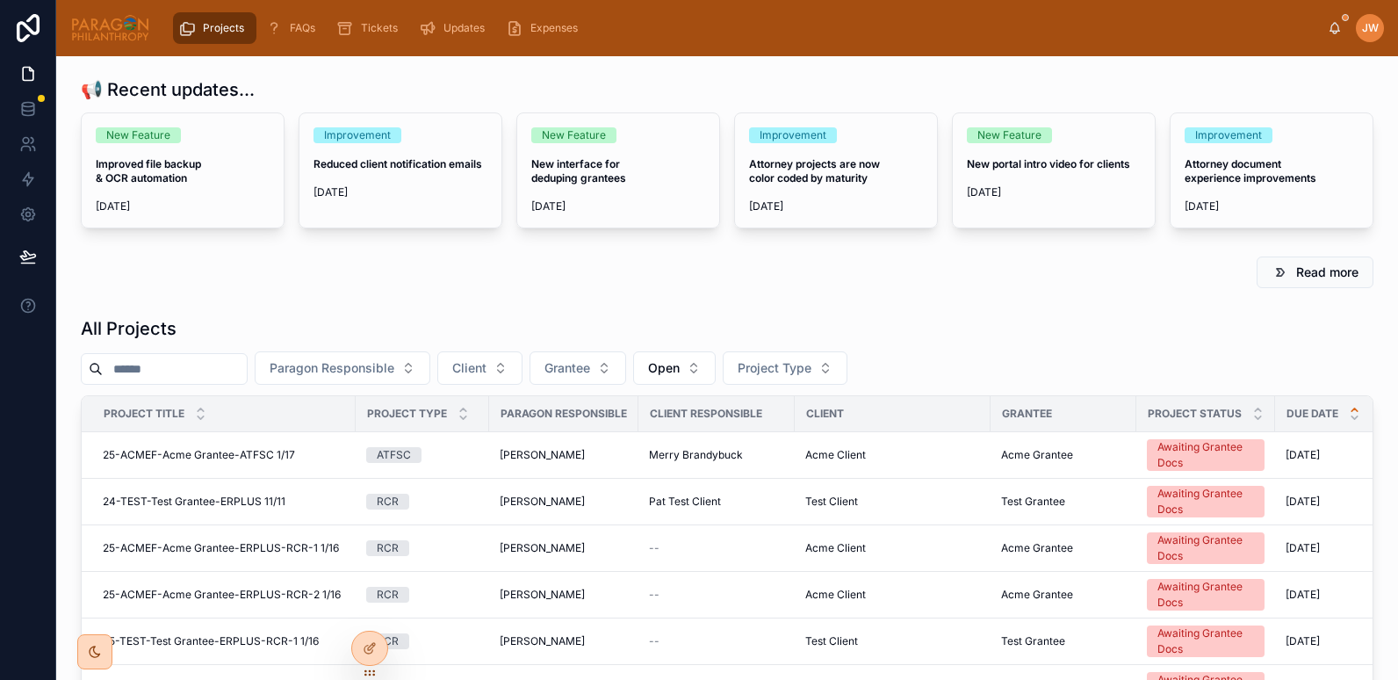
click at [205, 364] on input "text" at bounding box center [175, 368] width 144 height 25
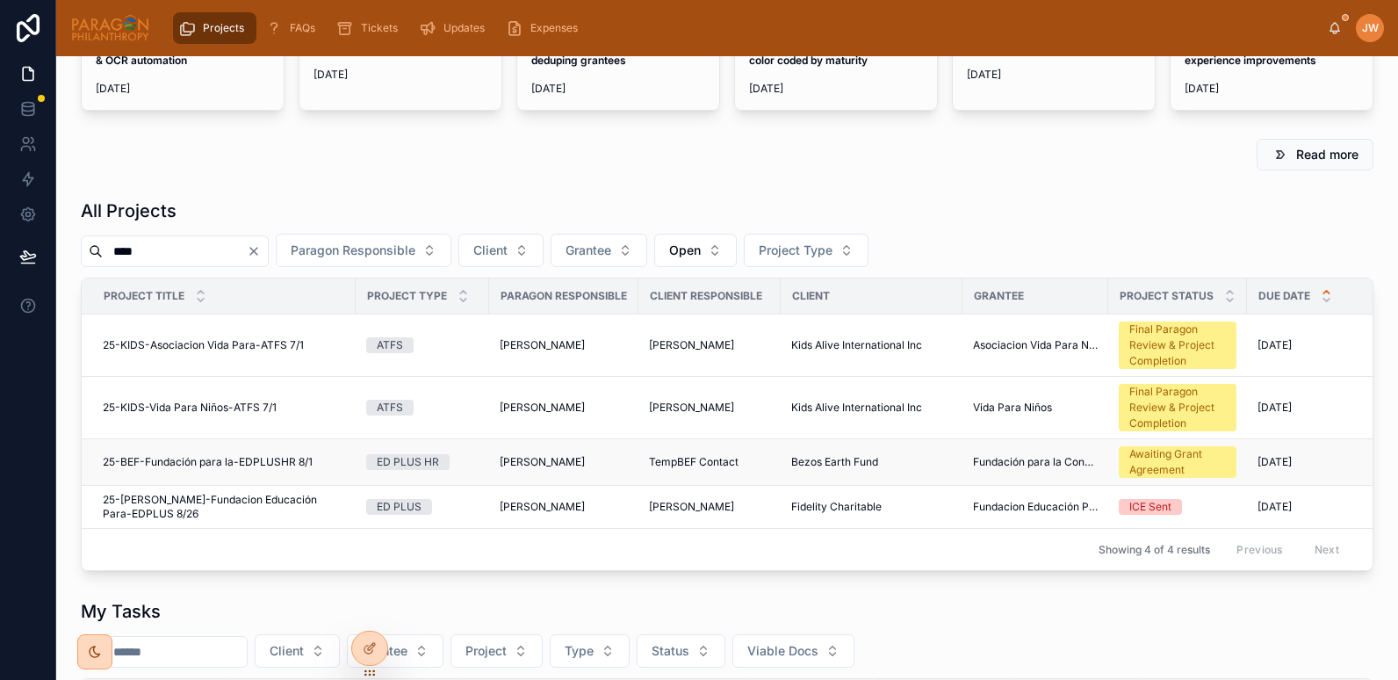
scroll to position [124, 0]
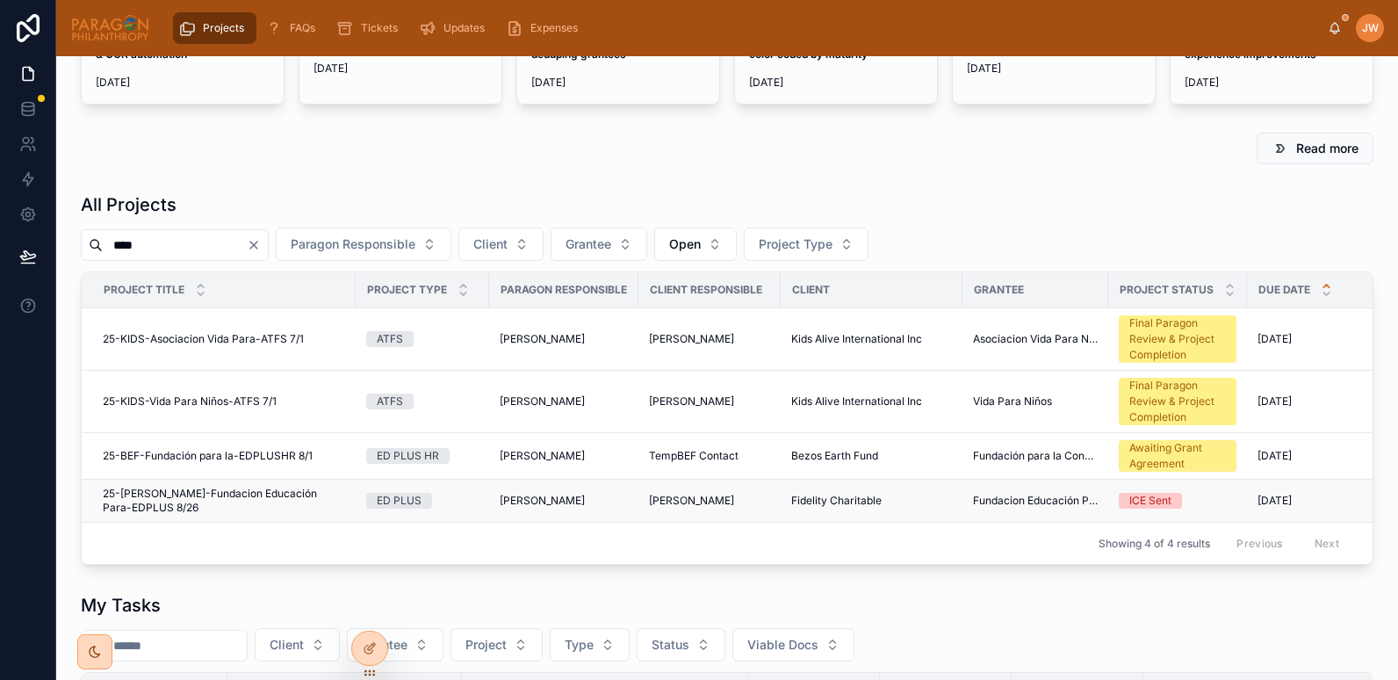
type input "****"
click at [208, 495] on span "25-FIDEL-Fundacion Educación Para-EDPLUS 8/26" at bounding box center [224, 500] width 242 height 28
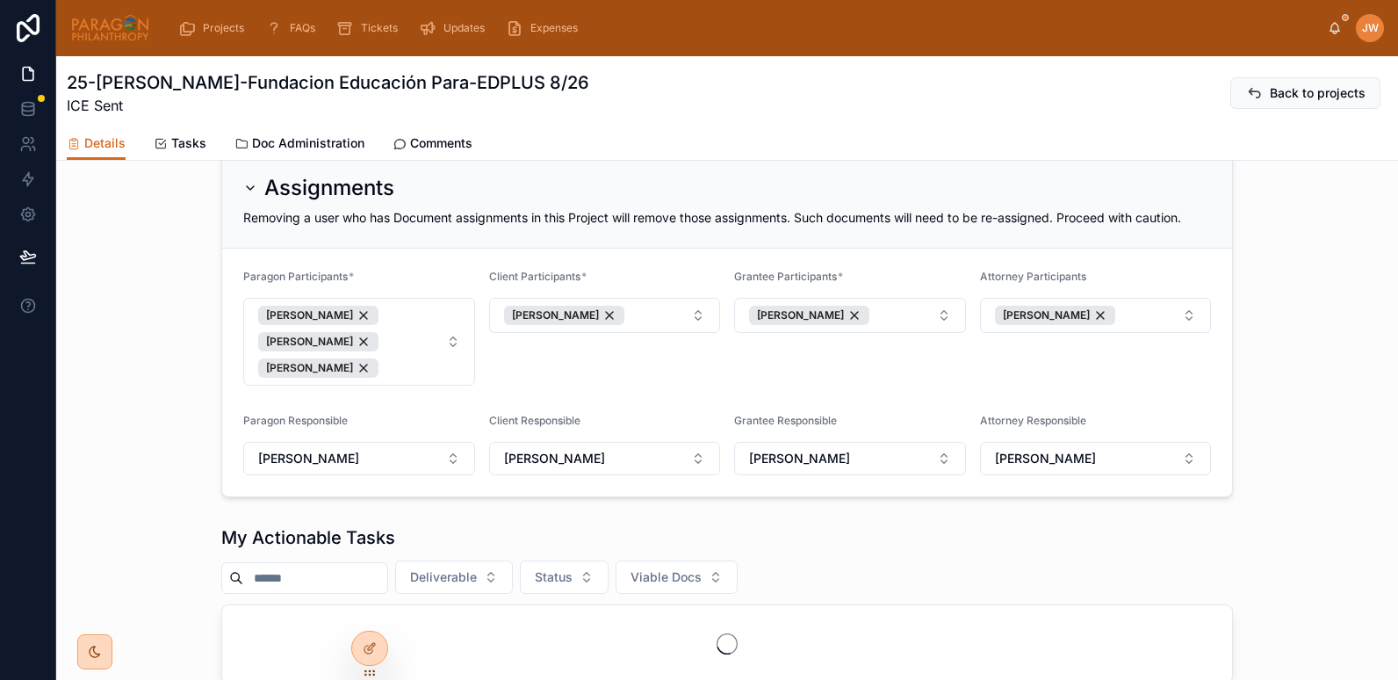
scroll to position [289, 0]
click at [369, 608] on icon at bounding box center [370, 610] width 14 height 14
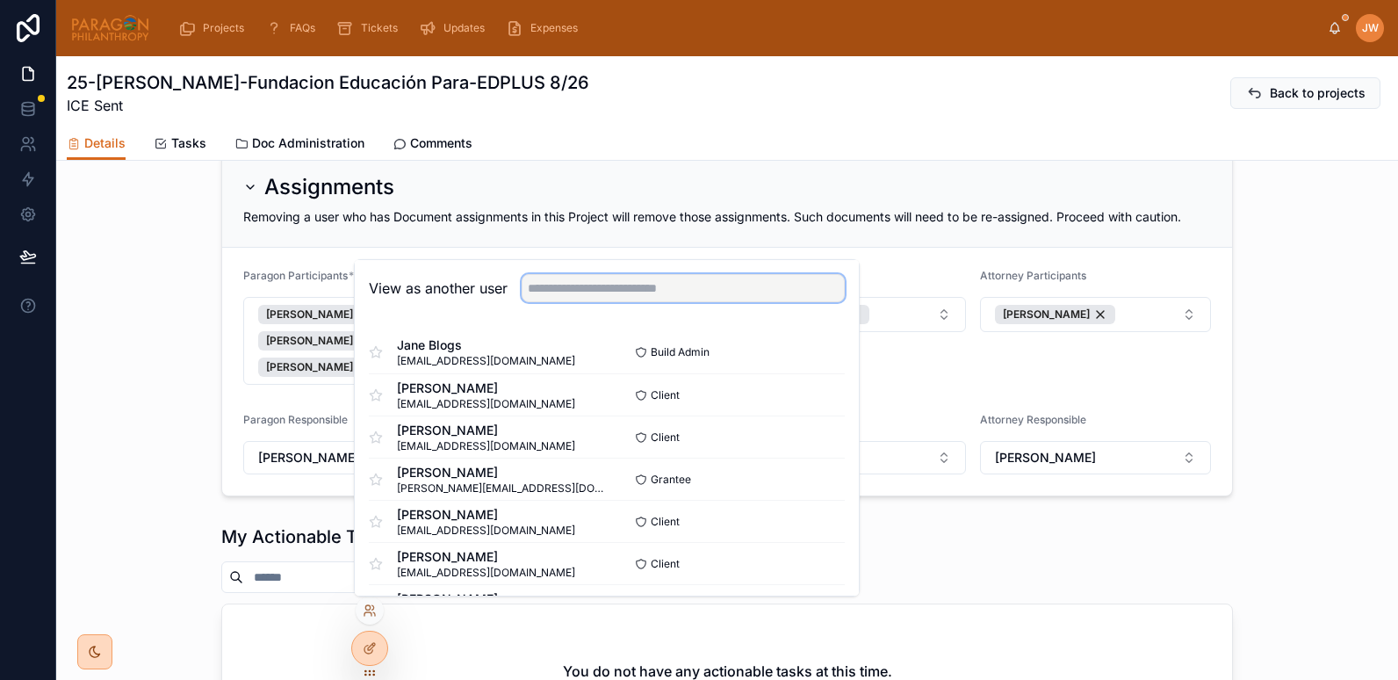
click at [587, 289] on input "text" at bounding box center [683, 288] width 323 height 28
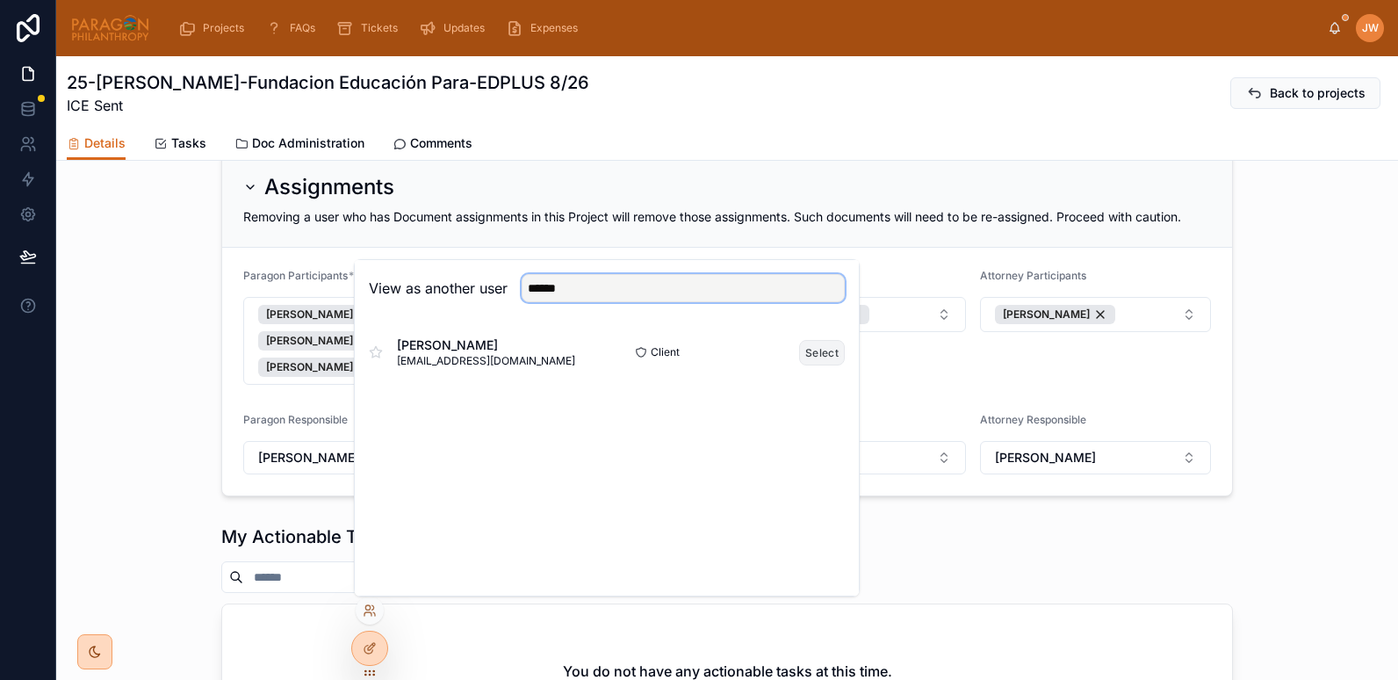
type input "******"
click at [827, 354] on button "Select" at bounding box center [822, 352] width 46 height 25
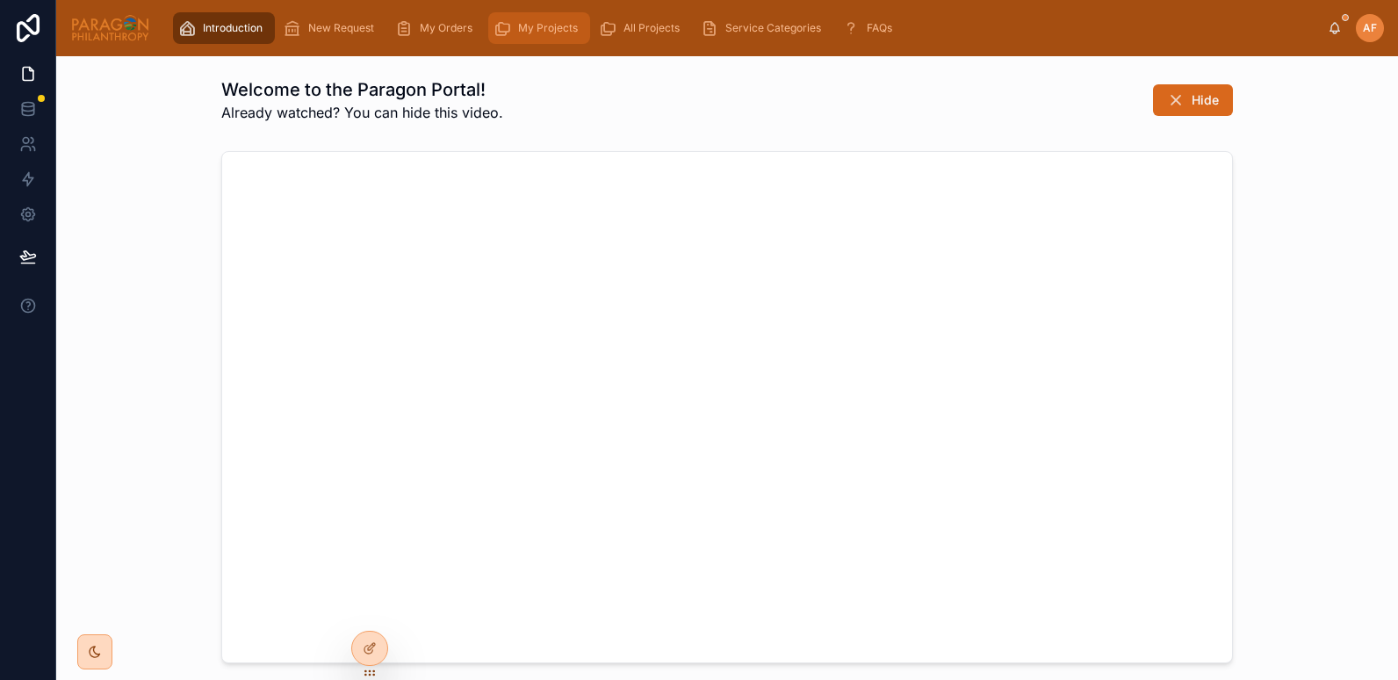
click at [537, 28] on span "My Projects" at bounding box center [548, 28] width 60 height 14
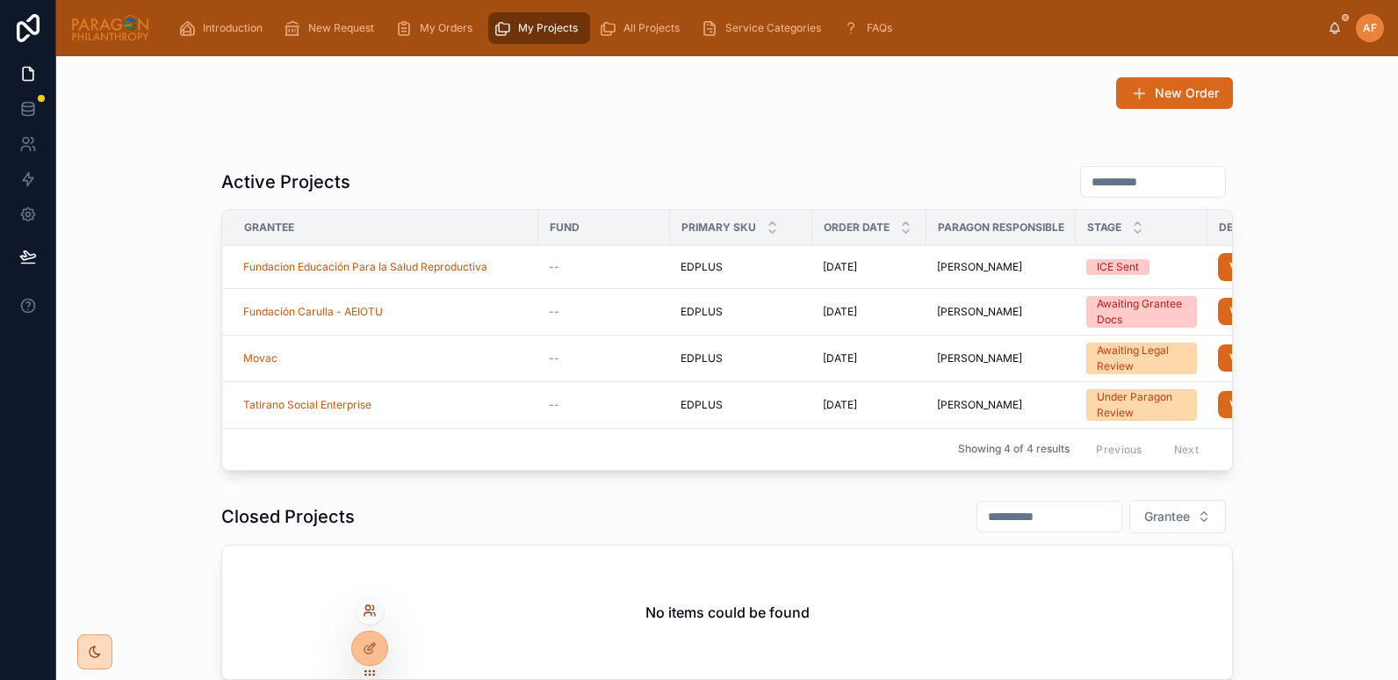
click at [364, 616] on icon at bounding box center [370, 610] width 14 height 14
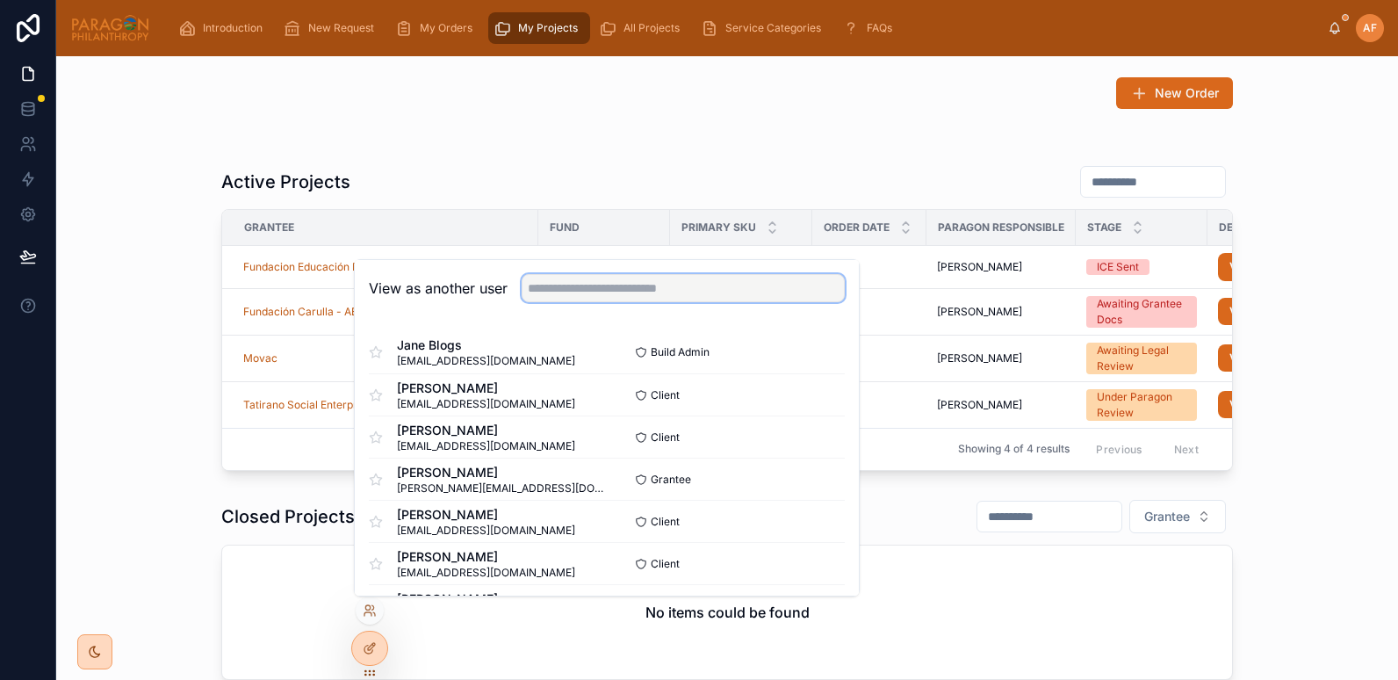
click at [579, 295] on input "text" at bounding box center [683, 288] width 323 height 28
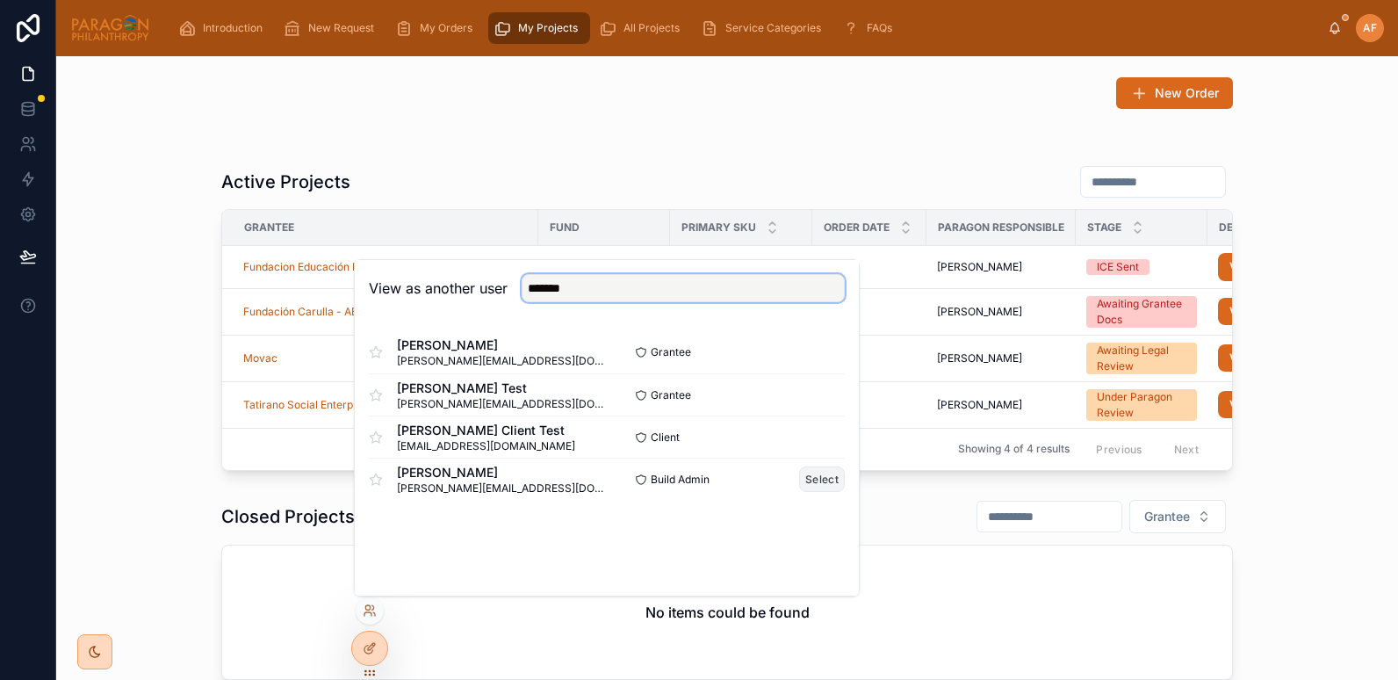
type input "*******"
click at [809, 479] on button "Select" at bounding box center [822, 478] width 46 height 25
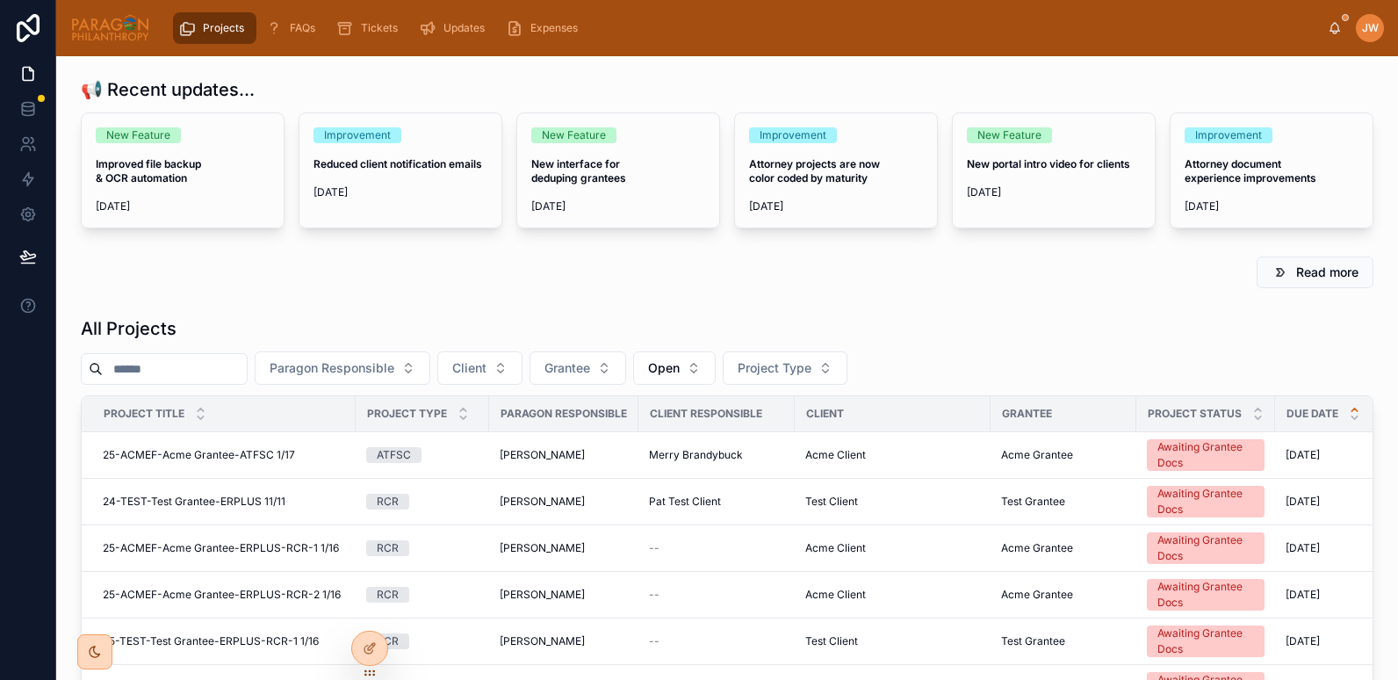
click at [155, 353] on div at bounding box center [164, 369] width 167 height 32
click at [159, 362] on input "text" at bounding box center [175, 368] width 144 height 25
paste input "**********"
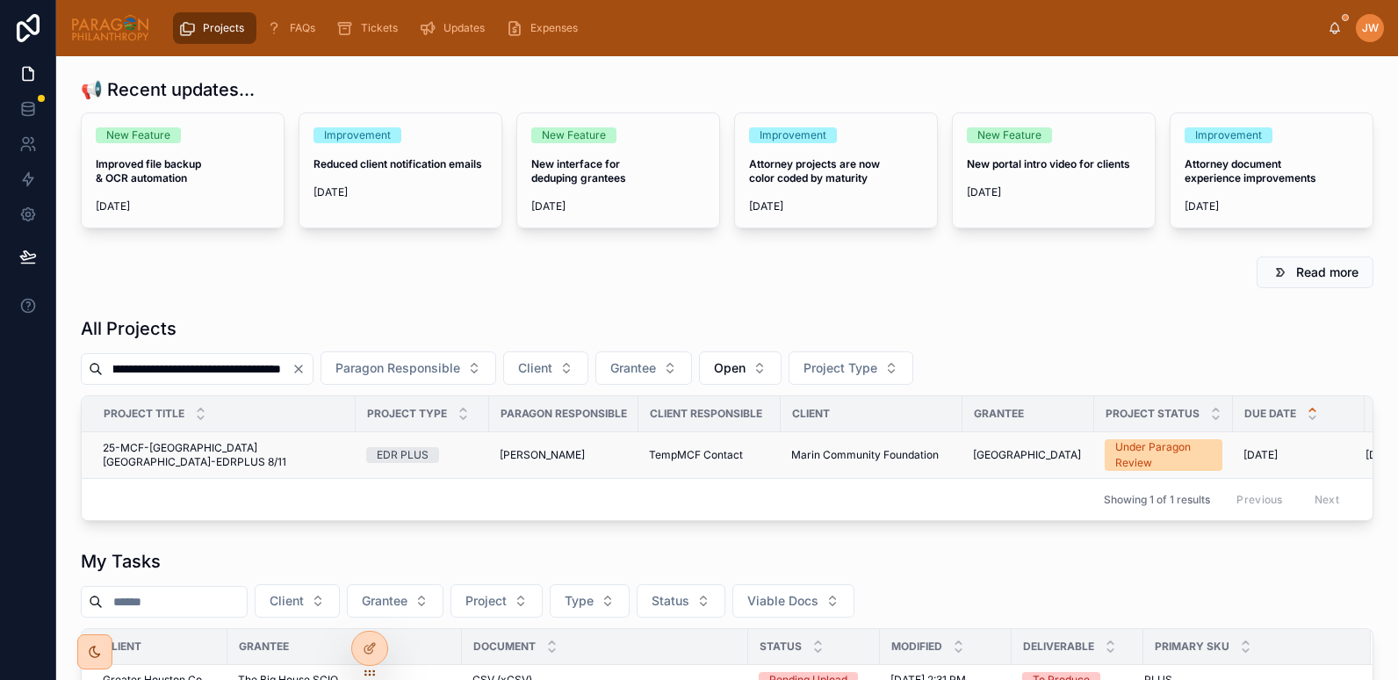
type input "**********"
click at [230, 452] on span "25-MCF-[GEOGRAPHIC_DATA] [GEOGRAPHIC_DATA]-EDRPLUS 8/11" at bounding box center [224, 455] width 242 height 28
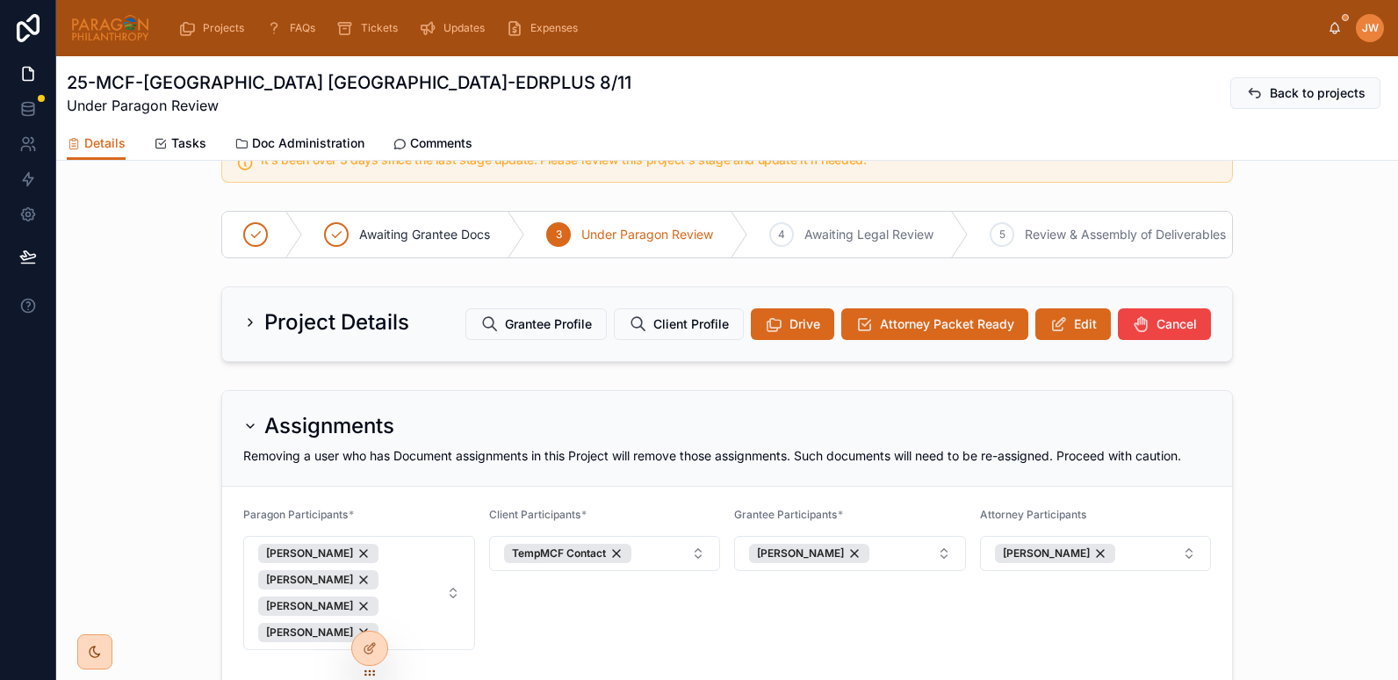
scroll to position [47, 0]
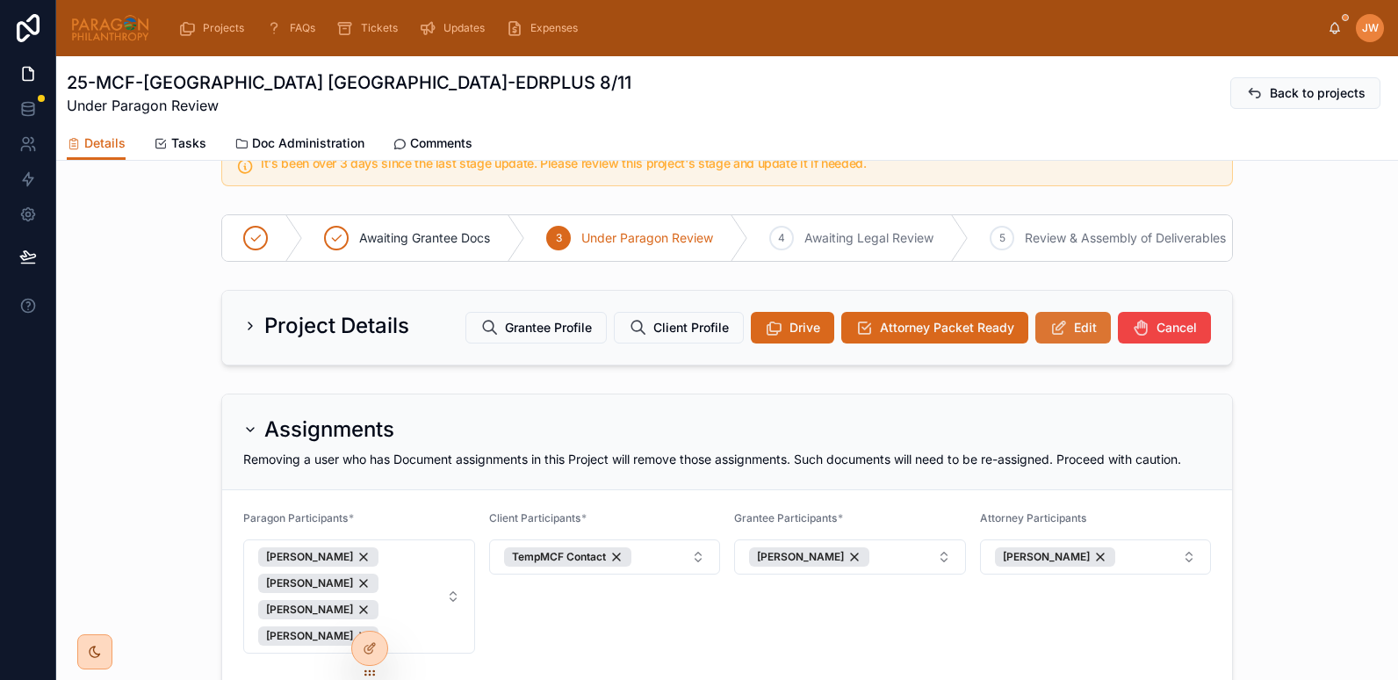
click at [1066, 338] on button "Edit" at bounding box center [1073, 328] width 76 height 32
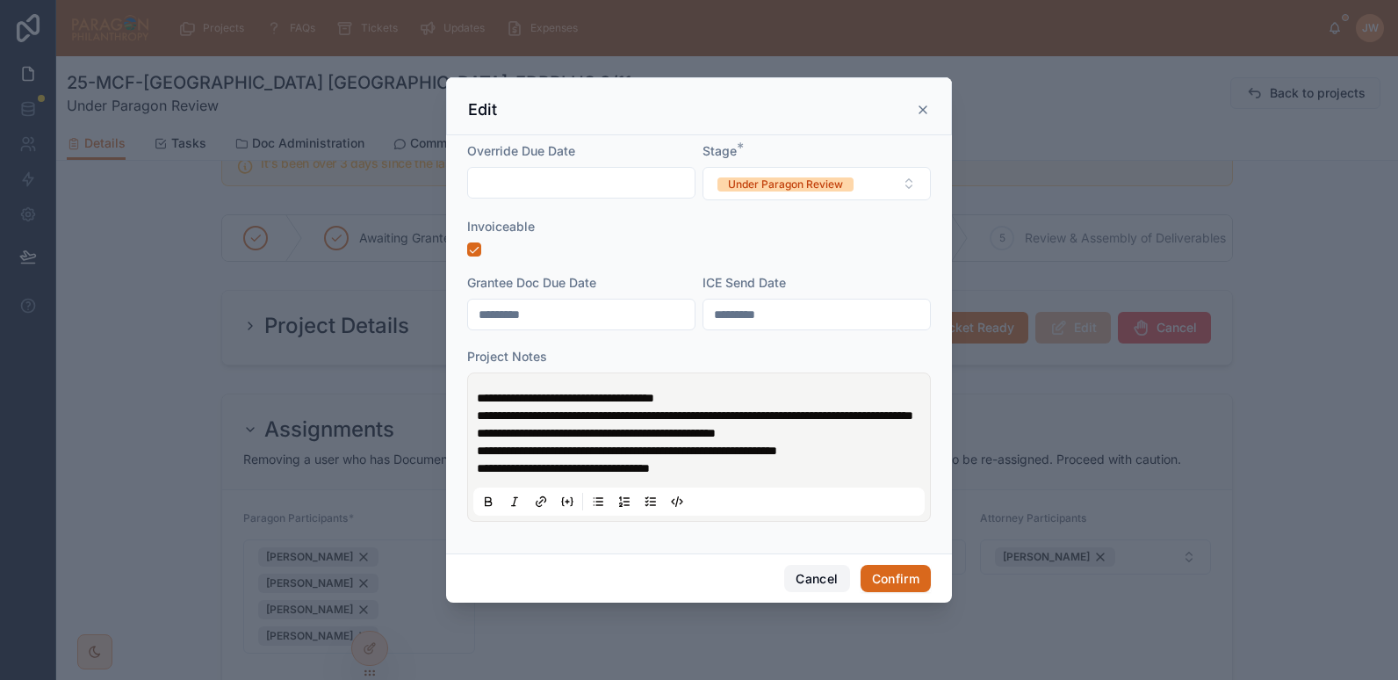
click at [806, 588] on button "Cancel" at bounding box center [816, 579] width 65 height 28
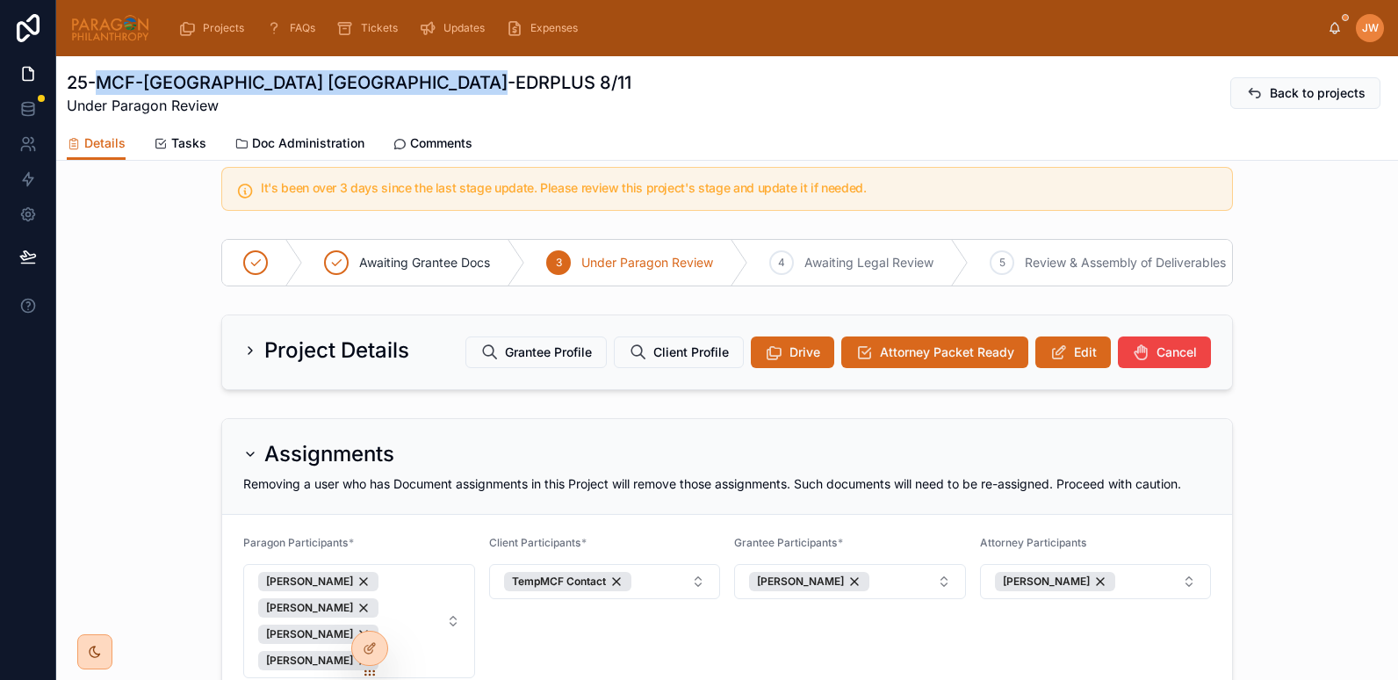
scroll to position [0, 0]
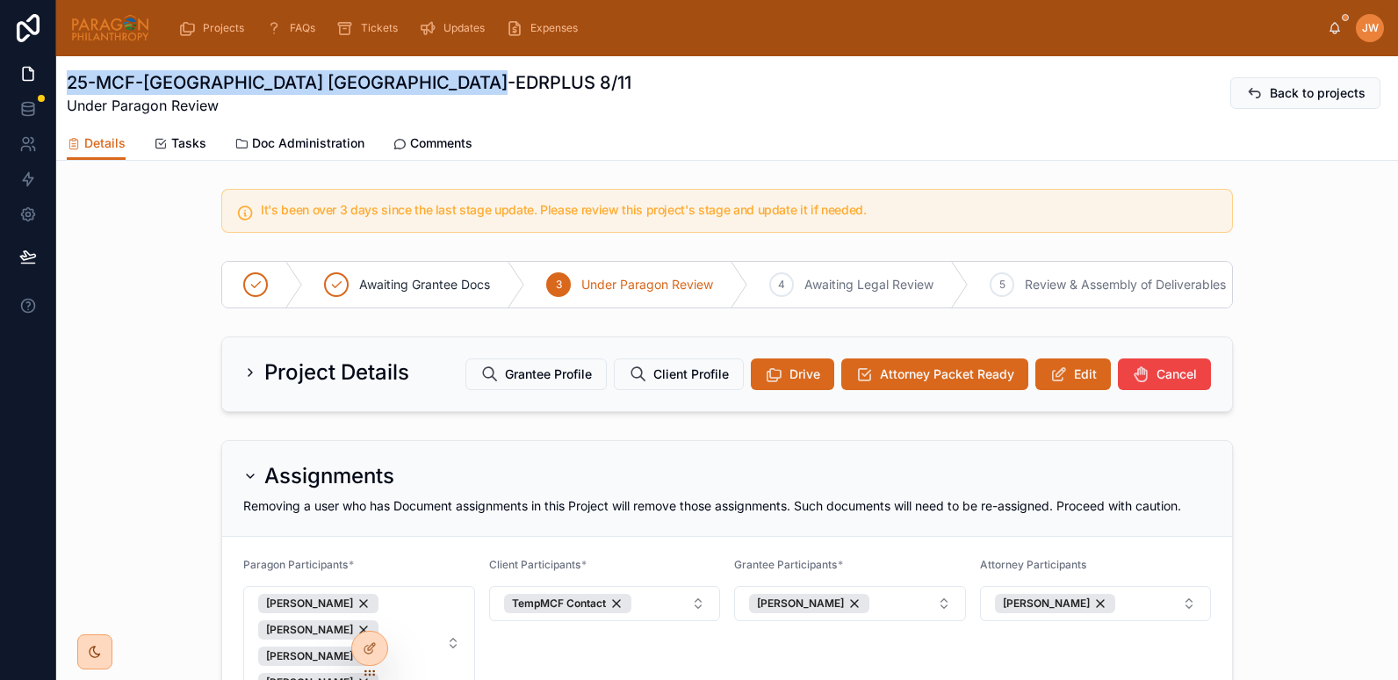
drag, startPoint x: 464, startPoint y: 82, endPoint x: 68, endPoint y: 76, distance: 396.9
click at [68, 76] on div "25-MCF-[GEOGRAPHIC_DATA] [GEOGRAPHIC_DATA]-EDRPLUS 8/11 Under Paragon Review Ba…" at bounding box center [727, 93] width 1321 height 46
copy h1 "25-MCF-[GEOGRAPHIC_DATA] [GEOGRAPHIC_DATA]-EDRPLUS 8/11"
